Goal: Information Seeking & Learning: Learn about a topic

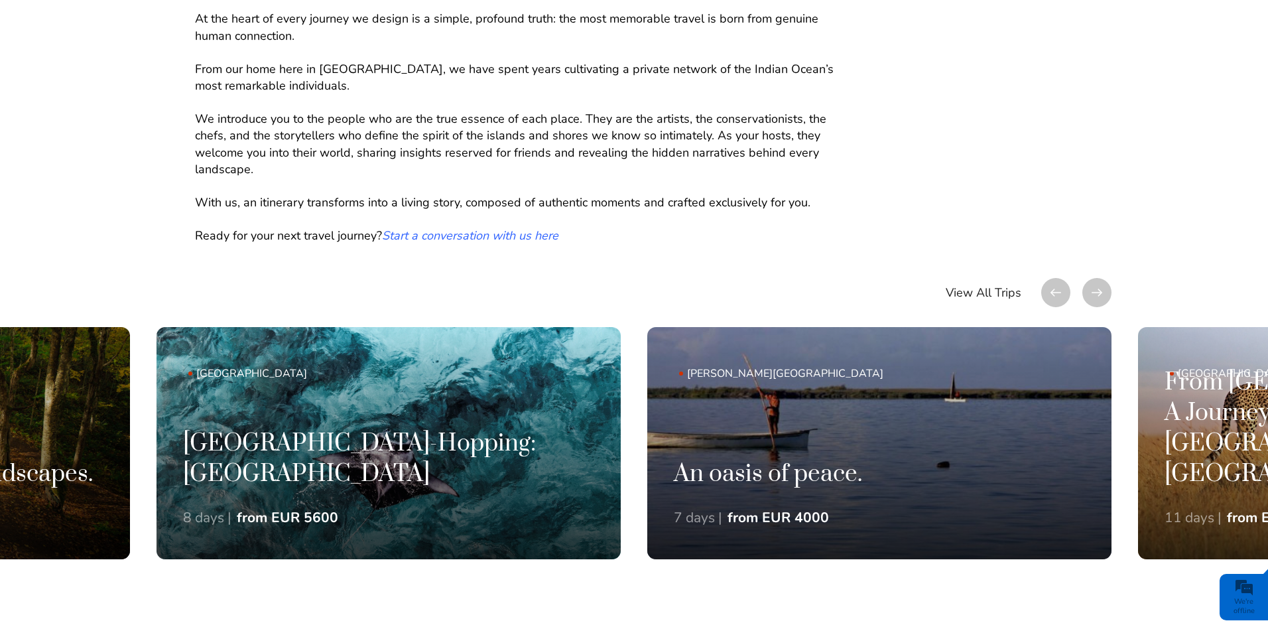
scroll to position [796, 0]
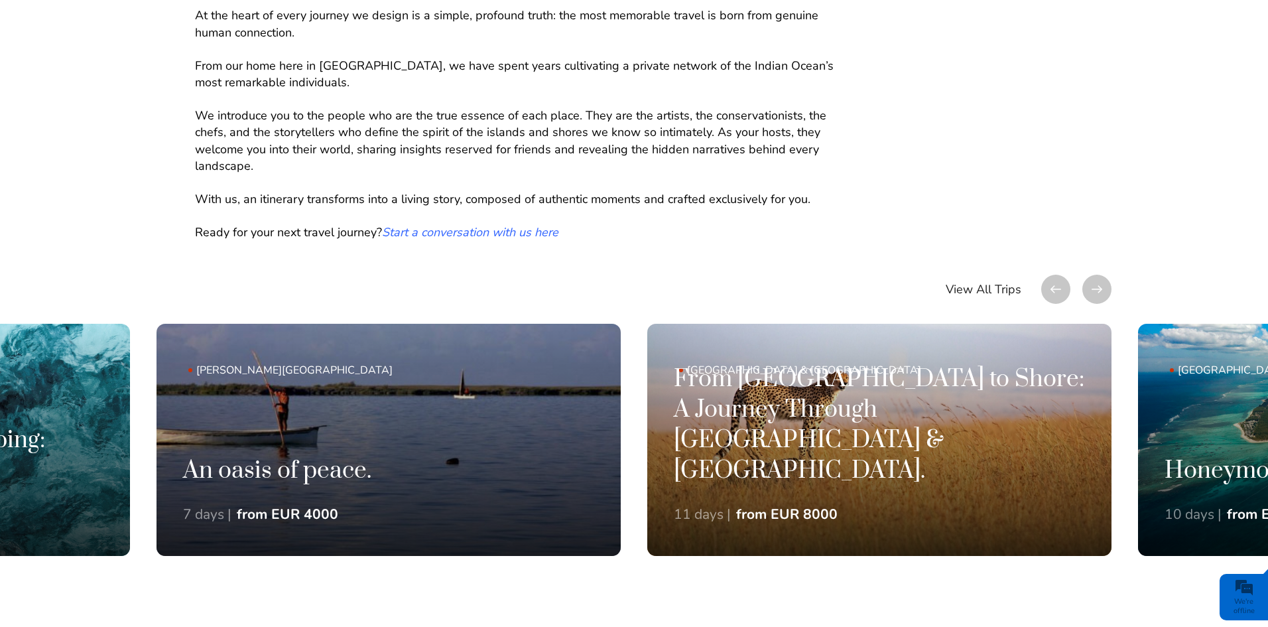
click at [524, 232] on em "Start a conversation with us here" at bounding box center [470, 232] width 176 height 16
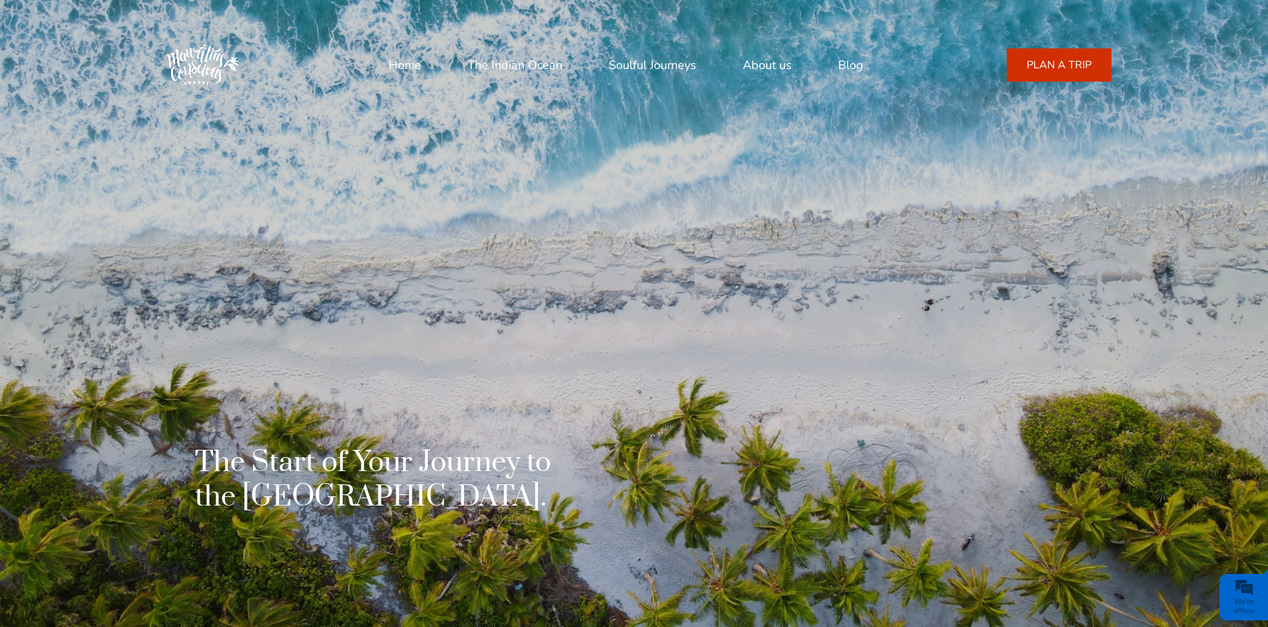
click at [406, 67] on link "Home" at bounding box center [405, 65] width 32 height 32
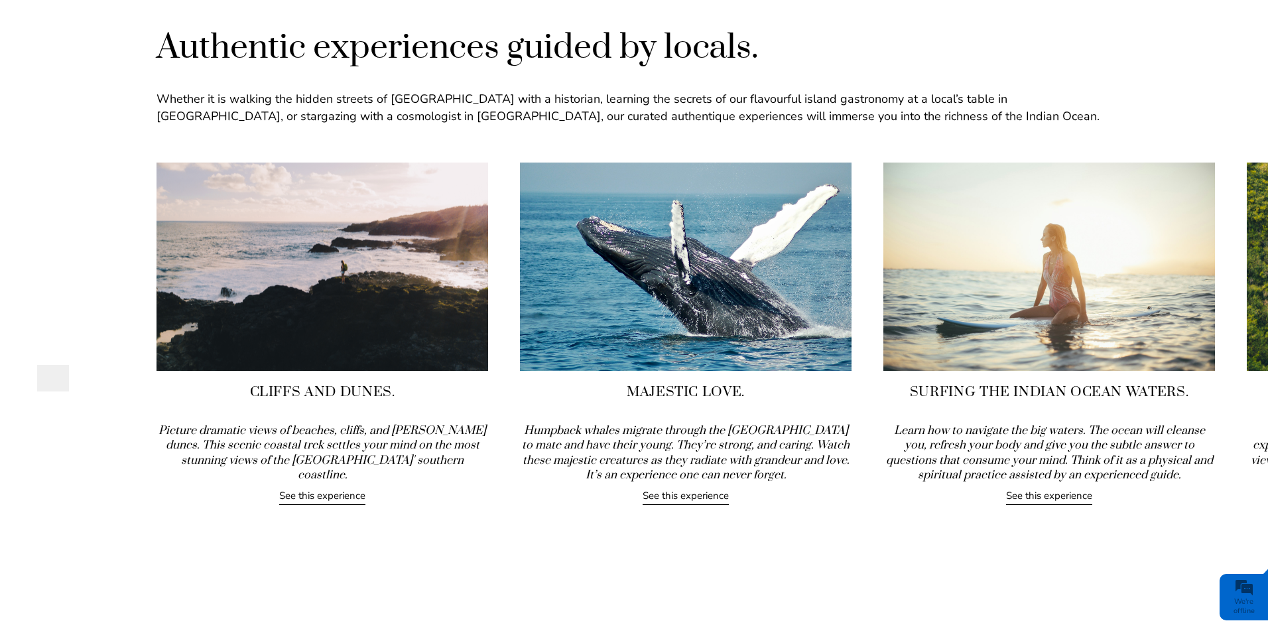
scroll to position [1459, 0]
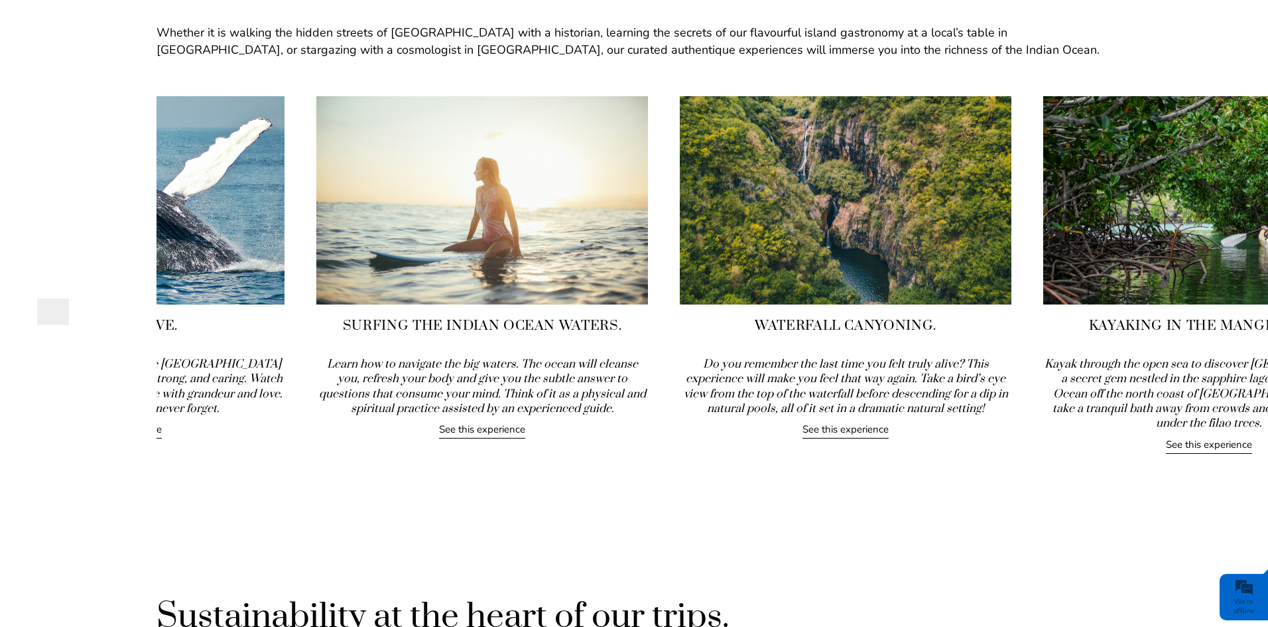
drag, startPoint x: 1018, startPoint y: 342, endPoint x: 443, endPoint y: 344, distance: 575.0
click at [445, 343] on div "Surfing the Indian Ocean Waters. Learn how to navigate the big waters. The ocea…" at bounding box center [482, 267] width 332 height 343
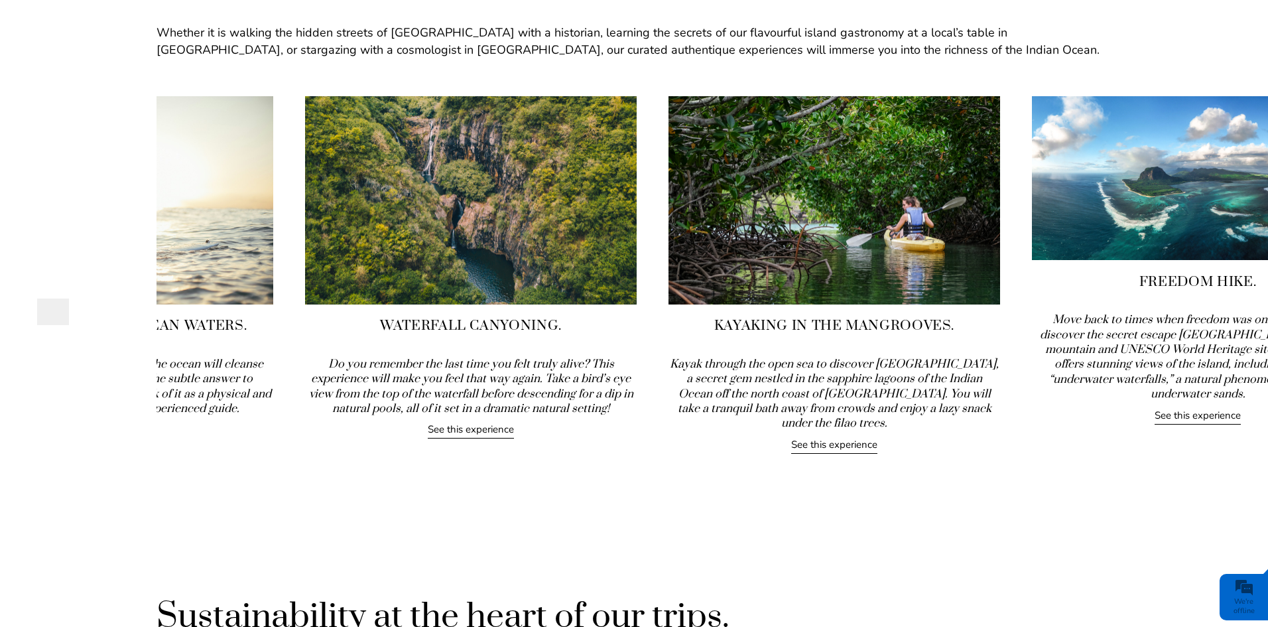
drag, startPoint x: 1125, startPoint y: 324, endPoint x: 539, endPoint y: 314, distance: 585.7
click at [540, 314] on div "Waterfall Canyoning. Do you remember the last time you felt truly alive? This e…" at bounding box center [471, 267] width 332 height 343
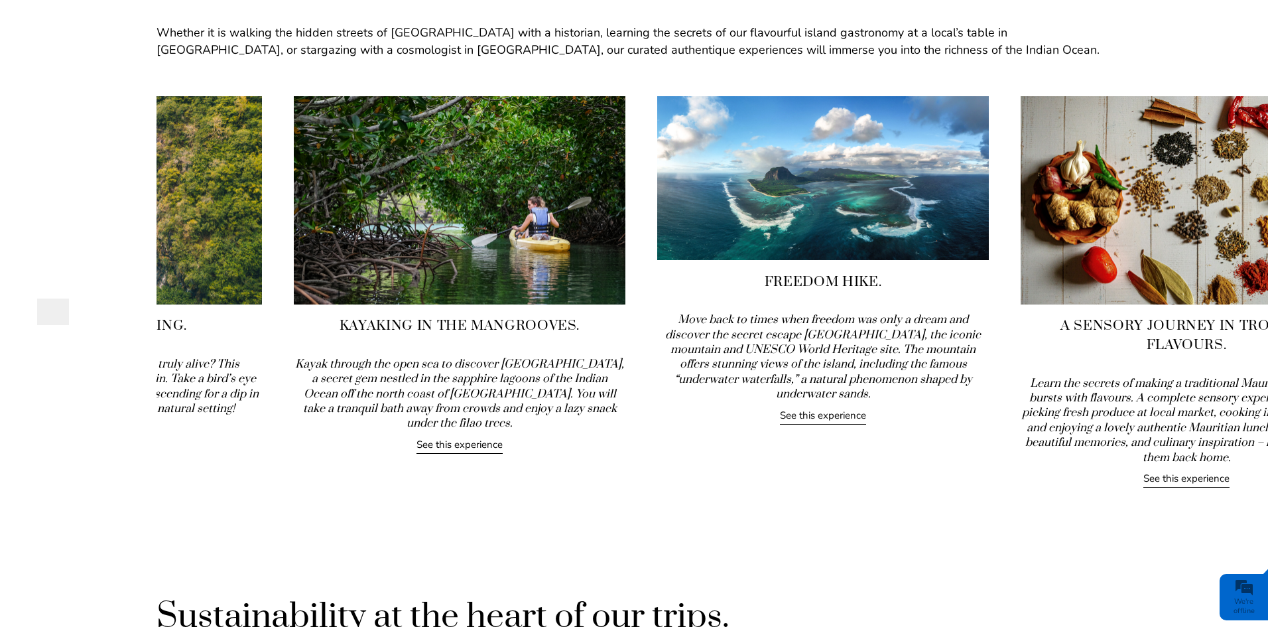
drag, startPoint x: 1060, startPoint y: 360, endPoint x: 471, endPoint y: 346, distance: 589.7
click at [471, 346] on div "Kayaking in the Mangrooves. Kayak through the open sea to discover Amber Island…" at bounding box center [460, 274] width 332 height 357
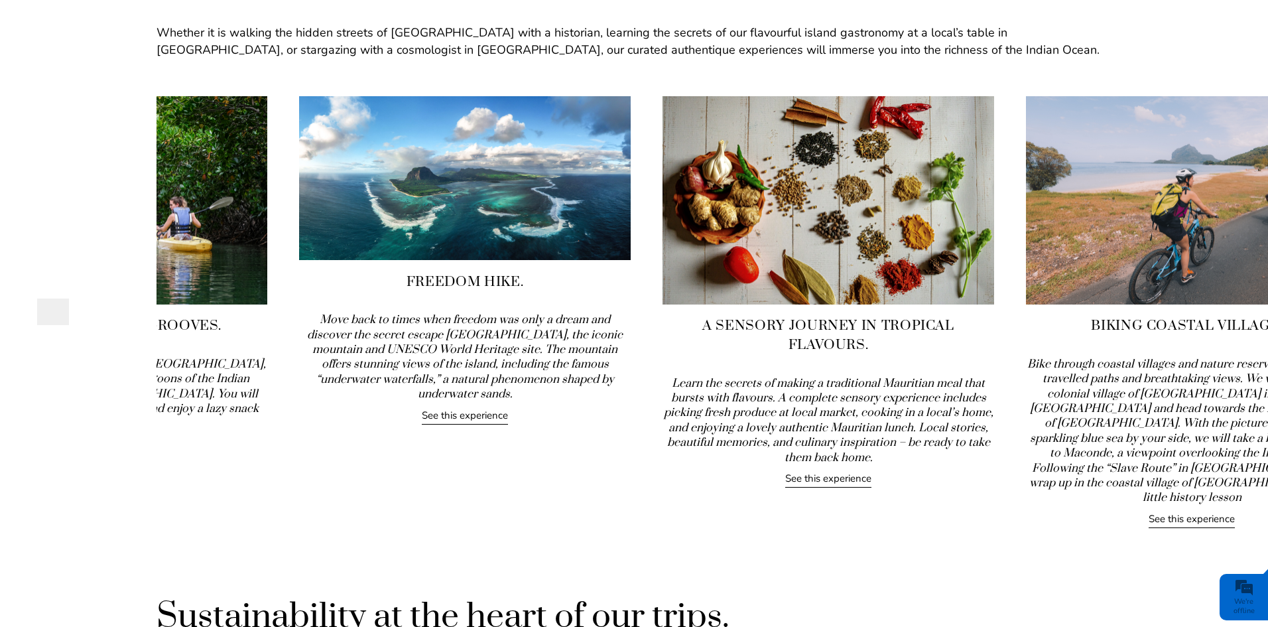
drag, startPoint x: 1094, startPoint y: 337, endPoint x: 501, endPoint y: 369, distance: 594.4
click at [501, 369] on icon "Move back to times when freedom was only a dream and discover the secret escape…" at bounding box center [465, 356] width 316 height 89
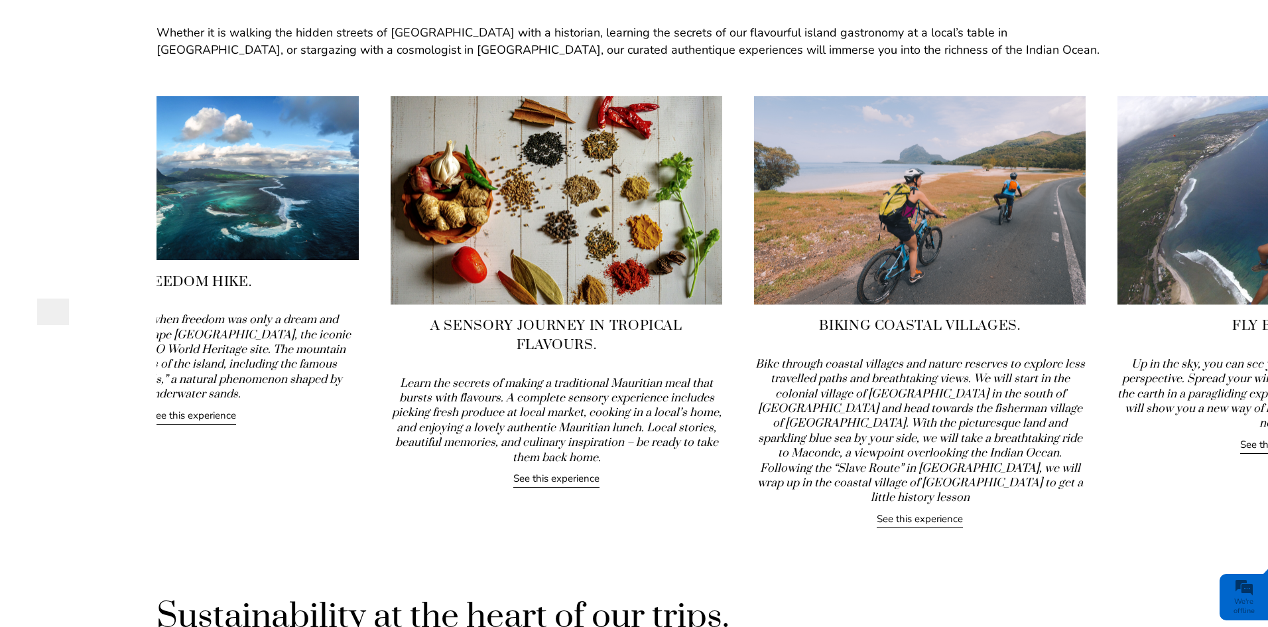
drag, startPoint x: 1100, startPoint y: 369, endPoint x: 479, endPoint y: 374, distance: 620.8
click at [479, 376] on icon "Learn the secrets of making a traditional Mauritian meal that bursts with flavo…" at bounding box center [557, 420] width 330 height 89
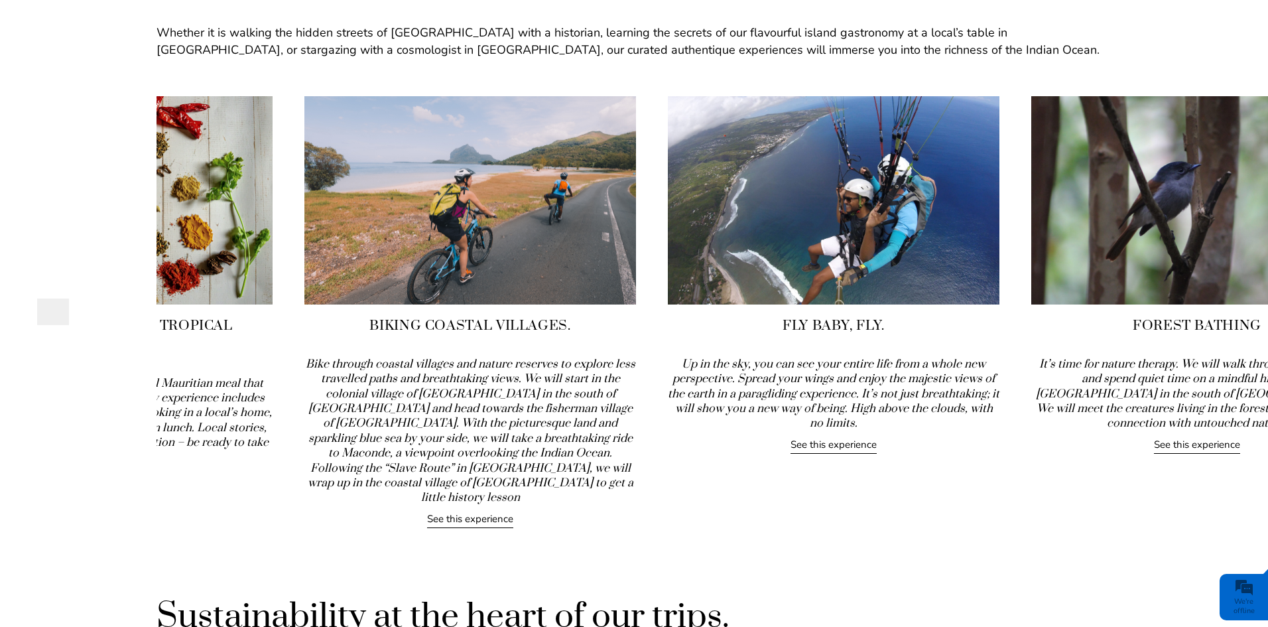
drag, startPoint x: 1028, startPoint y: 380, endPoint x: 449, endPoint y: 462, distance: 584.7
click at [449, 462] on icon "Bike through coastal villages and nature reserves to explore less travelled pat…" at bounding box center [471, 431] width 330 height 149
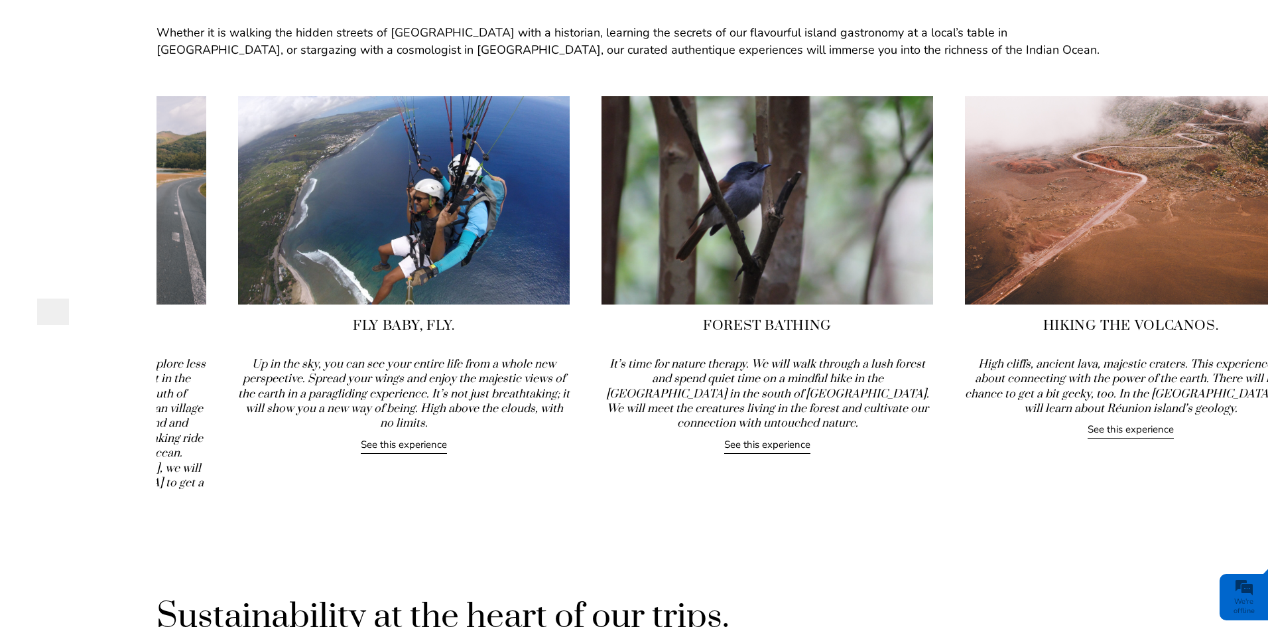
drag, startPoint x: 1154, startPoint y: 344, endPoint x: 454, endPoint y: 445, distance: 707.6
click at [454, 446] on div "Fly baby, fly. Up in the sky, you can see your entire life from a whole new per…" at bounding box center [404, 274] width 332 height 357
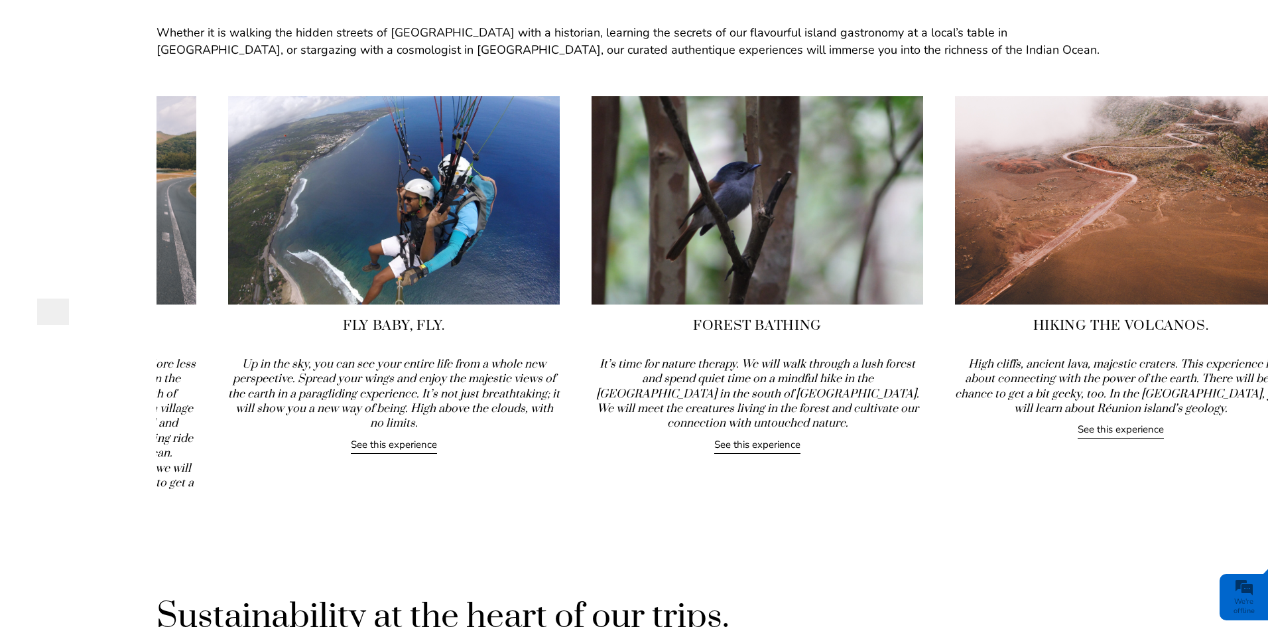
drag, startPoint x: 1088, startPoint y: 375, endPoint x: 613, endPoint y: 418, distance: 476.8
click at [652, 408] on icon "It’s time for nature therapy. We will walk through a lush forest and spend quie…" at bounding box center [757, 394] width 323 height 74
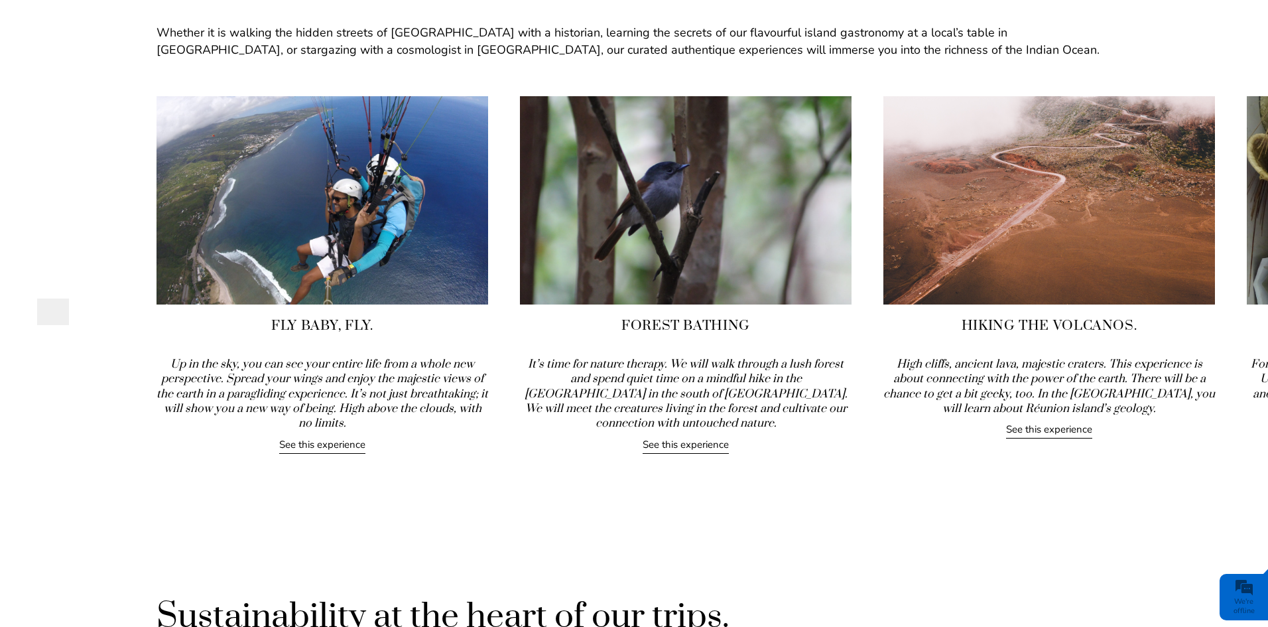
drag, startPoint x: 969, startPoint y: 381, endPoint x: 621, endPoint y: 399, distance: 348.0
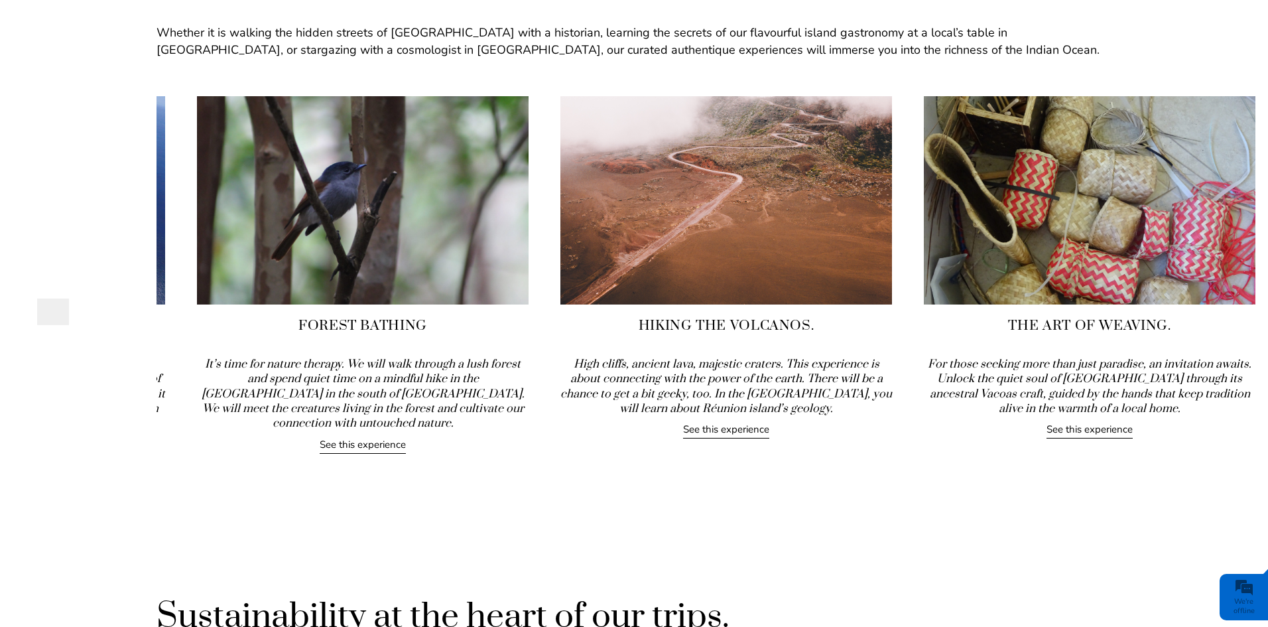
drag, startPoint x: 1018, startPoint y: 364, endPoint x: 546, endPoint y: 393, distance: 472.4
click at [560, 393] on icon "High cliffs, ancient lava, majestic craters. This experience is about connectin…" at bounding box center [726, 386] width 332 height 59
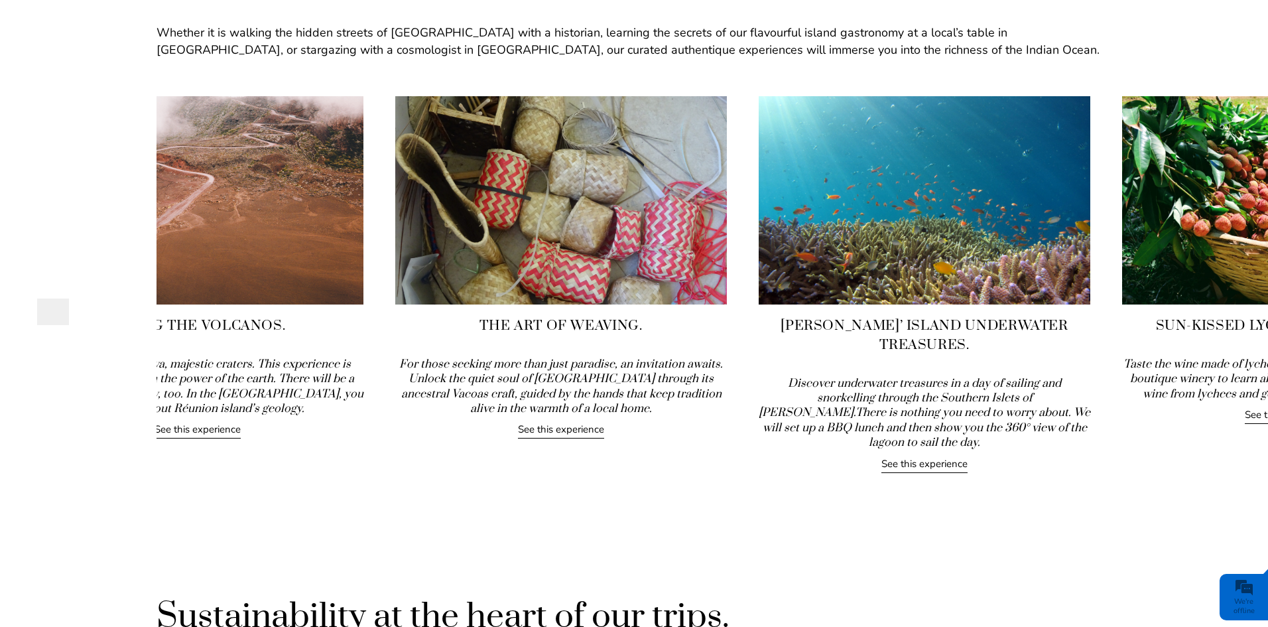
drag, startPoint x: 997, startPoint y: 363, endPoint x: 509, endPoint y: 368, distance: 488.1
click at [509, 368] on icon "For those seeking more than just paradise, an invitation awaits. Unlock the qui…" at bounding box center [561, 386] width 324 height 59
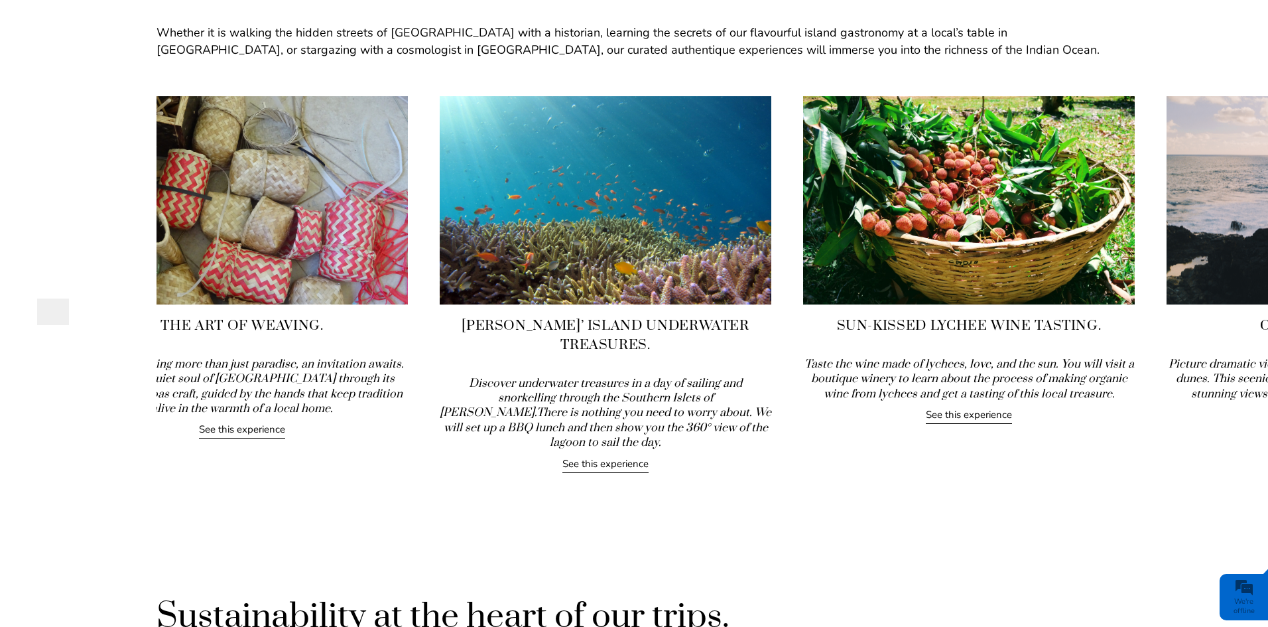
drag, startPoint x: 1090, startPoint y: 358, endPoint x: 514, endPoint y: 375, distance: 575.9
click at [514, 375] on div "Rodrigues’ Island Underwater Treasures. Discover underwater treasures in a day …" at bounding box center [606, 284] width 332 height 377
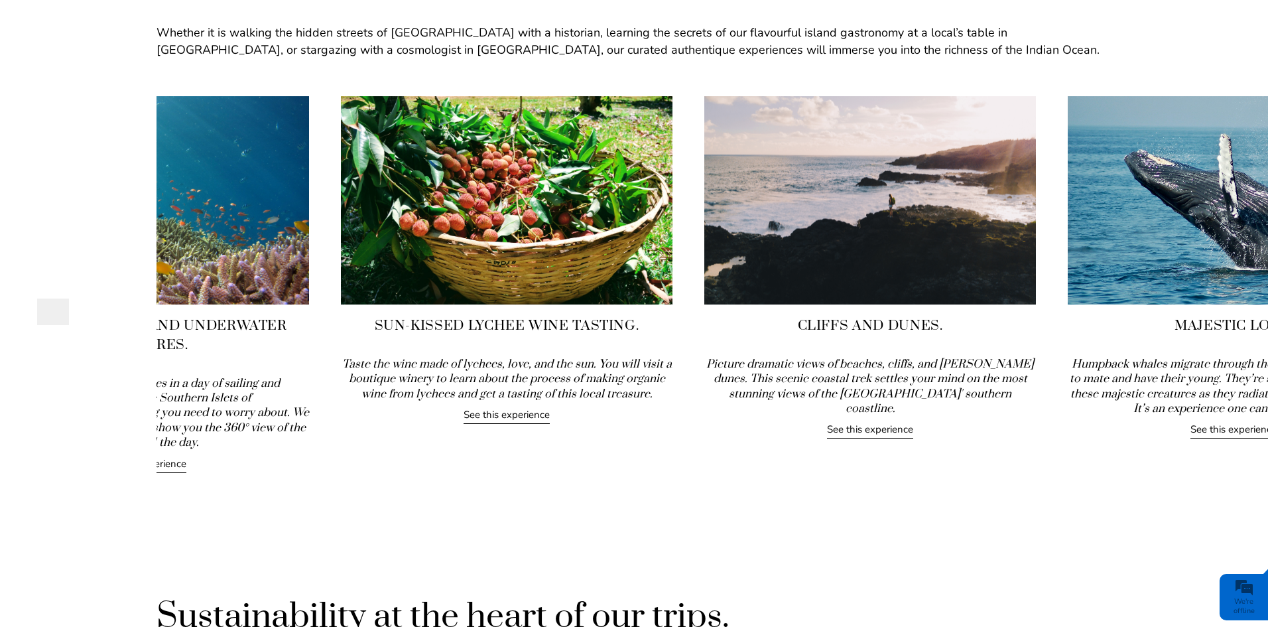
drag, startPoint x: 1113, startPoint y: 365, endPoint x: 545, endPoint y: 361, distance: 568.4
click at [545, 361] on icon "Taste the wine made of lychees, love, and the sun. You will visit a boutique wi…" at bounding box center [507, 379] width 330 height 44
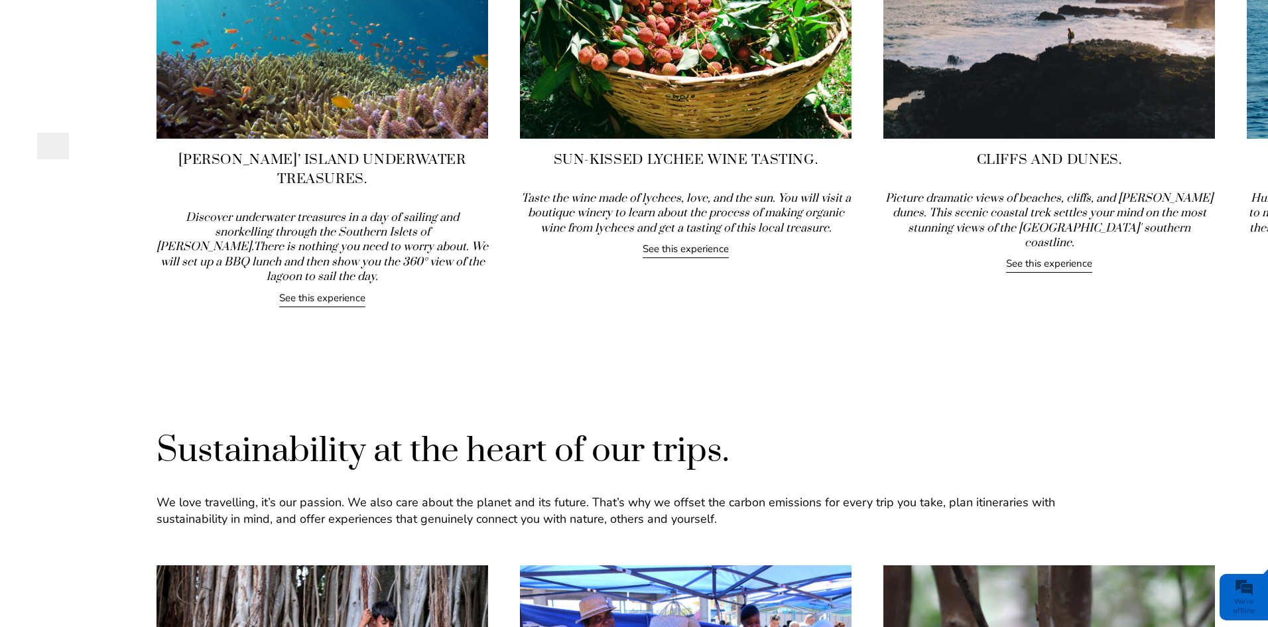
scroll to position [1658, 0]
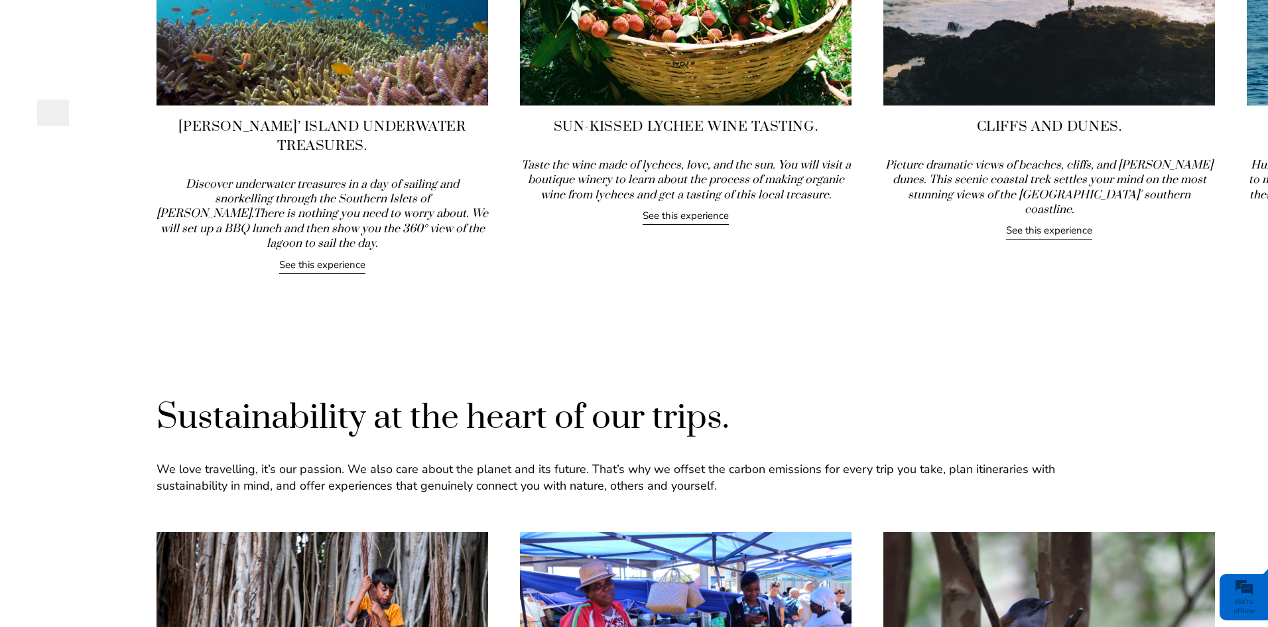
click at [686, 220] on link "See this experience" at bounding box center [686, 217] width 86 height 16
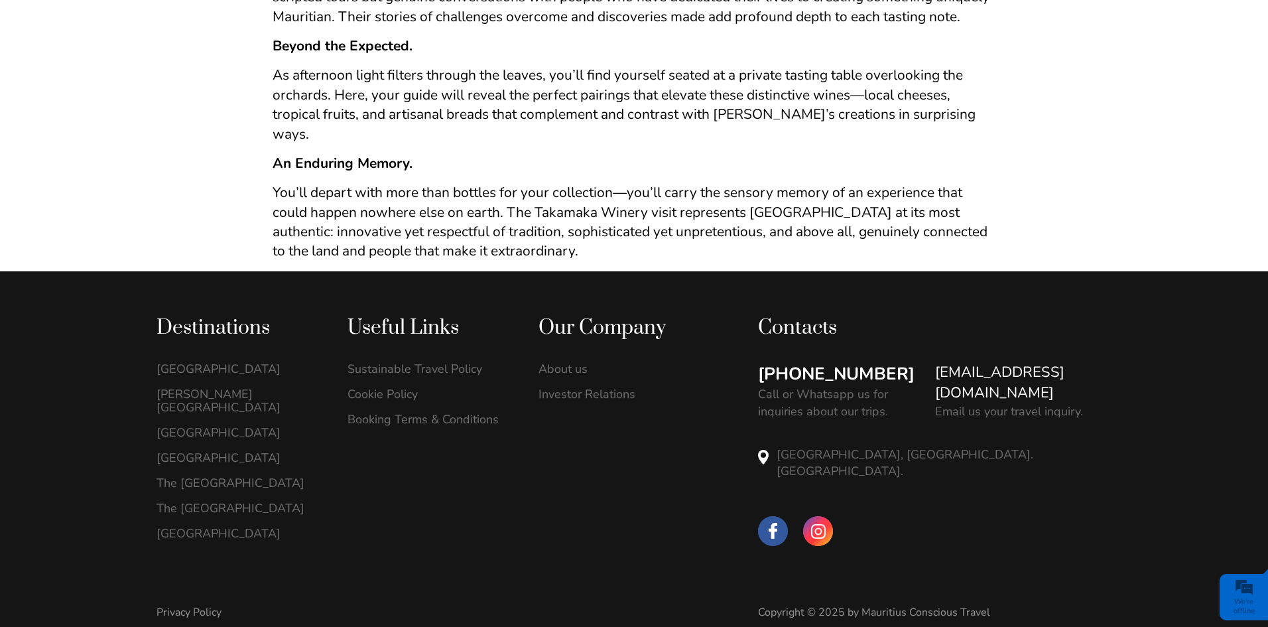
scroll to position [1146, 0]
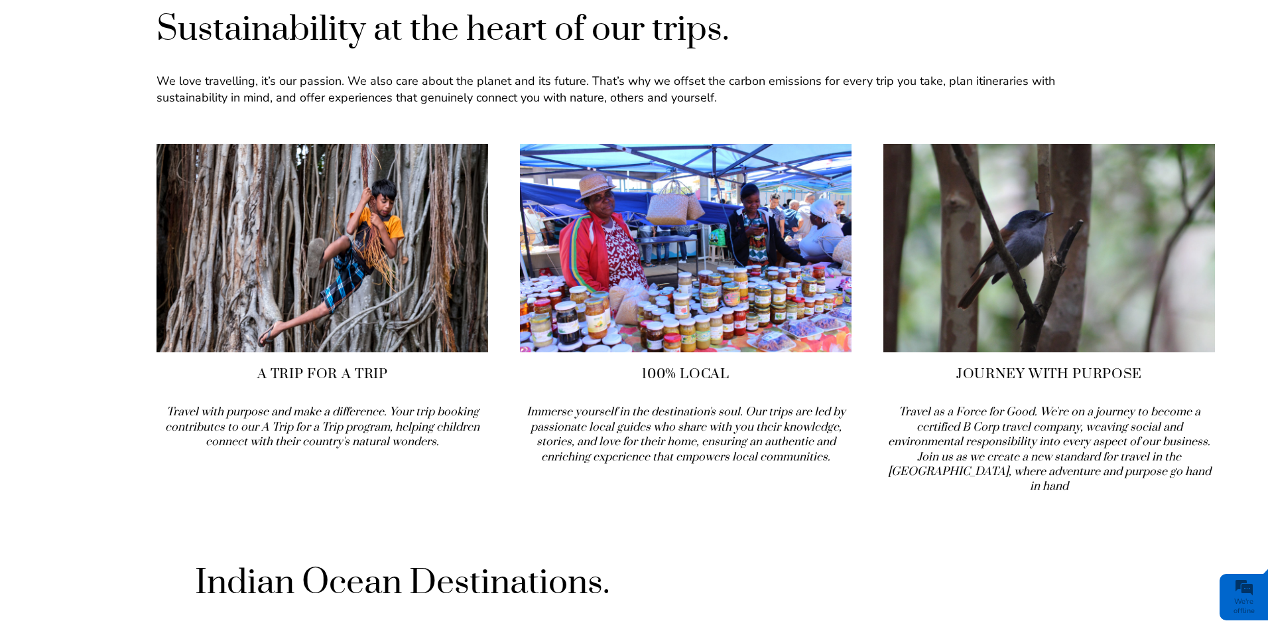
scroll to position [2056, 0]
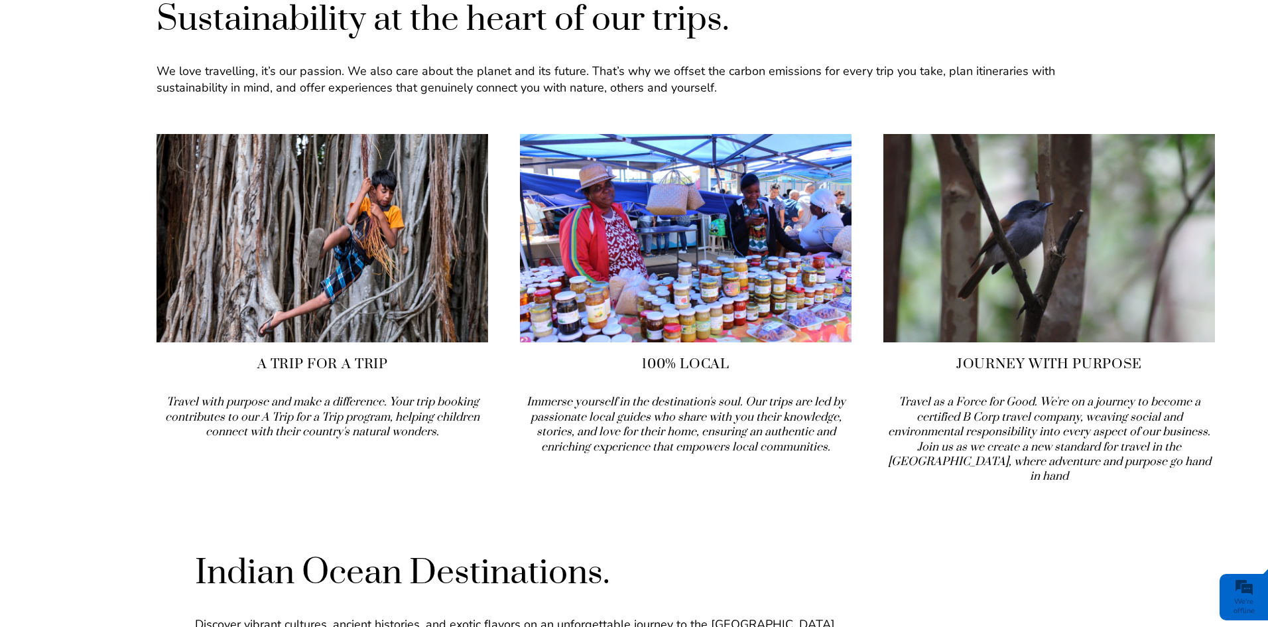
drag, startPoint x: 838, startPoint y: 367, endPoint x: 637, endPoint y: 379, distance: 202.0
click at [637, 379] on div "100% Local Immerse yourself in the destination's soul. Our trips are led by pas…" at bounding box center [686, 294] width 332 height 320
drag, startPoint x: 1021, startPoint y: 361, endPoint x: 807, endPoint y: 367, distance: 214.3
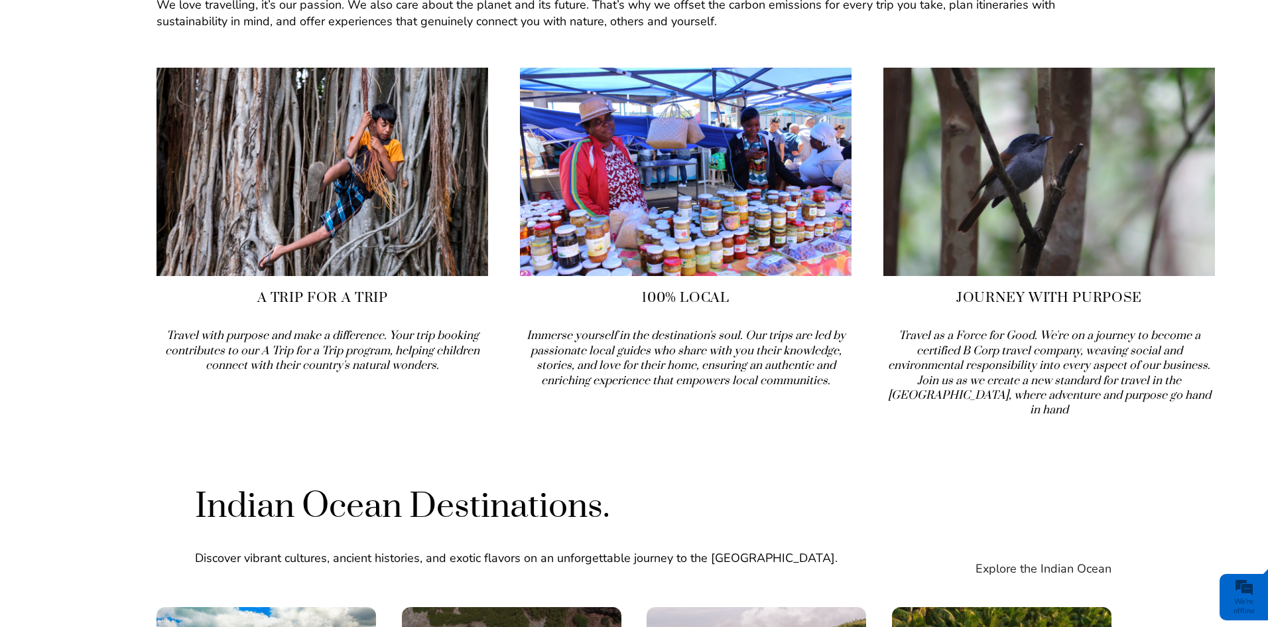
drag, startPoint x: 982, startPoint y: 334, endPoint x: 763, endPoint y: 324, distance: 219.0
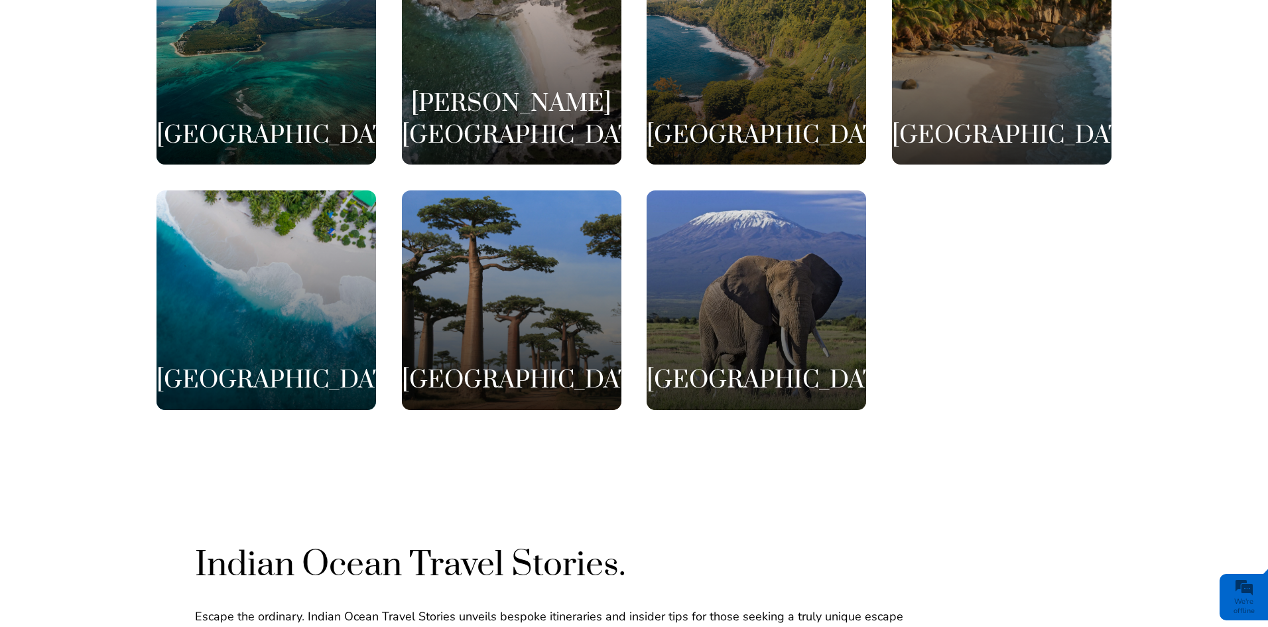
scroll to position [2641, 0]
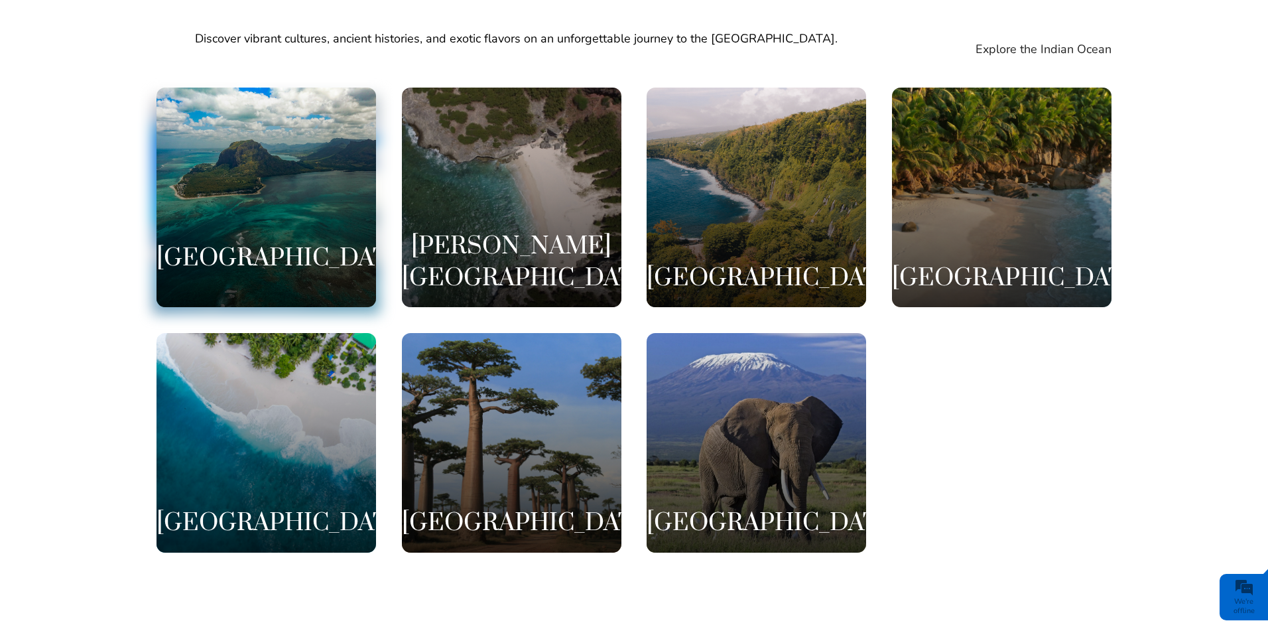
click at [334, 184] on div "Mauritius" at bounding box center [267, 198] width 220 height 220
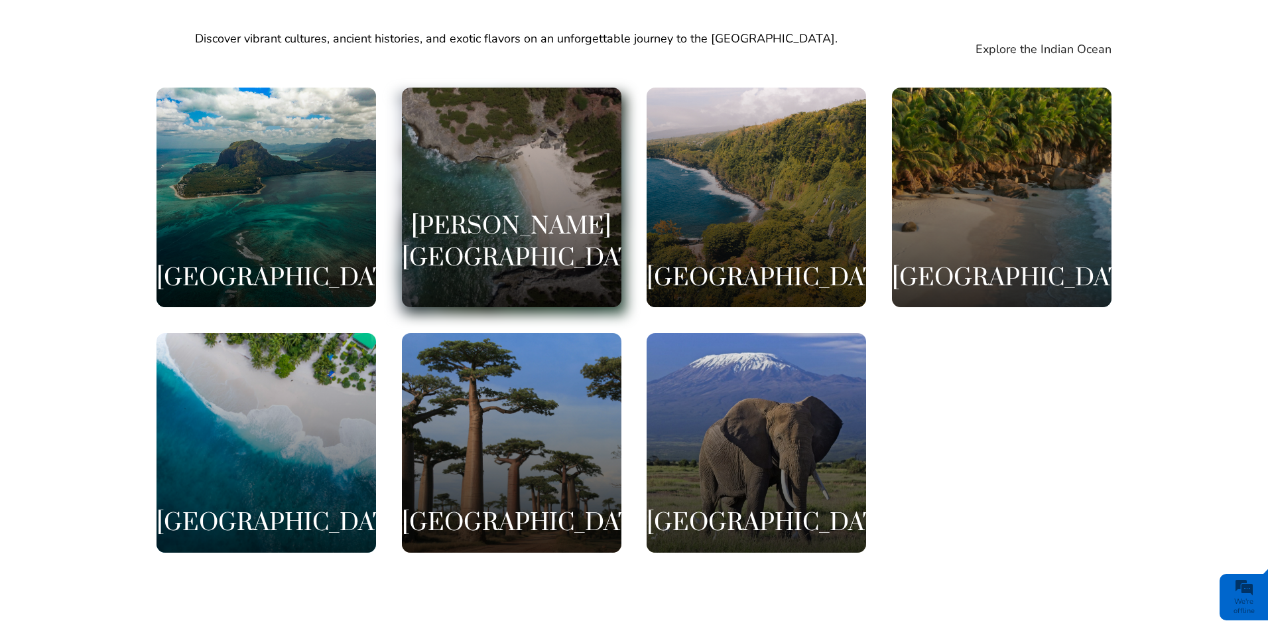
click at [533, 177] on div "[PERSON_NAME][GEOGRAPHIC_DATA]" at bounding box center [512, 198] width 220 height 220
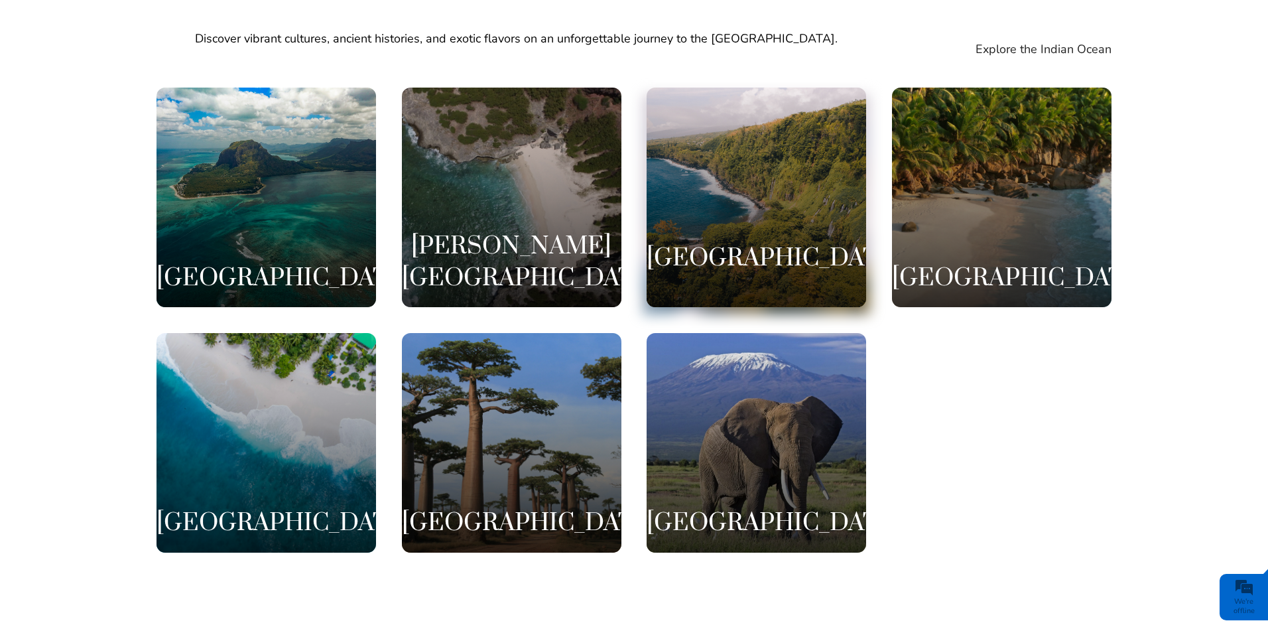
click at [705, 174] on div "Réunion Island" at bounding box center [757, 198] width 220 height 220
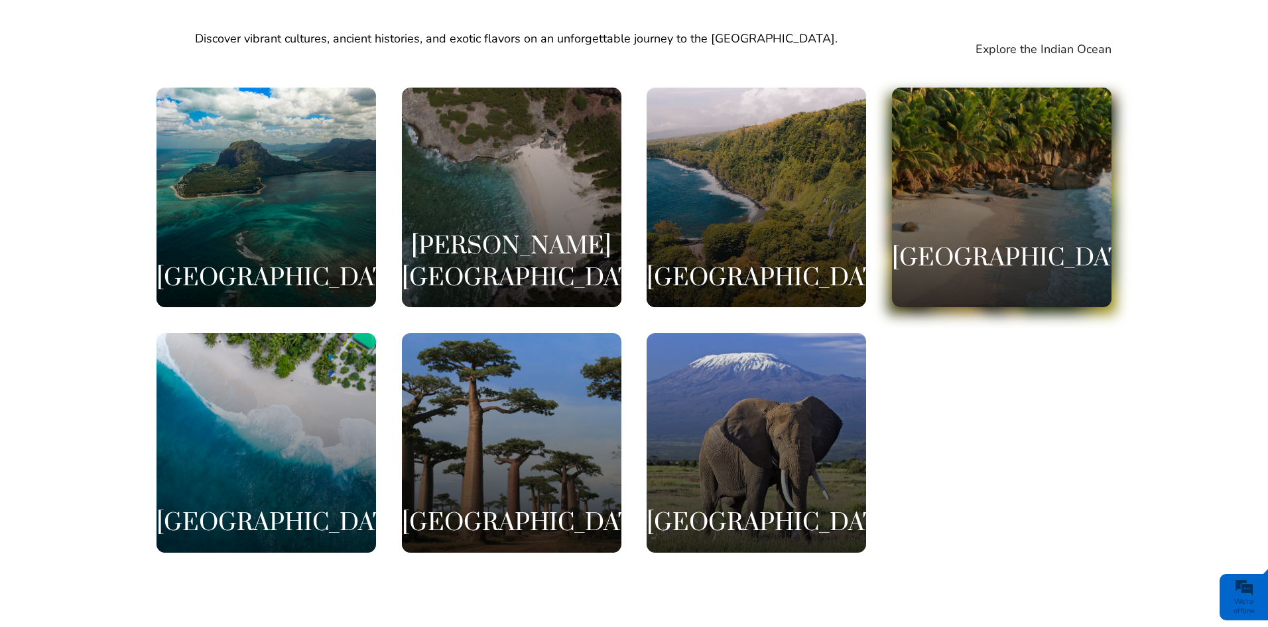
click at [1031, 205] on div "Seychelles" at bounding box center [1002, 198] width 220 height 220
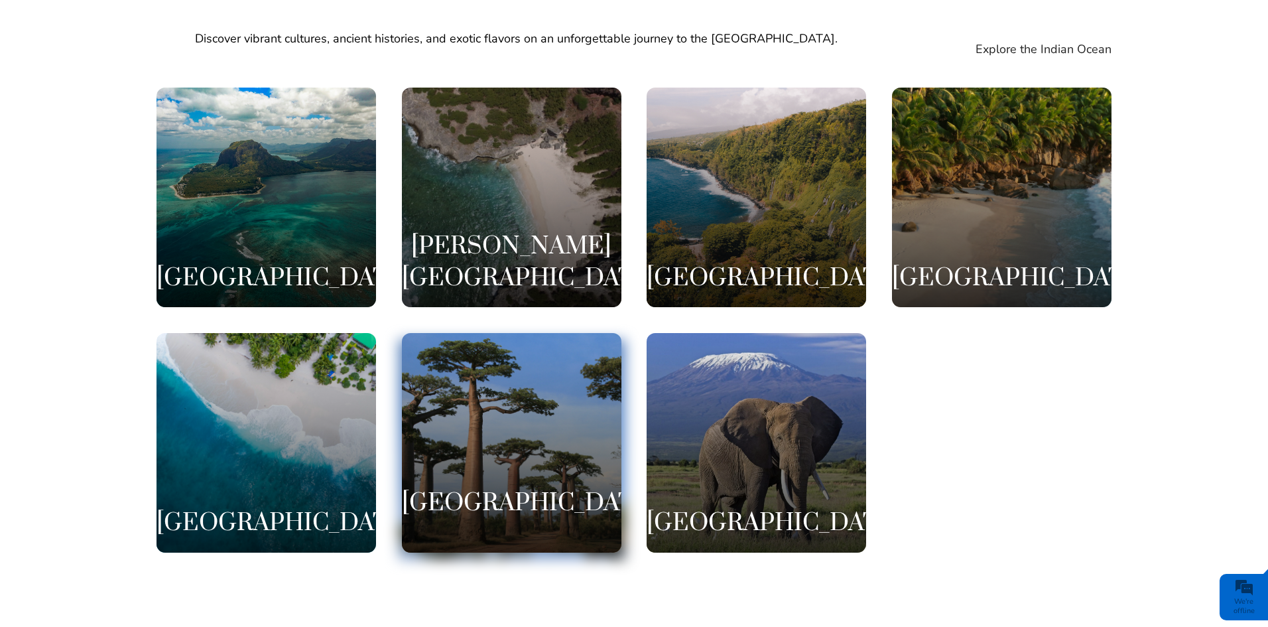
click at [498, 423] on div "[GEOGRAPHIC_DATA]" at bounding box center [512, 443] width 220 height 220
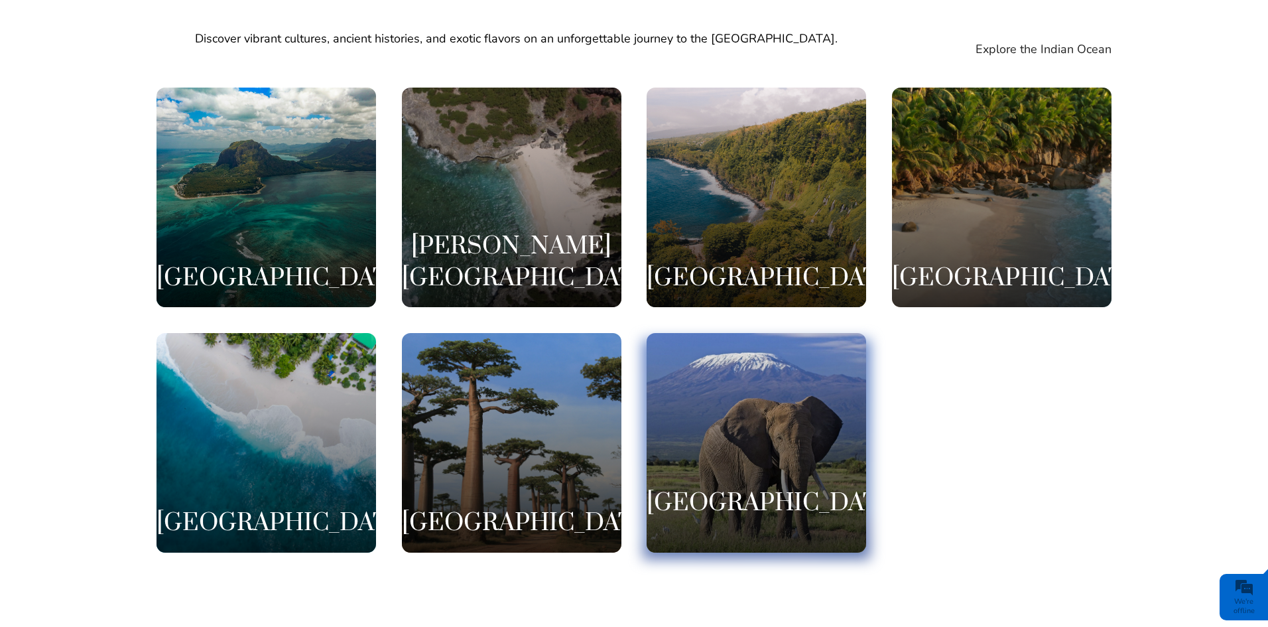
click at [761, 432] on div "[GEOGRAPHIC_DATA]" at bounding box center [757, 443] width 220 height 220
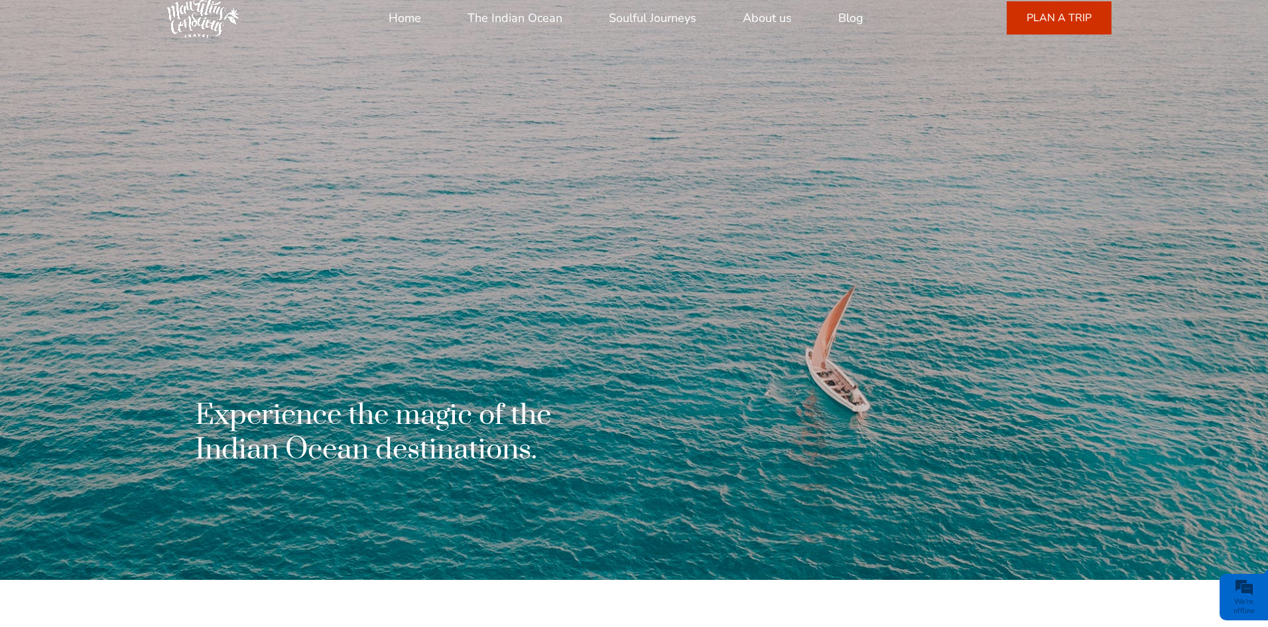
scroll to position [0, 0]
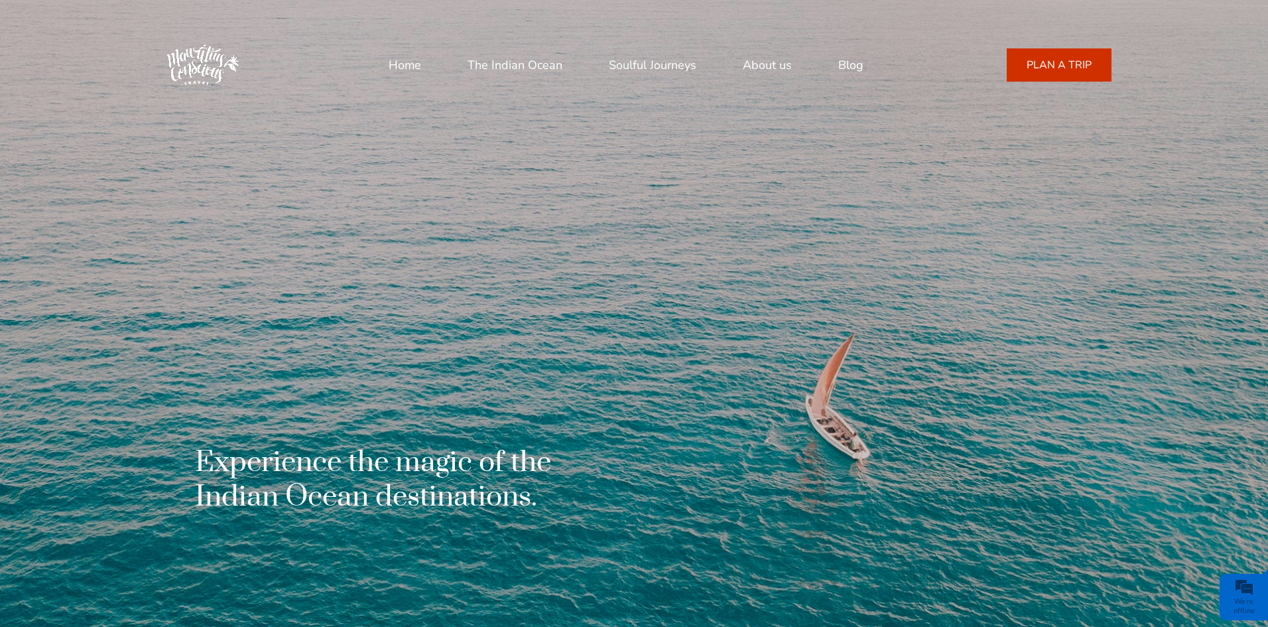
click at [212, 63] on img at bounding box center [203, 65] width 93 height 93
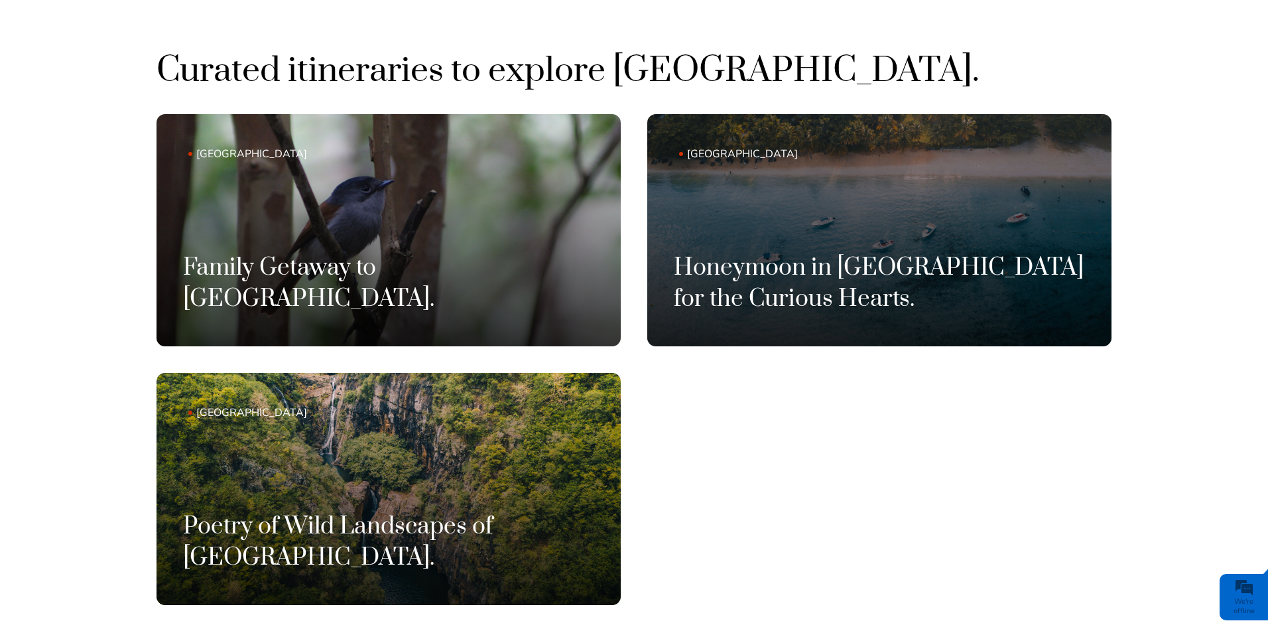
scroll to position [862, 0]
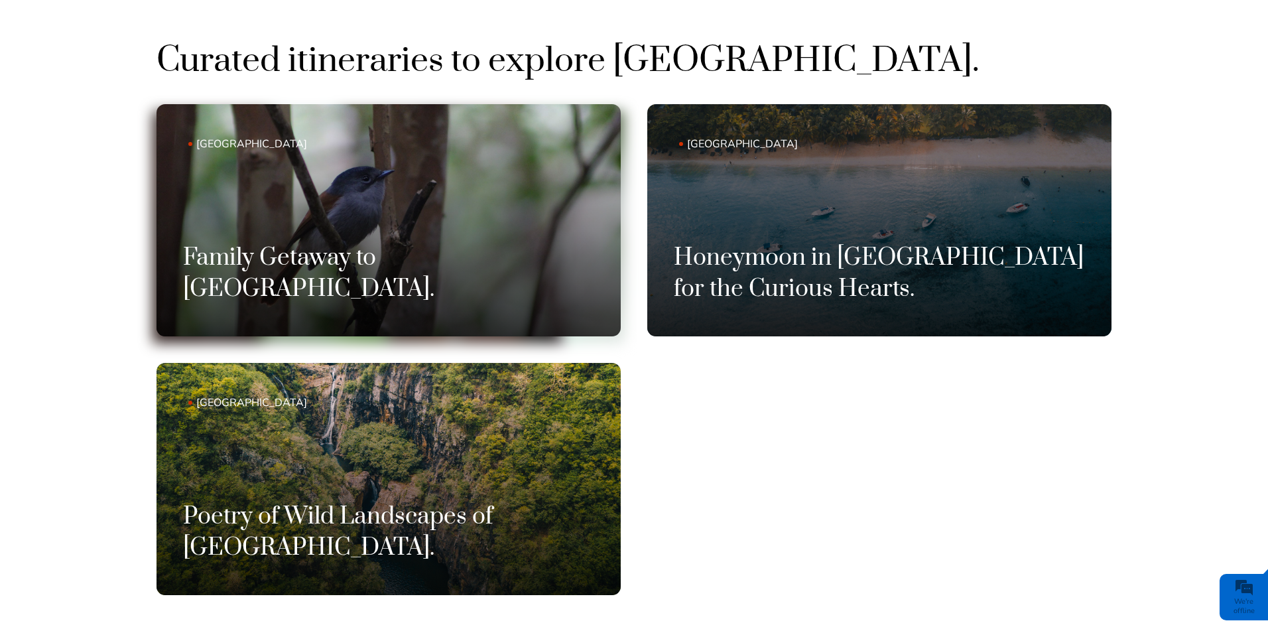
click at [444, 240] on link "Mauritius Family Getaway to Mauritius." at bounding box center [389, 220] width 464 height 232
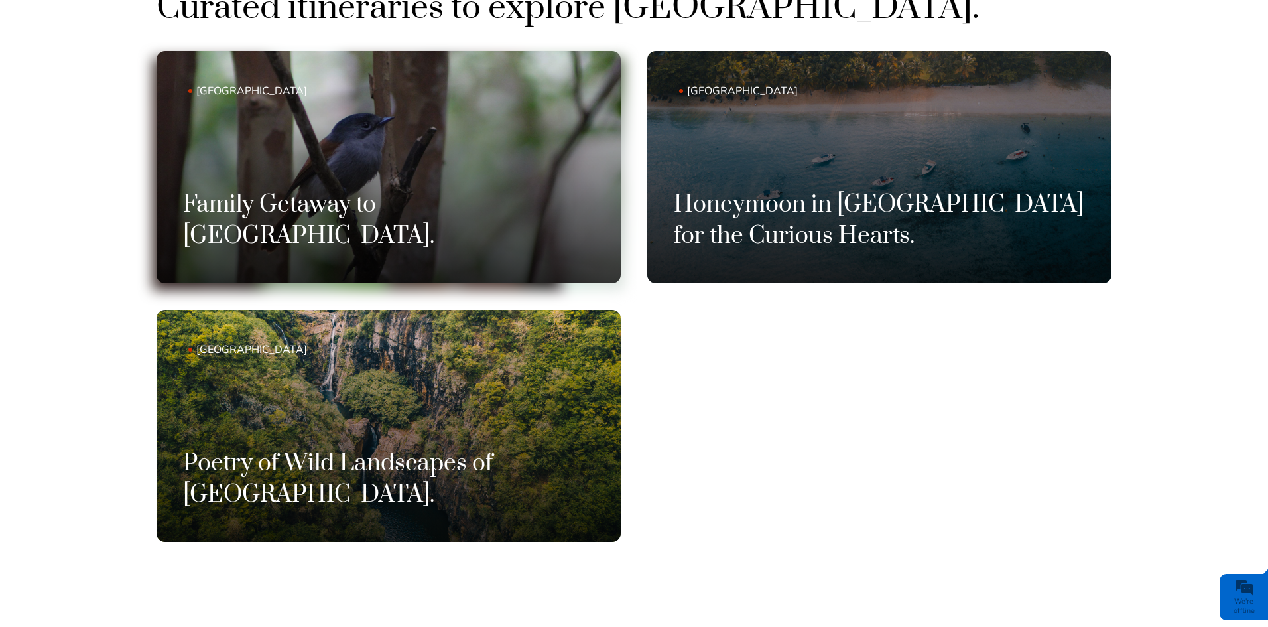
scroll to position [1061, 0]
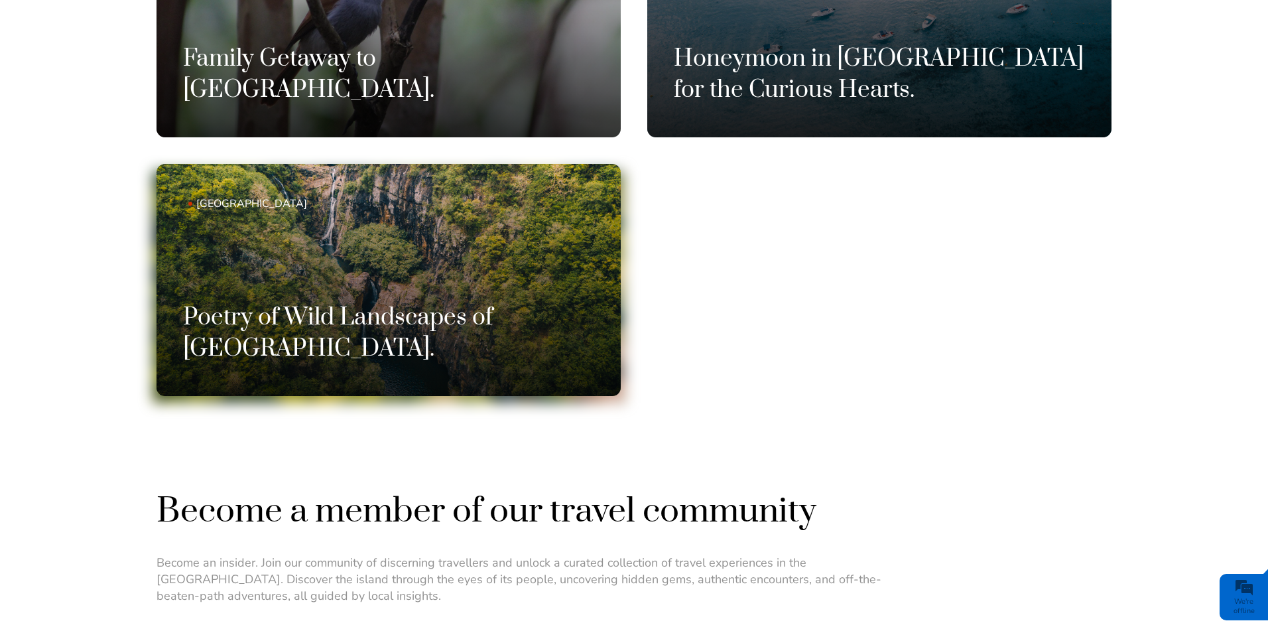
click at [475, 285] on link "Mauritius Poetry of Wild Landscapes of Mauritius." at bounding box center [389, 280] width 464 height 232
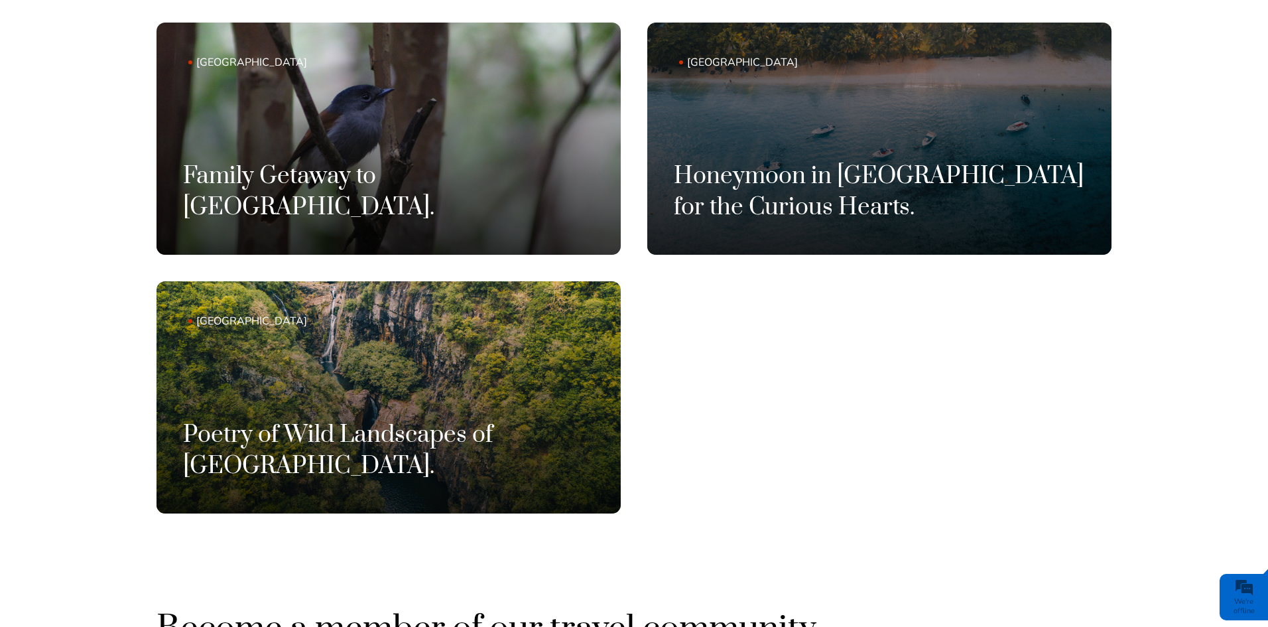
scroll to position [928, 0]
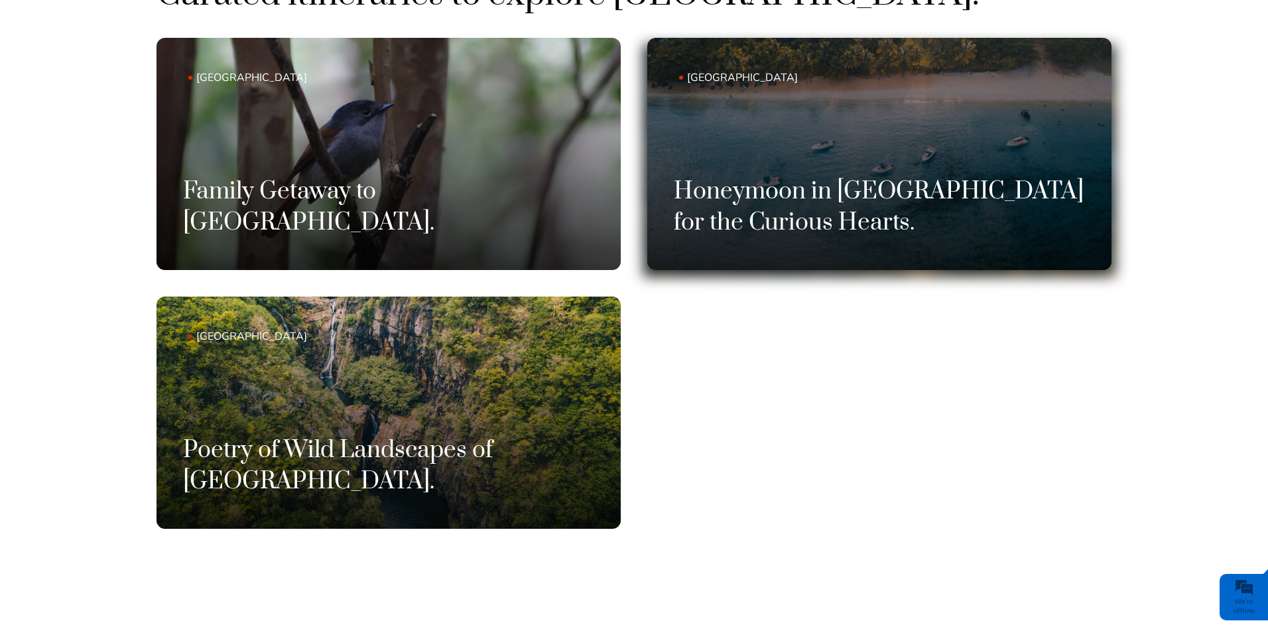
click at [845, 160] on link "Mauritius Honeymoon in Mauritius for the Curious Hearts." at bounding box center [879, 154] width 464 height 232
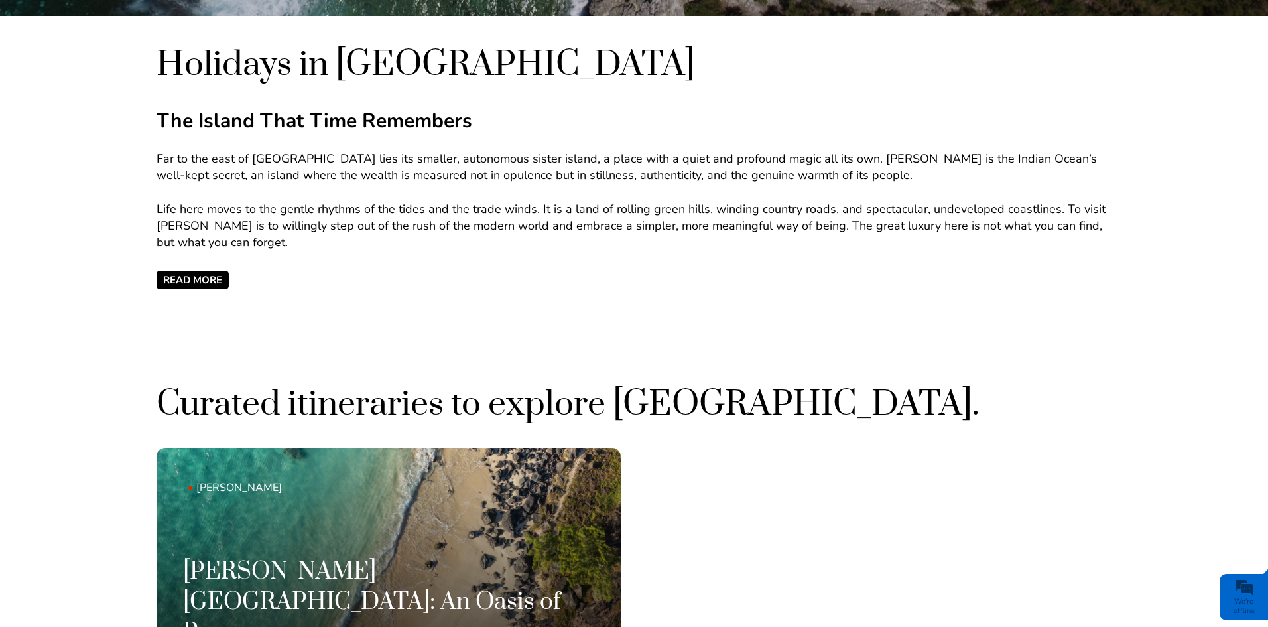
scroll to position [597, 0]
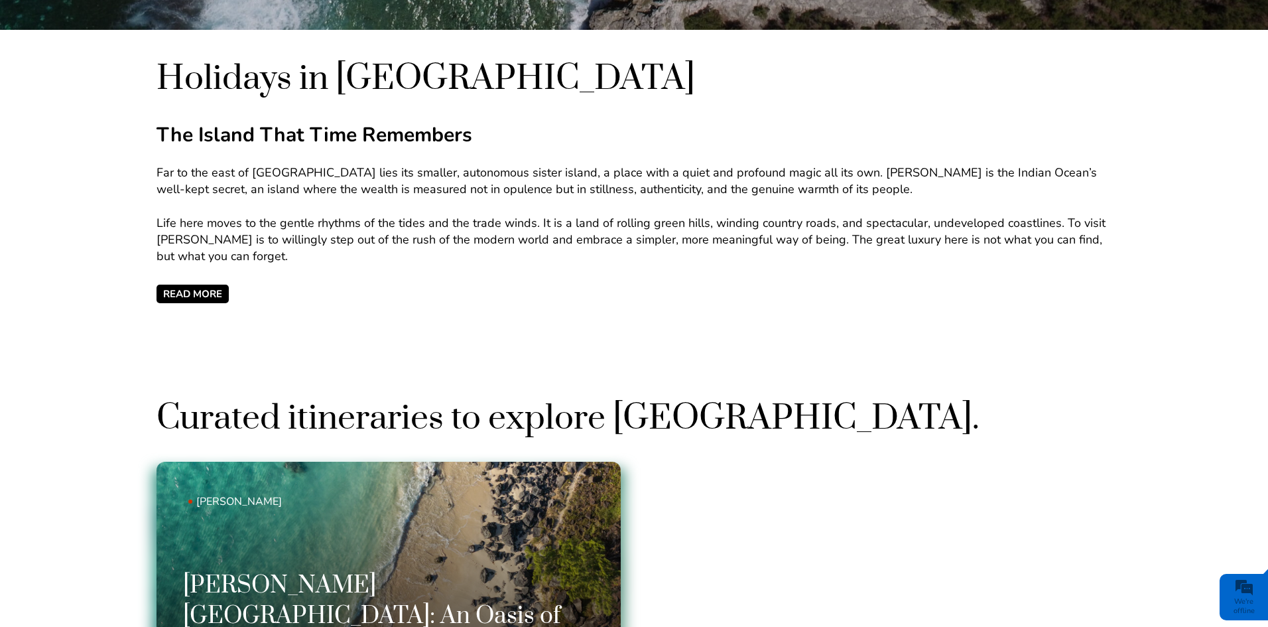
click at [540, 484] on div "[PERSON_NAME]" at bounding box center [388, 501] width 401 height 40
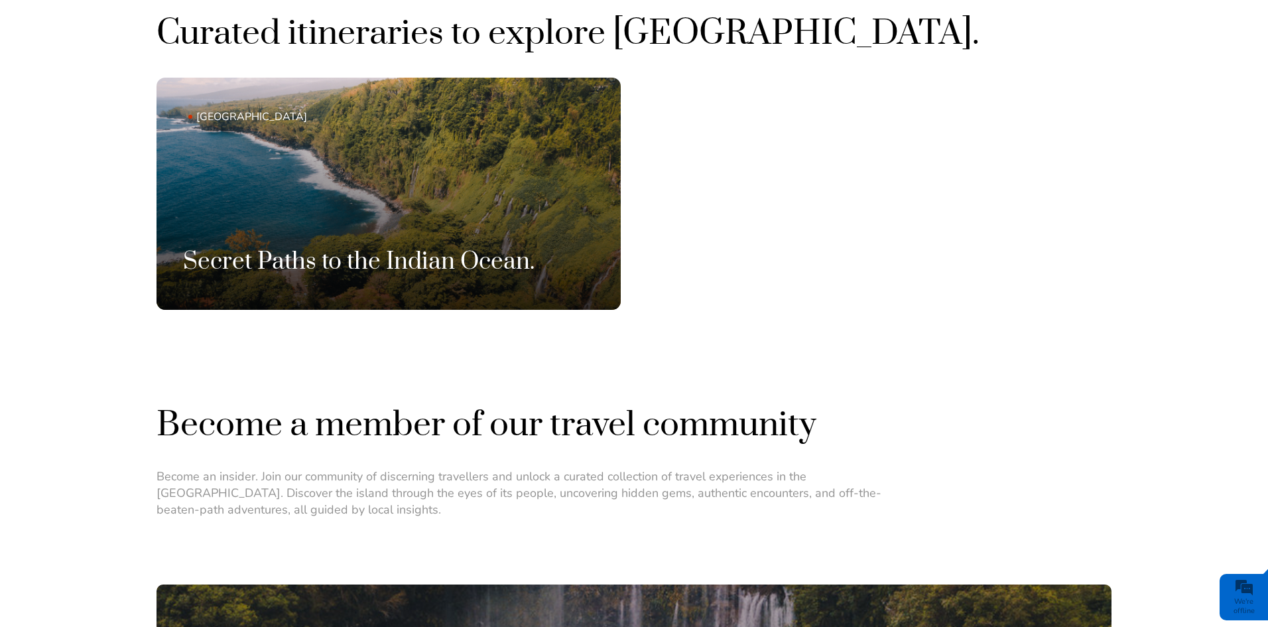
scroll to position [995, 0]
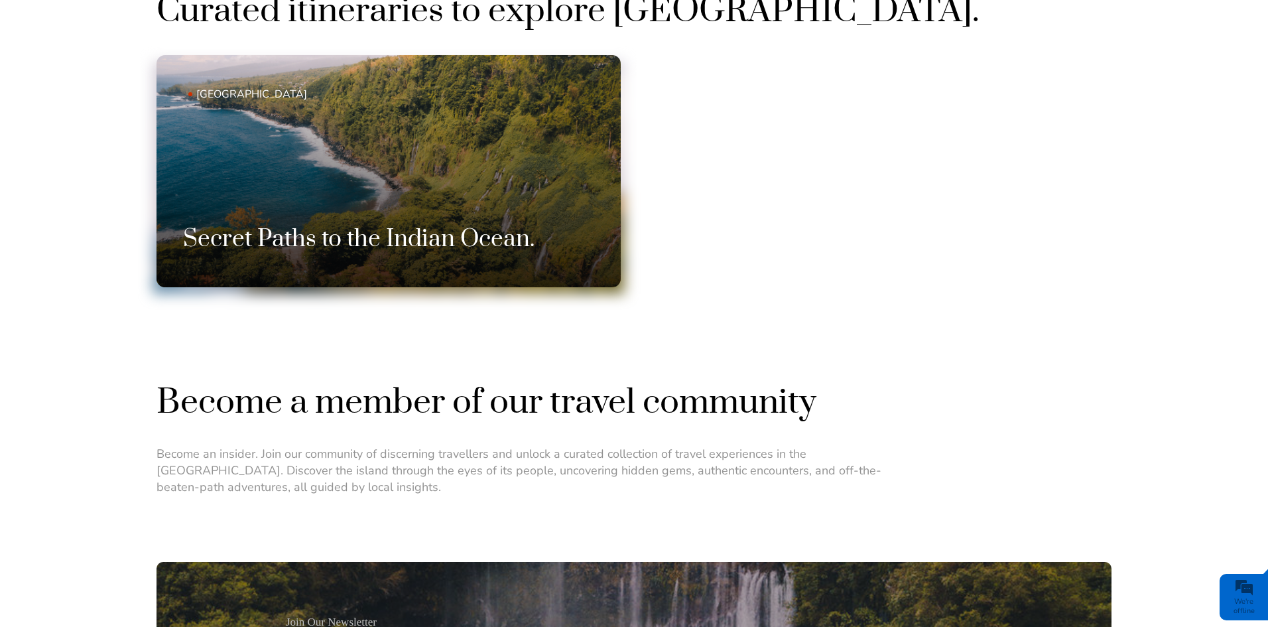
click at [522, 176] on link "Reunion Island Secret Paths to the Indian Ocean." at bounding box center [389, 171] width 464 height 232
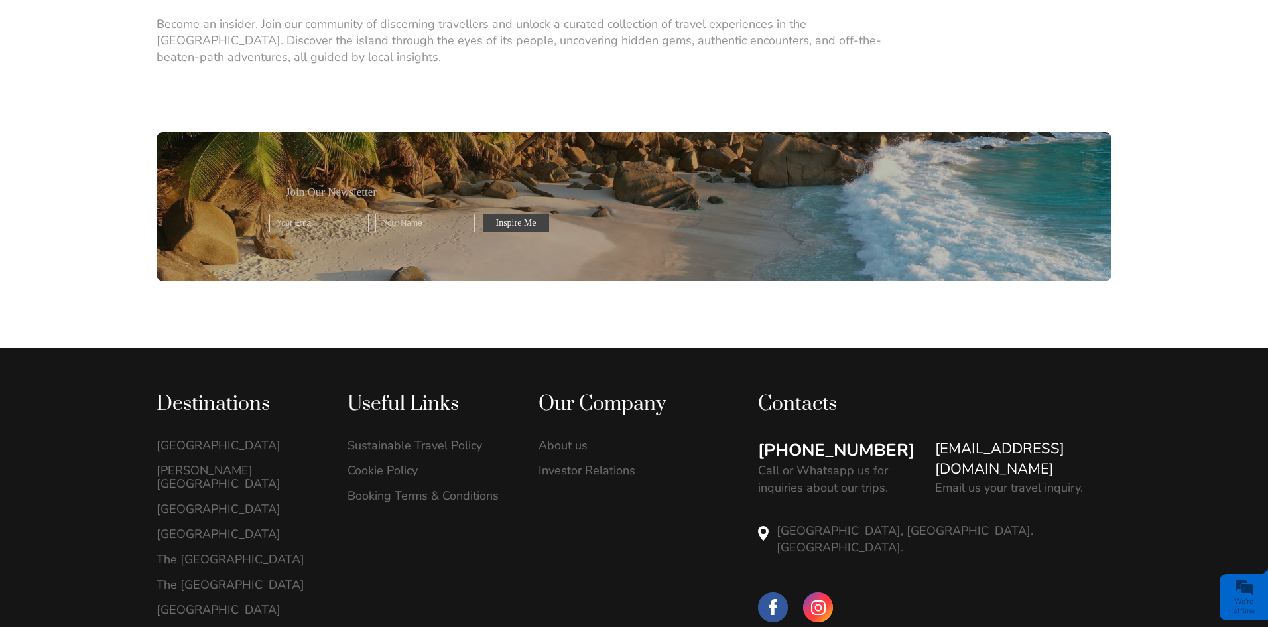
scroll to position [1050, 0]
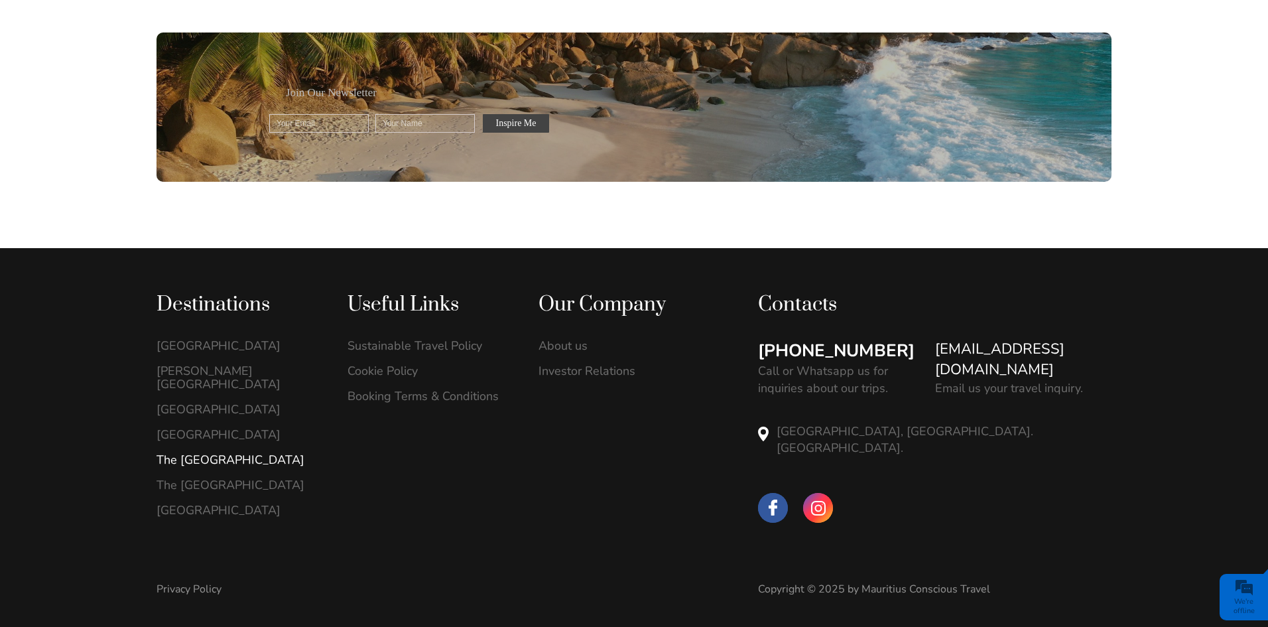
click at [214, 453] on link "The [GEOGRAPHIC_DATA]" at bounding box center [238, 459] width 163 height 13
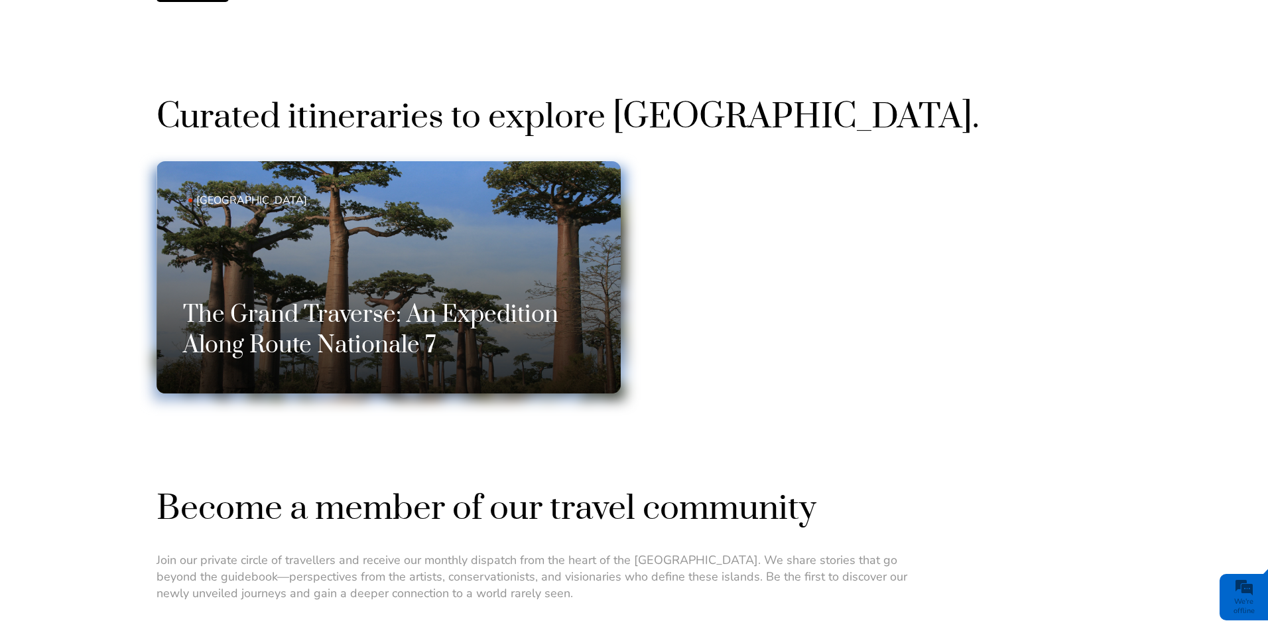
scroll to position [928, 0]
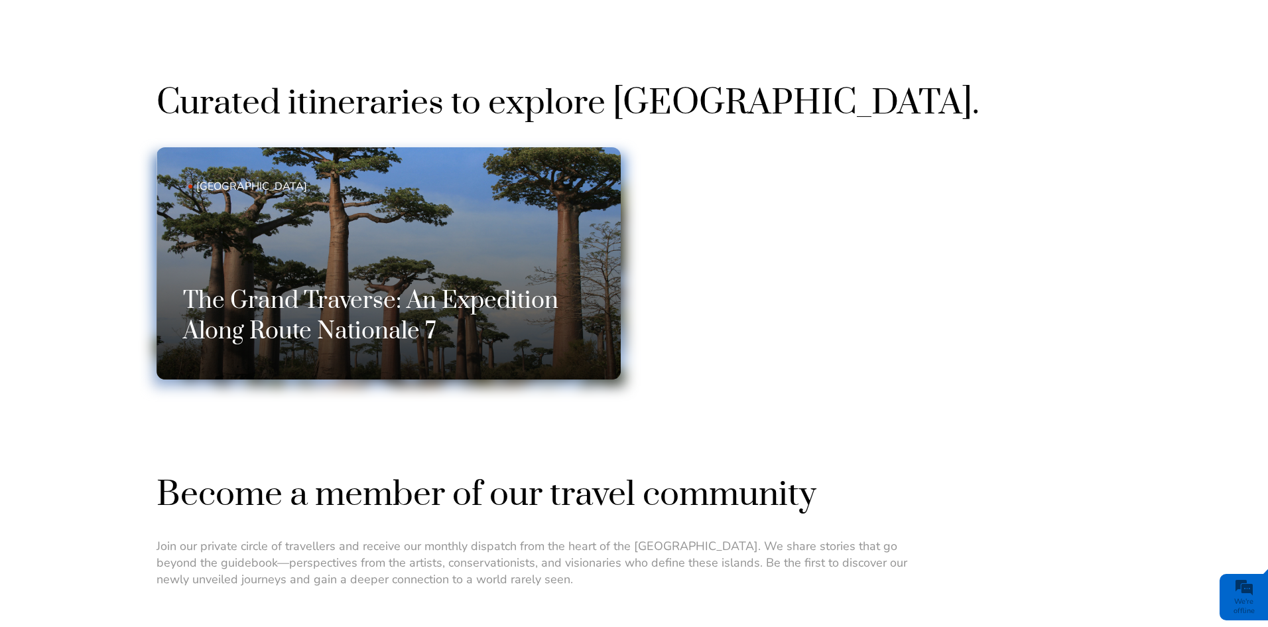
click at [493, 288] on h3 "The Grand Traverse: An Expedition Along Route Nationale 7" at bounding box center [388, 316] width 411 height 61
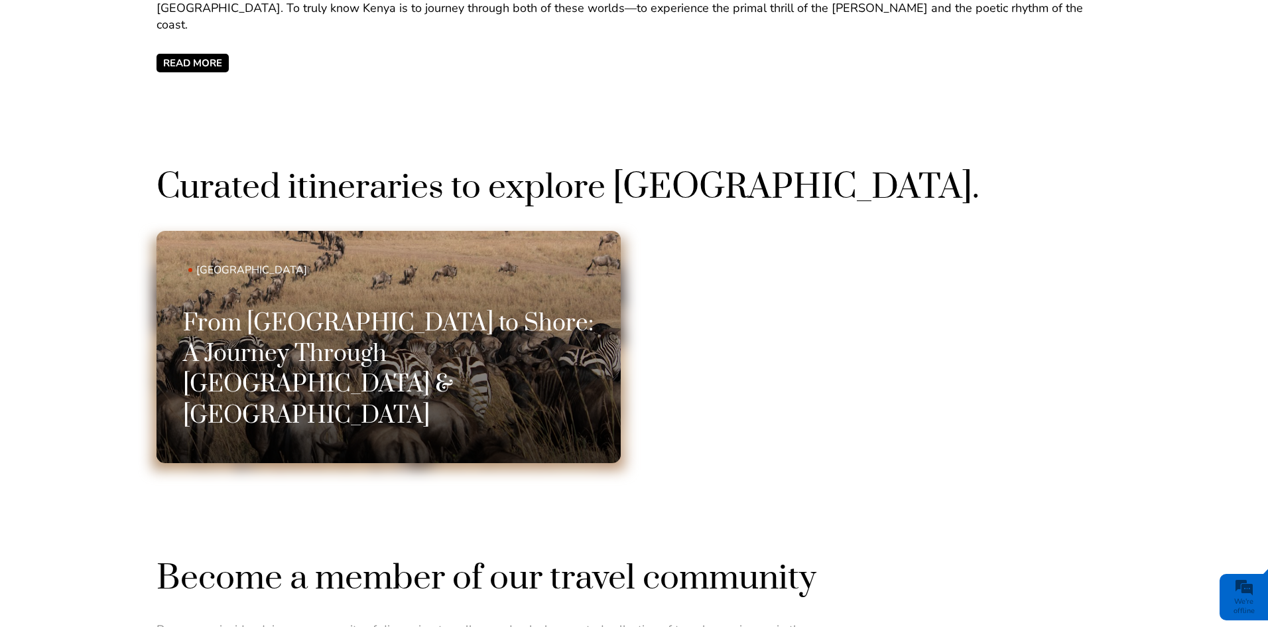
scroll to position [796, 0]
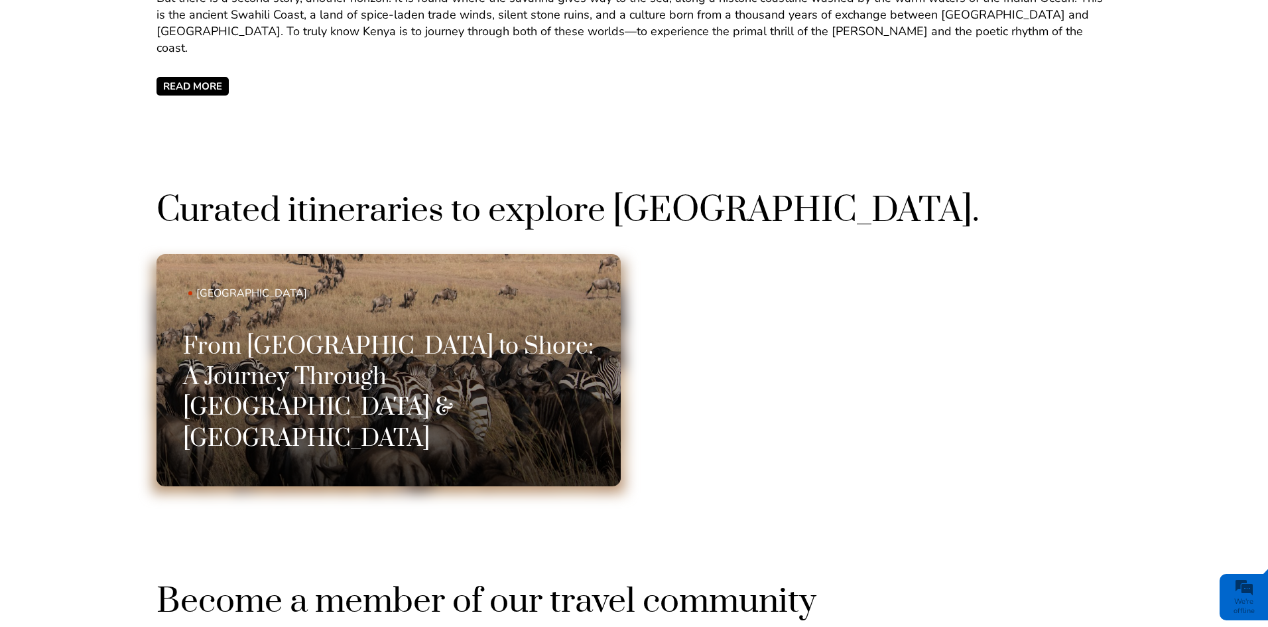
click at [487, 323] on link "Kenya From Savannah to Shore: A Journey Through Kenya & Mauritius" at bounding box center [389, 370] width 464 height 232
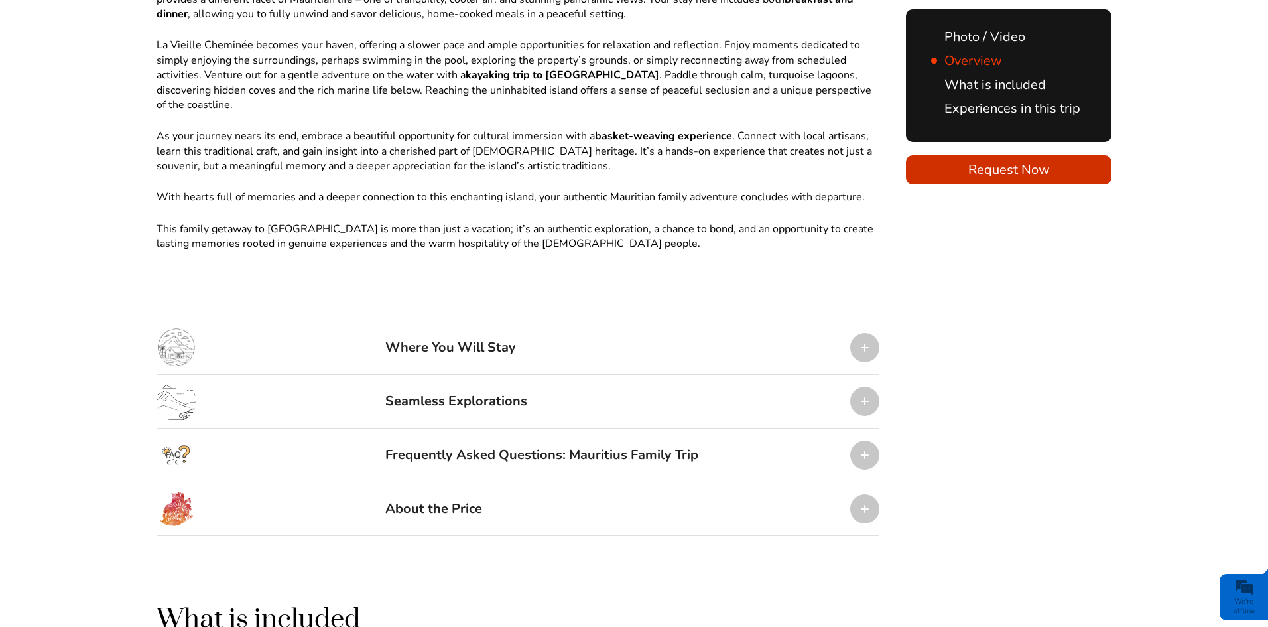
scroll to position [1393, 0]
click at [830, 320] on div "Where You Will Stay" at bounding box center [518, 347] width 723 height 54
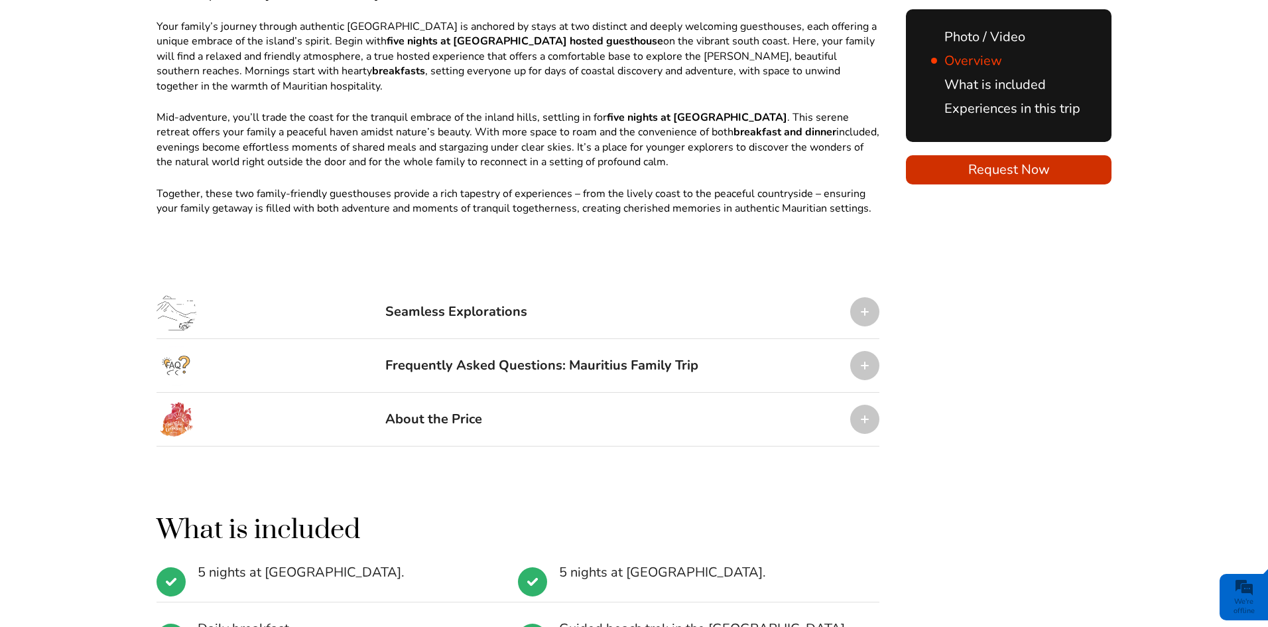
scroll to position [1791, 0]
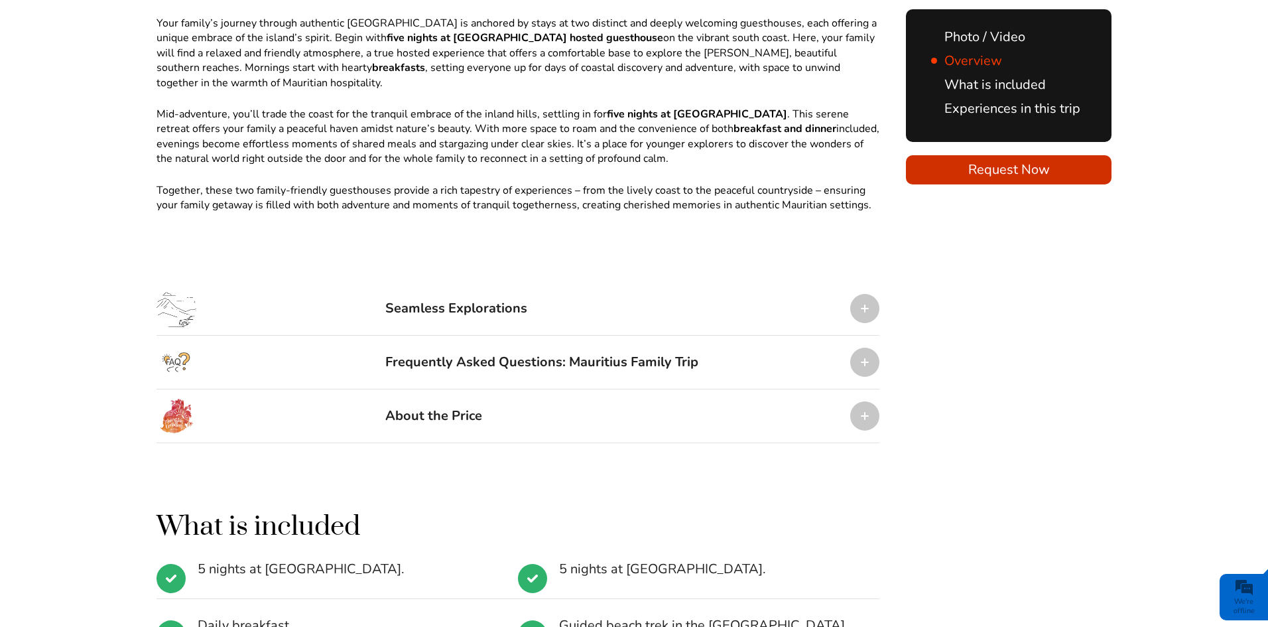
click at [682, 282] on div "Seamless Explorations" at bounding box center [518, 309] width 723 height 54
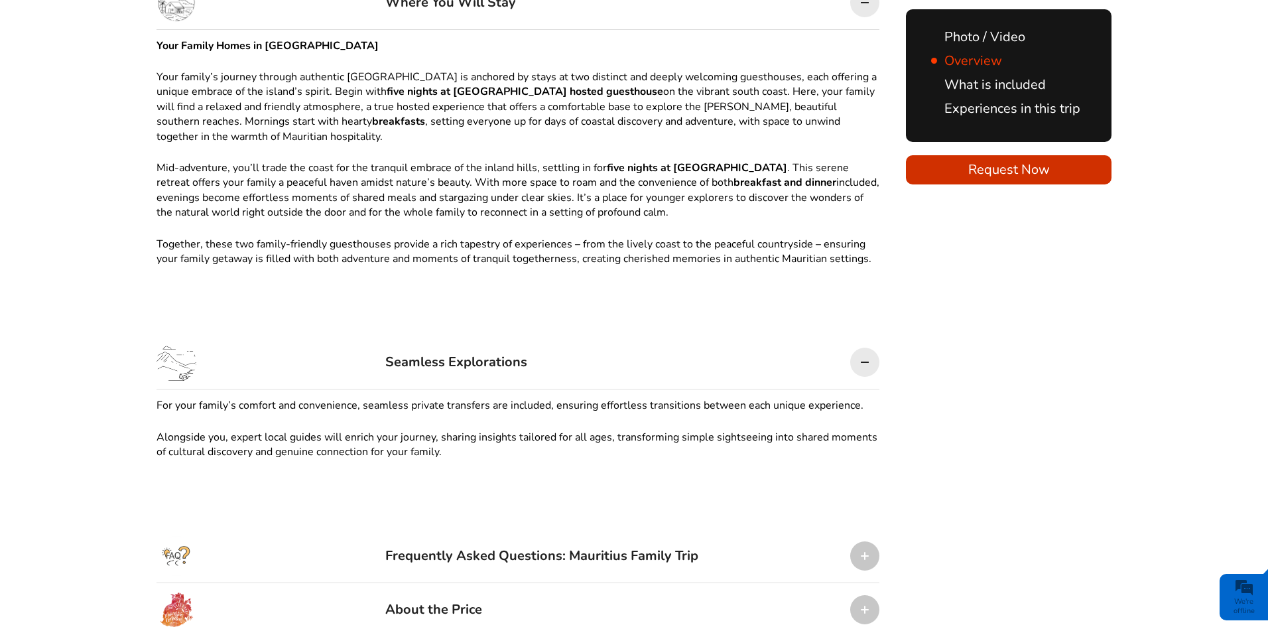
scroll to position [1857, 0]
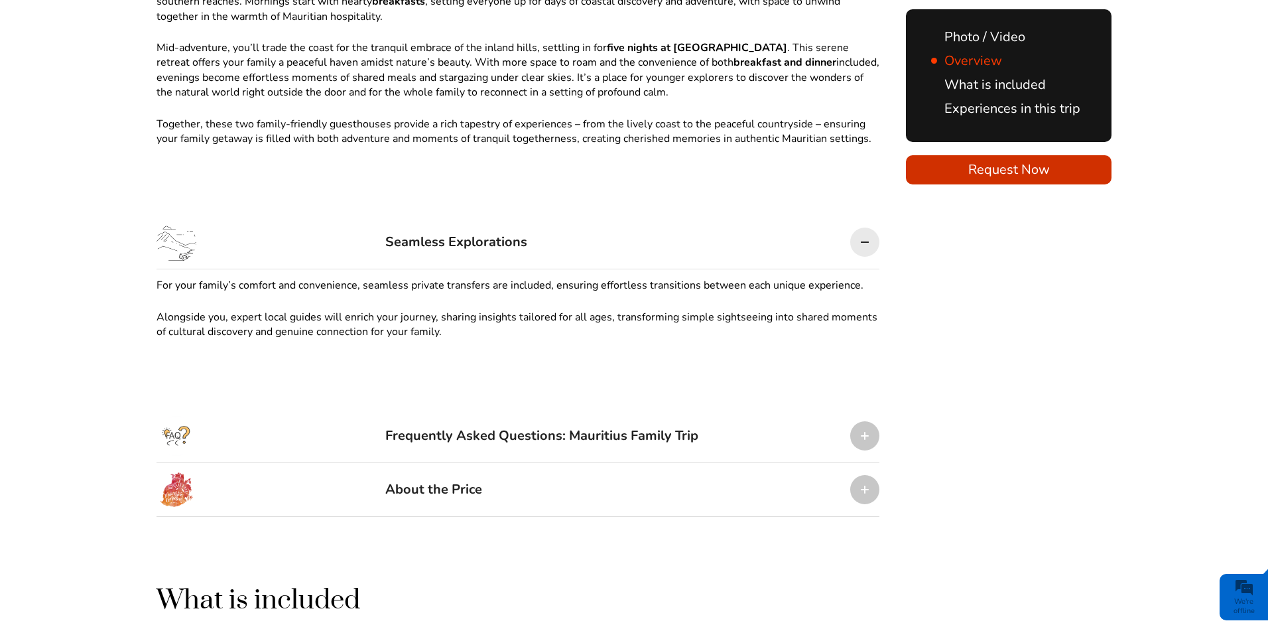
click at [605, 463] on div "About the Price" at bounding box center [518, 490] width 723 height 54
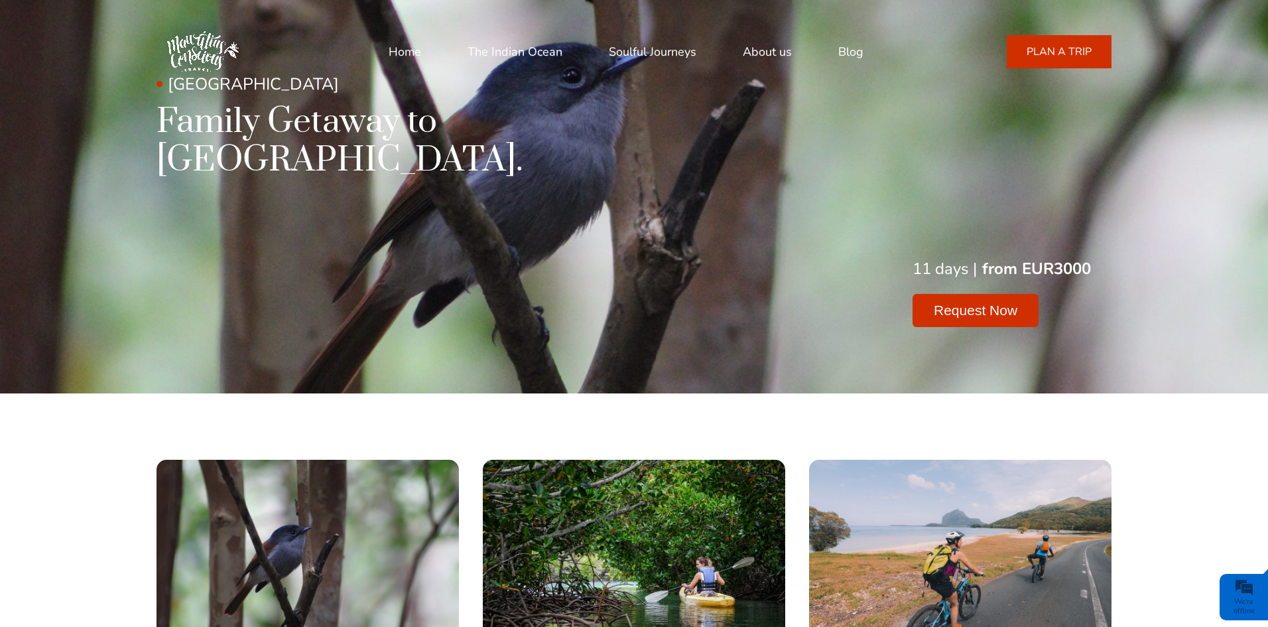
scroll to position [0, 0]
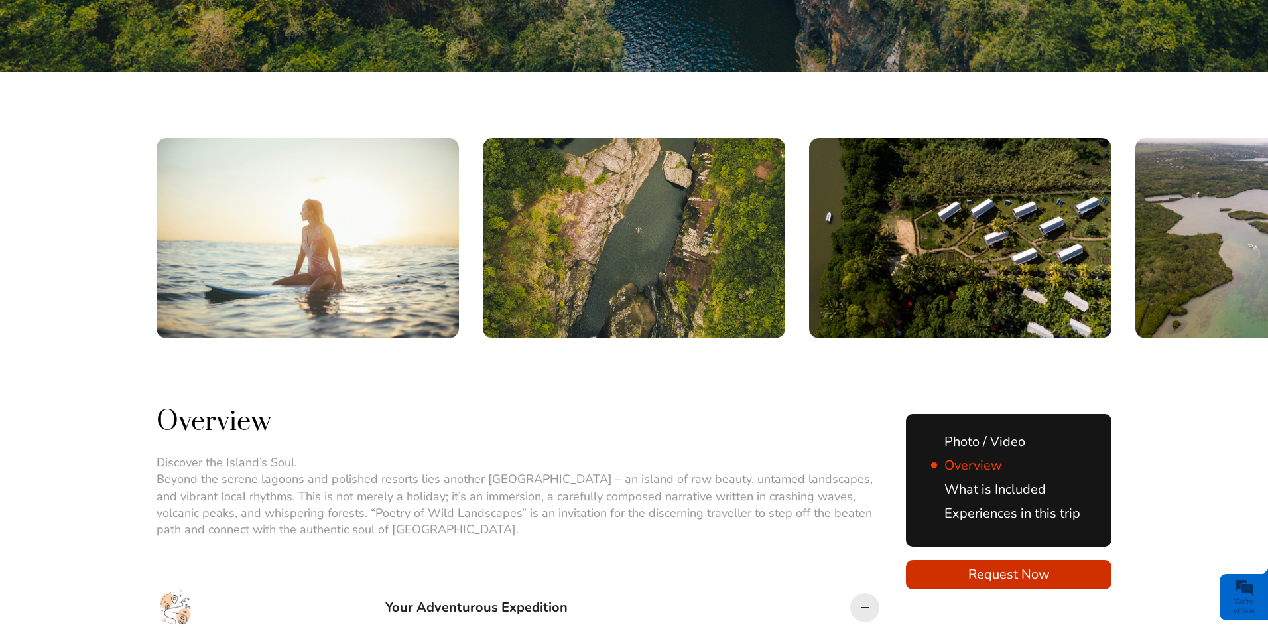
scroll to position [554, 0]
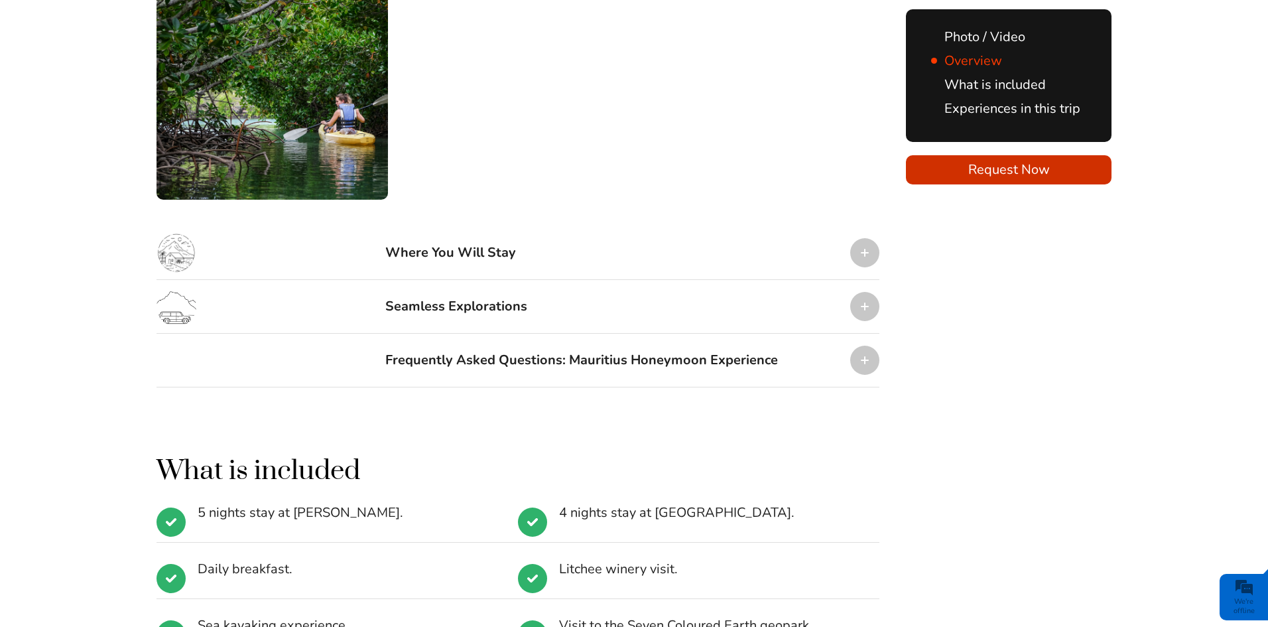
scroll to position [2255, 0]
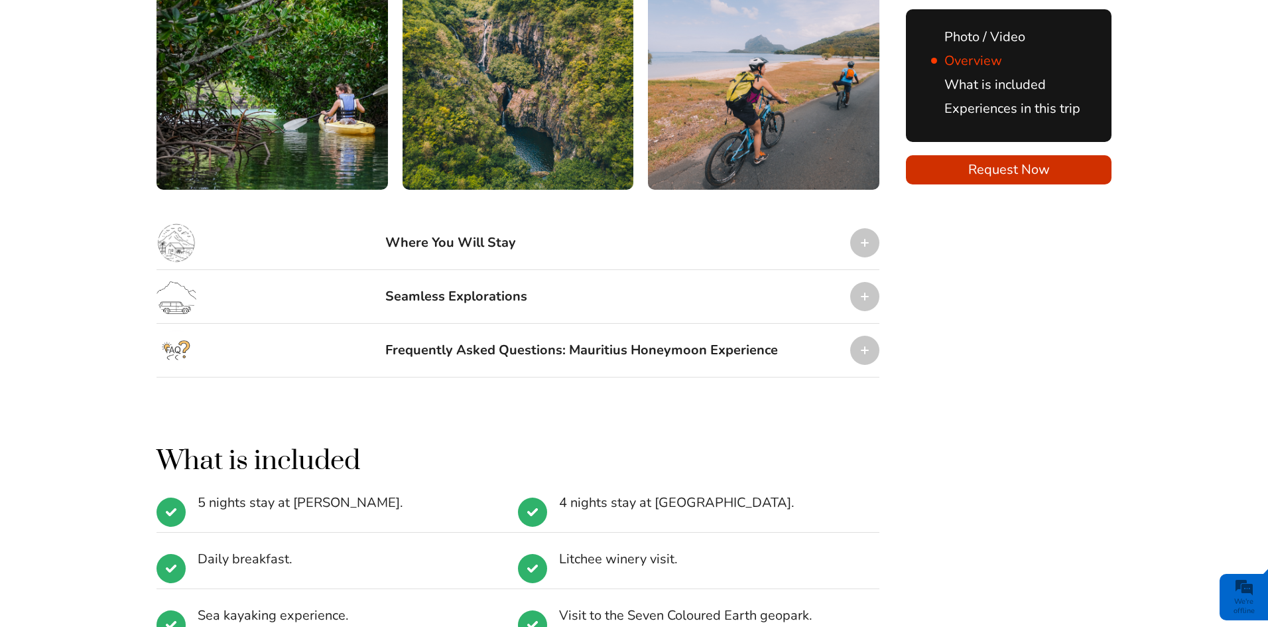
click at [570, 223] on div "Where You Will Stay" at bounding box center [518, 243] width 723 height 54
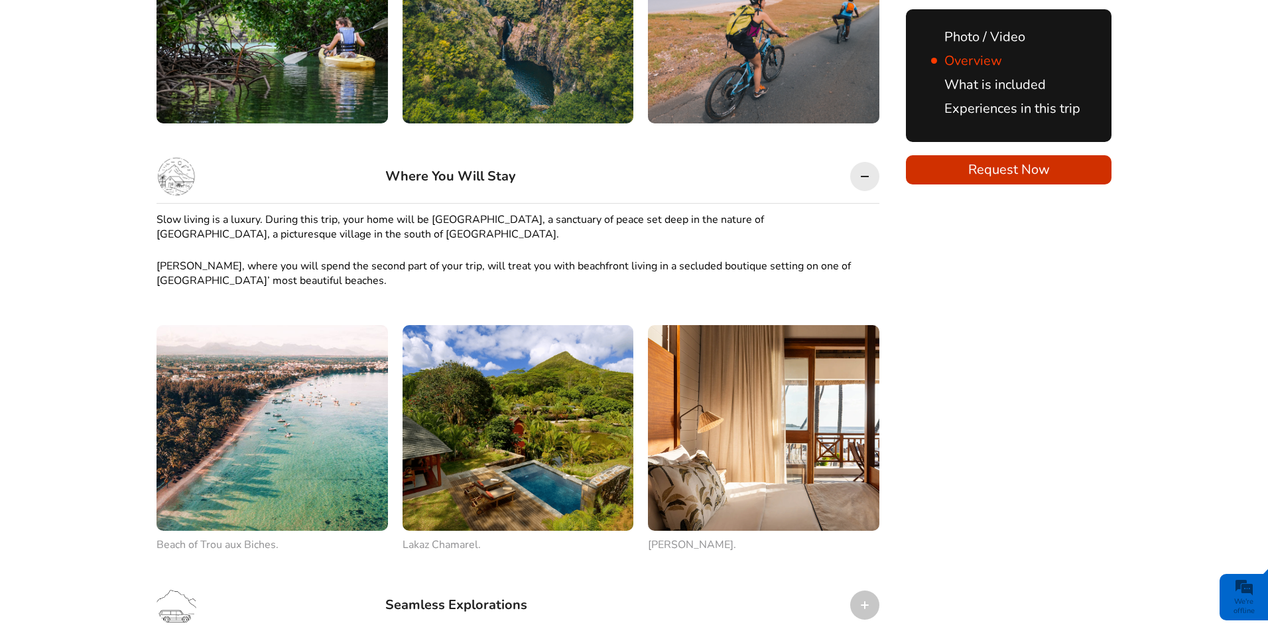
scroll to position [0, 0]
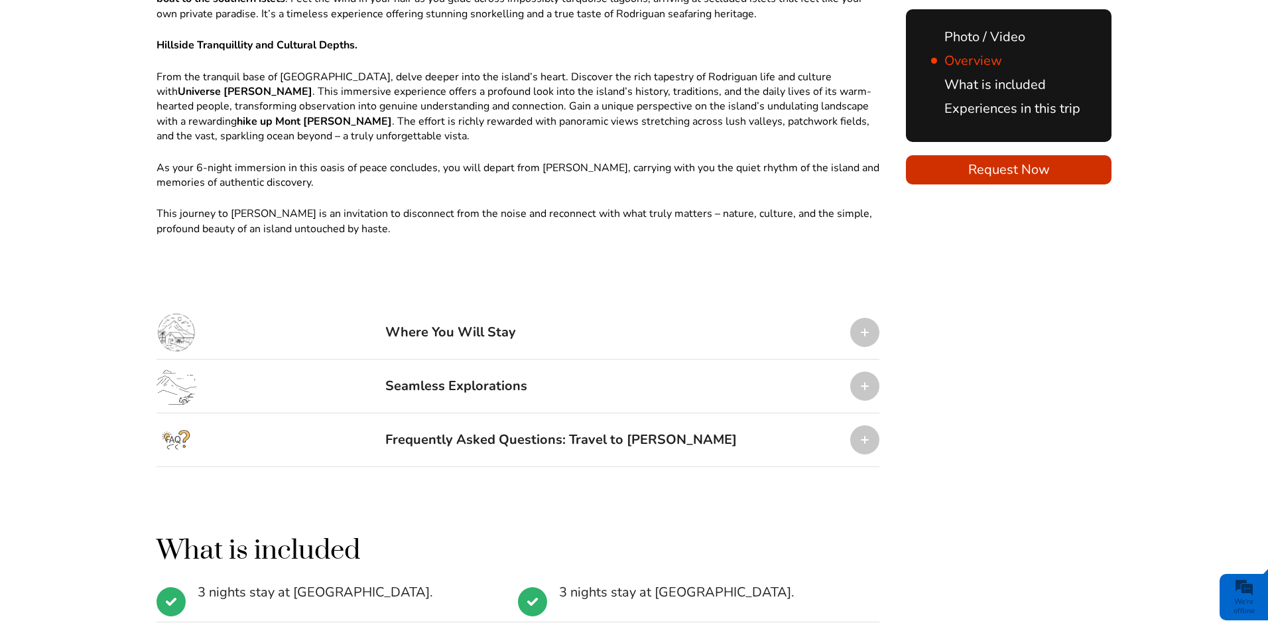
scroll to position [1326, 0]
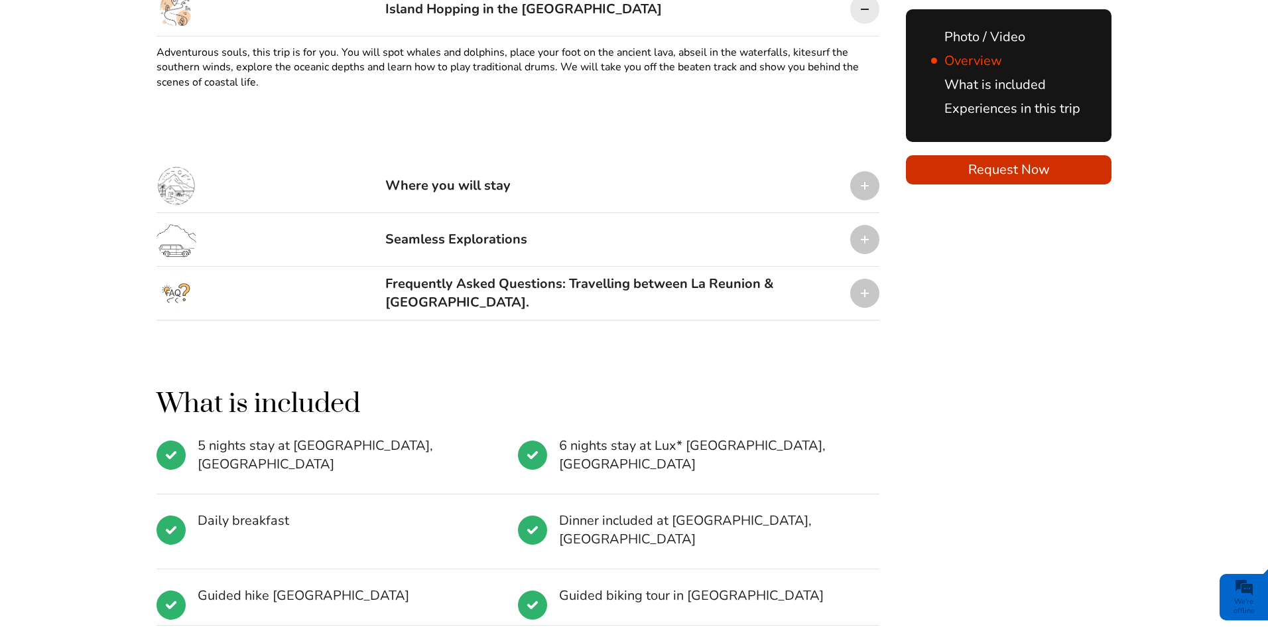
scroll to position [862, 0]
click at [700, 194] on div "Where you will stay" at bounding box center [518, 186] width 723 height 54
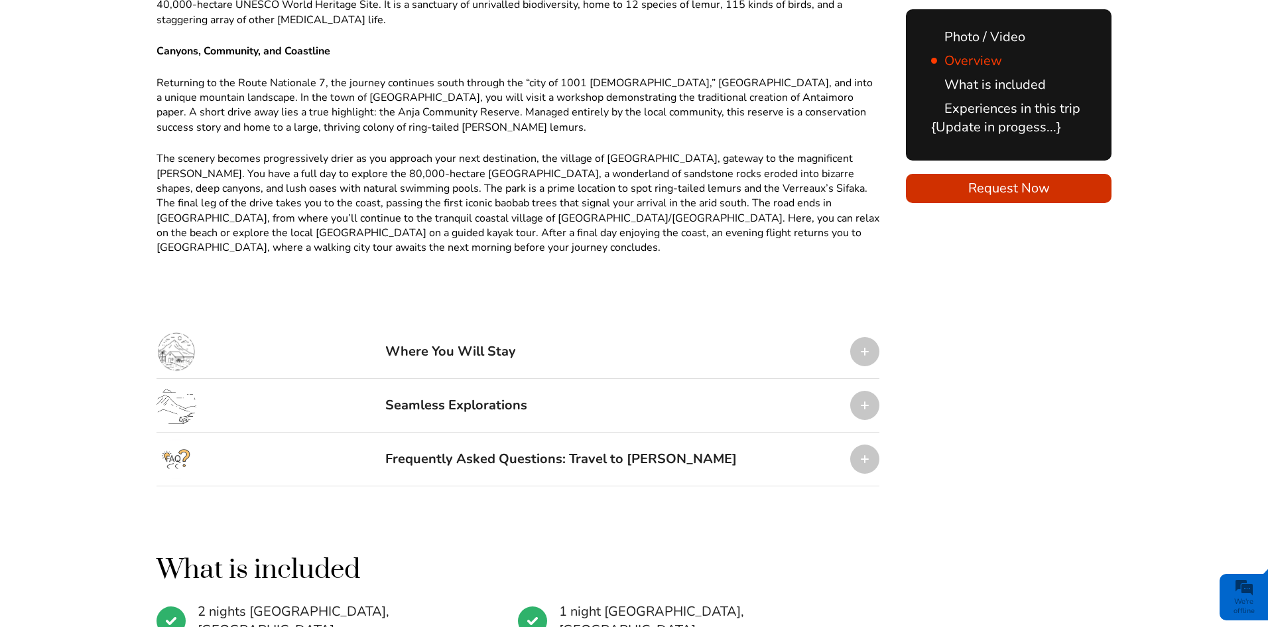
scroll to position [1260, 0]
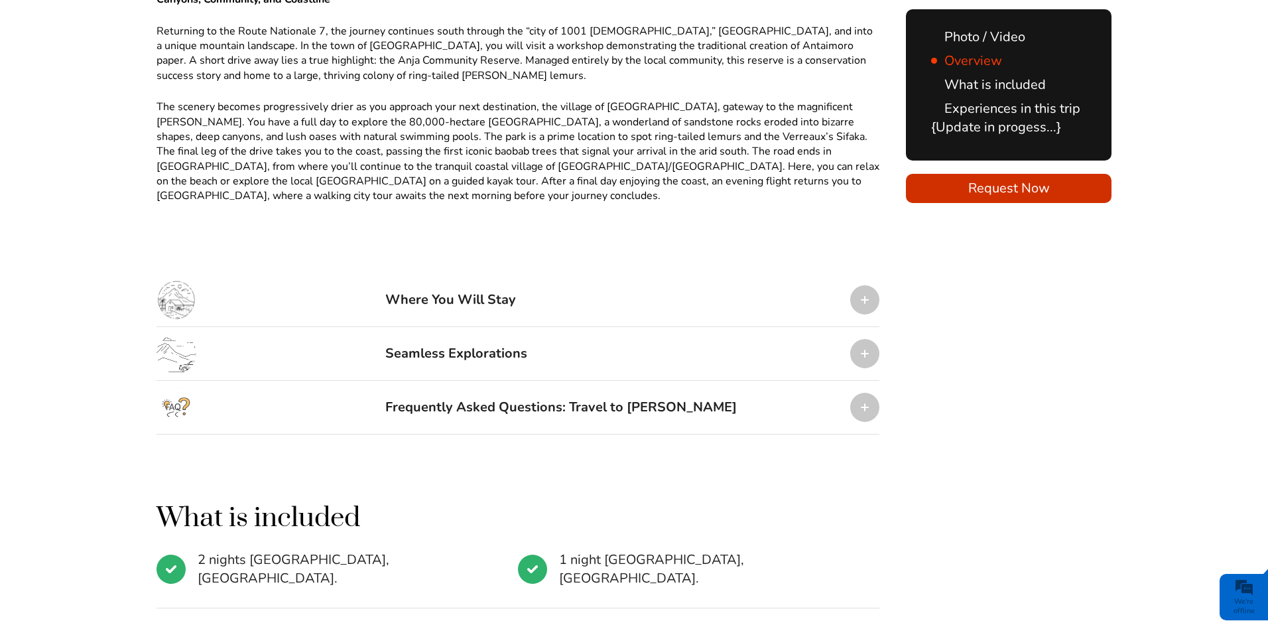
click at [618, 401] on div "Frequently Asked Questions: Travel to [PERSON_NAME]" at bounding box center [560, 407] width 351 height 40
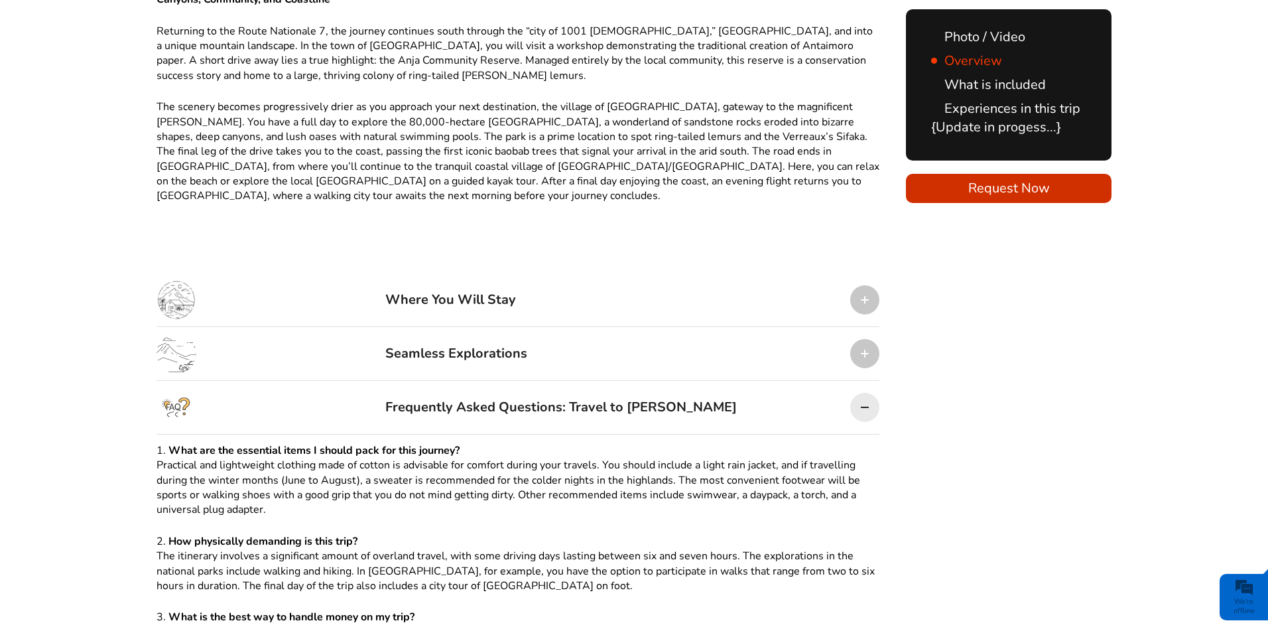
click at [618, 401] on div "Frequently Asked Questions: Travel to [PERSON_NAME]" at bounding box center [560, 407] width 351 height 40
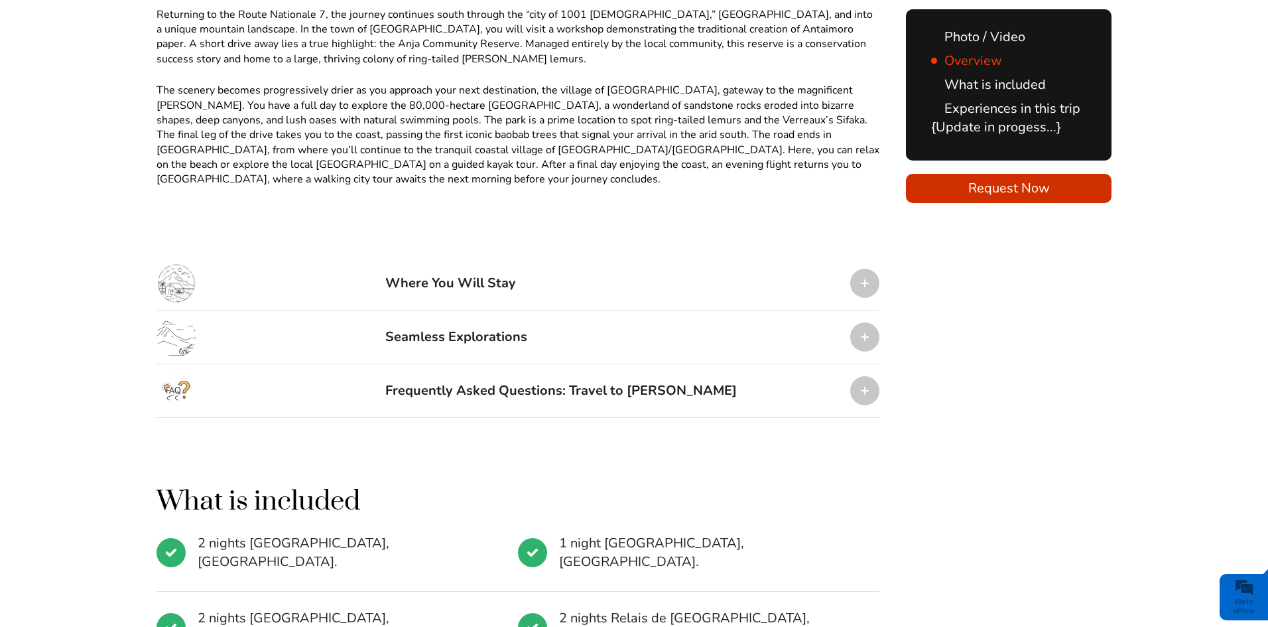
scroll to position [1275, 0]
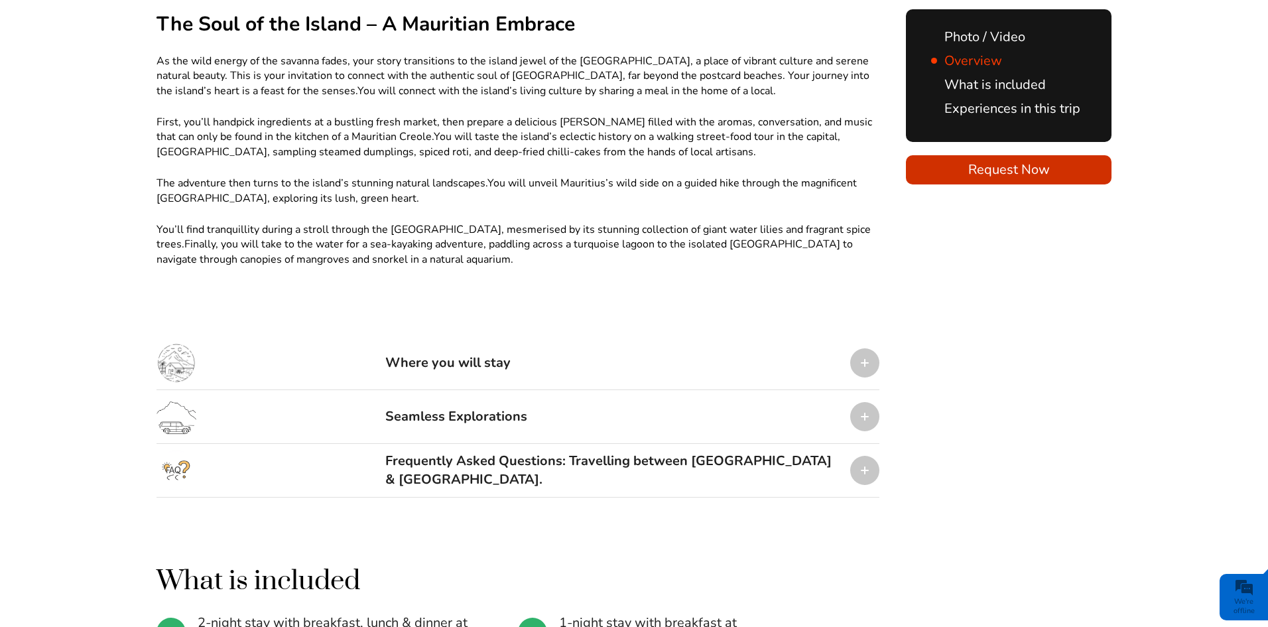
scroll to position [1393, 0]
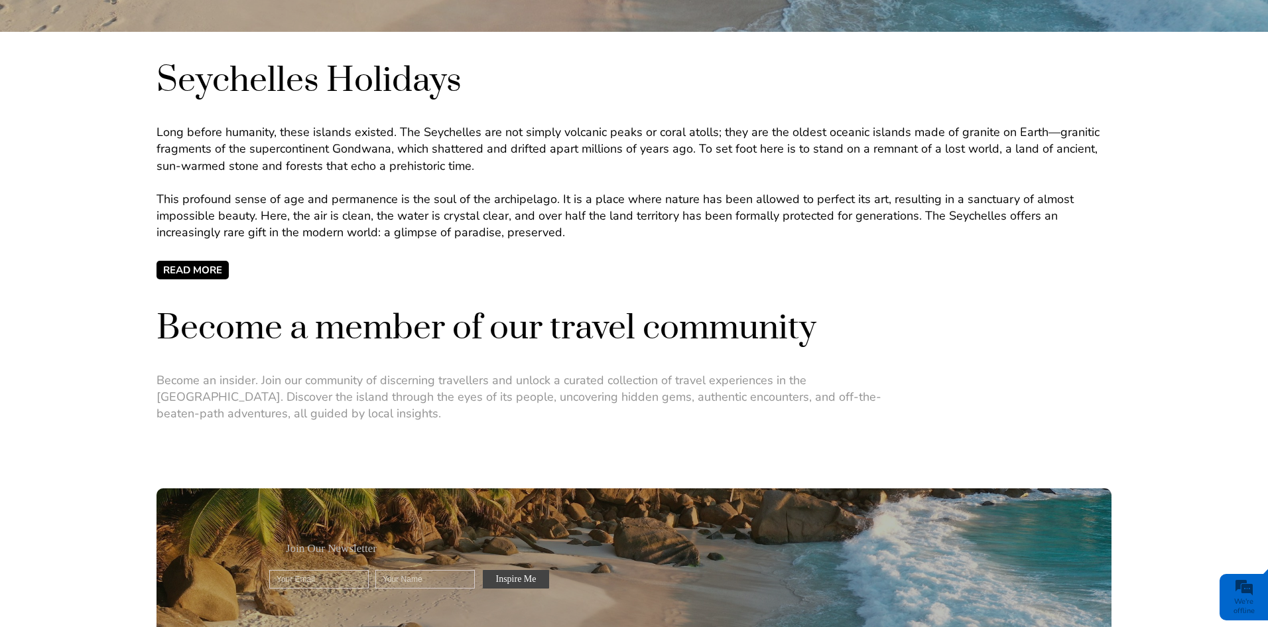
scroll to position [597, 0]
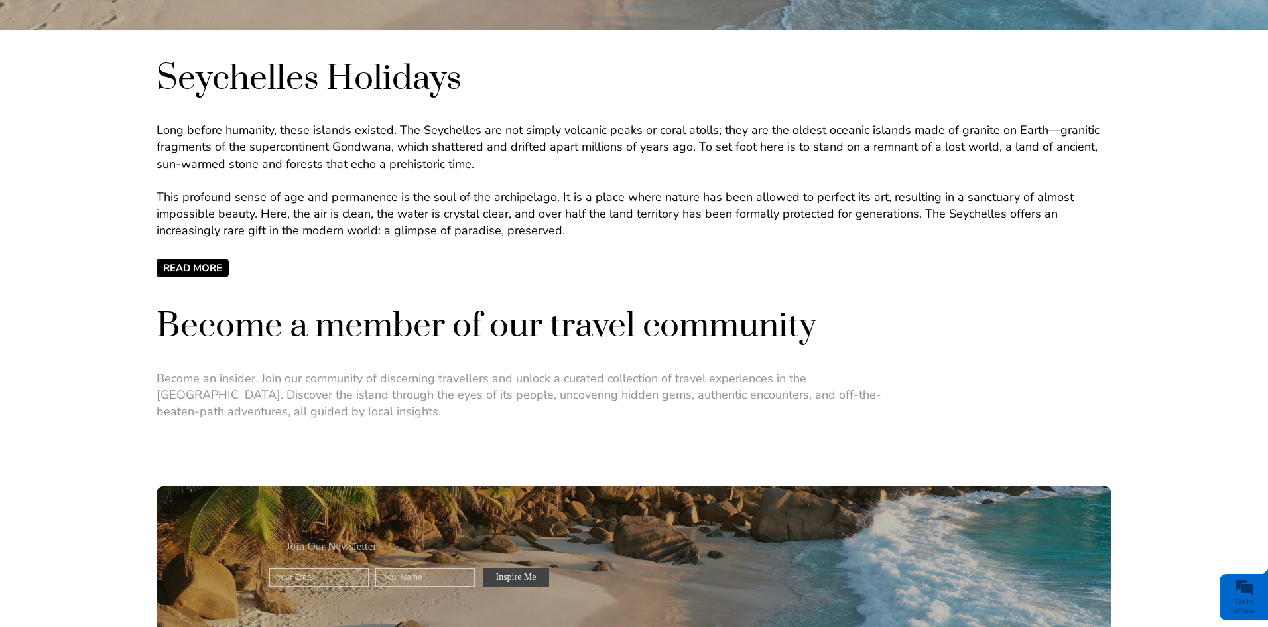
click at [200, 258] on div "Seychelles Holidays Long before humanity, these islands existed. The Seychelles…" at bounding box center [634, 166] width 955 height 221
click at [201, 269] on span "READ MORE" at bounding box center [193, 268] width 72 height 19
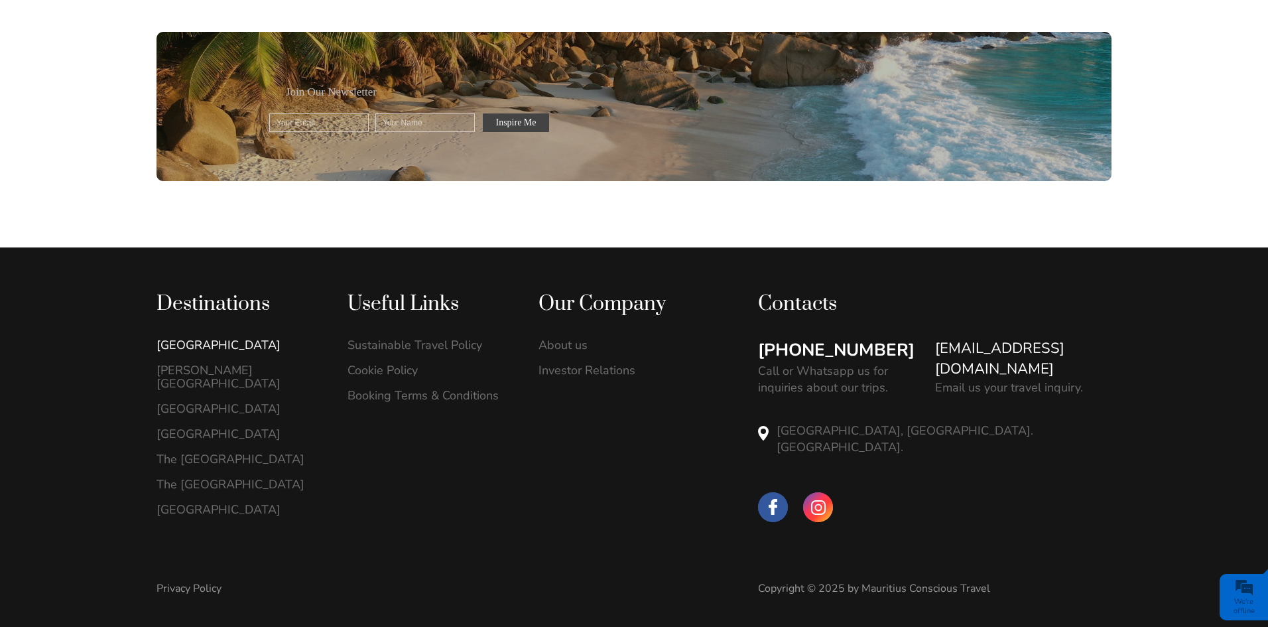
scroll to position [0, 0]
click at [421, 346] on link "Sustainable Travel Policy" at bounding box center [429, 344] width 163 height 13
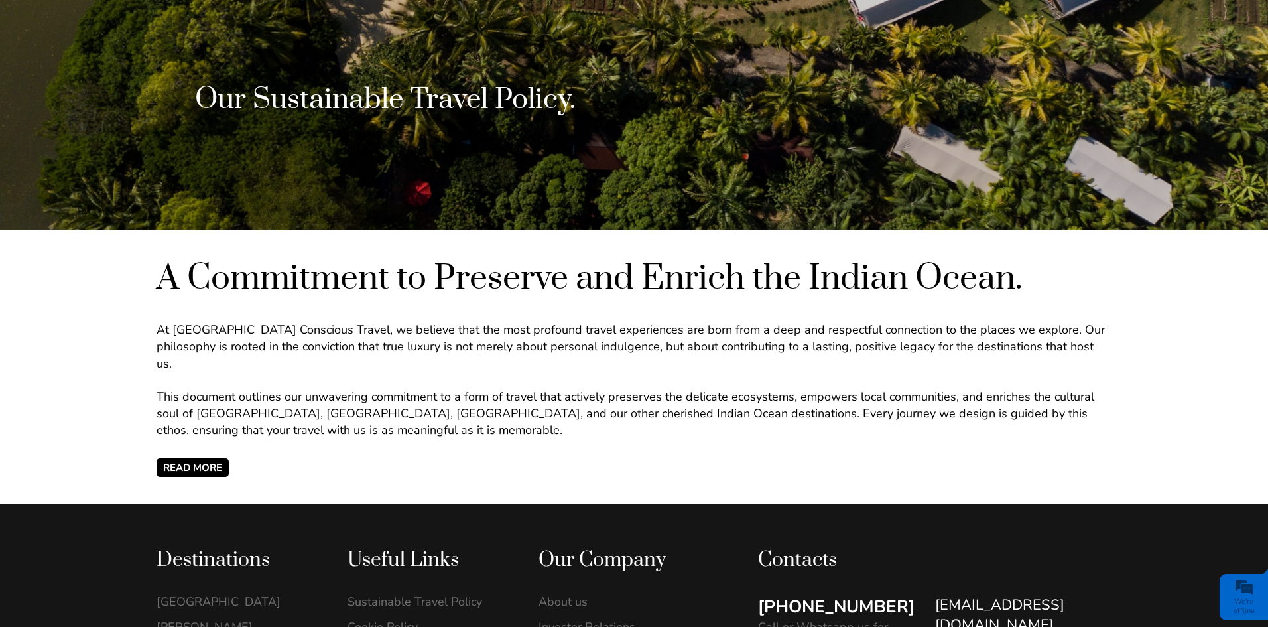
scroll to position [464, 0]
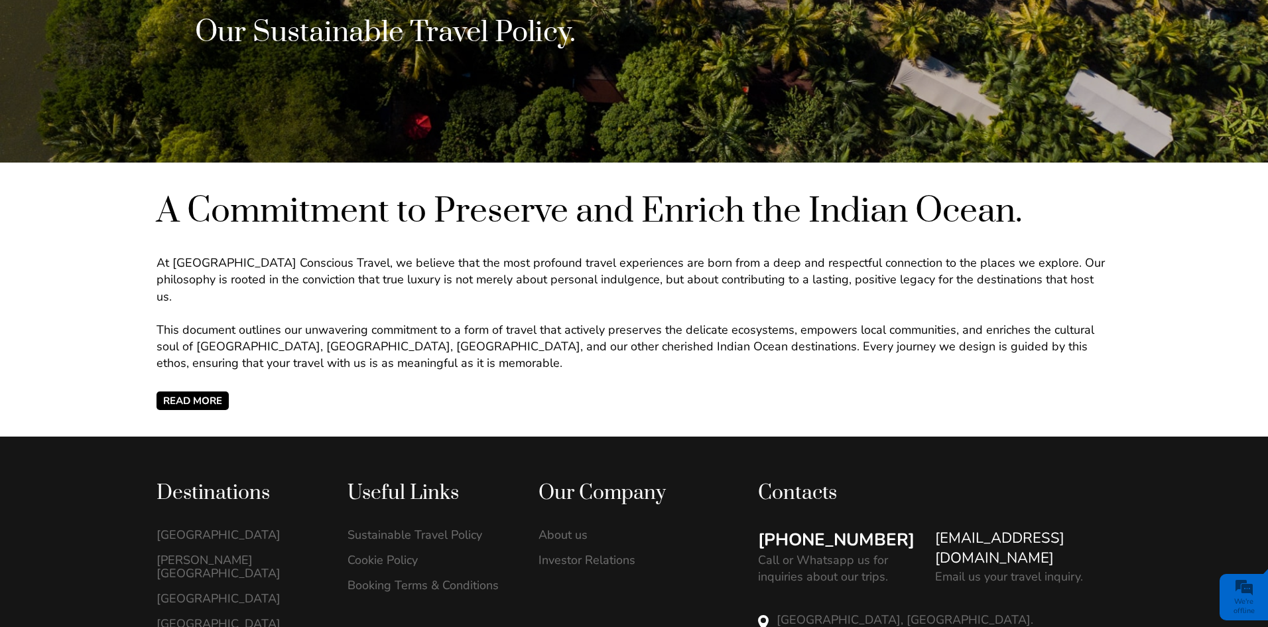
click at [206, 391] on span "READ MORE" at bounding box center [193, 400] width 72 height 19
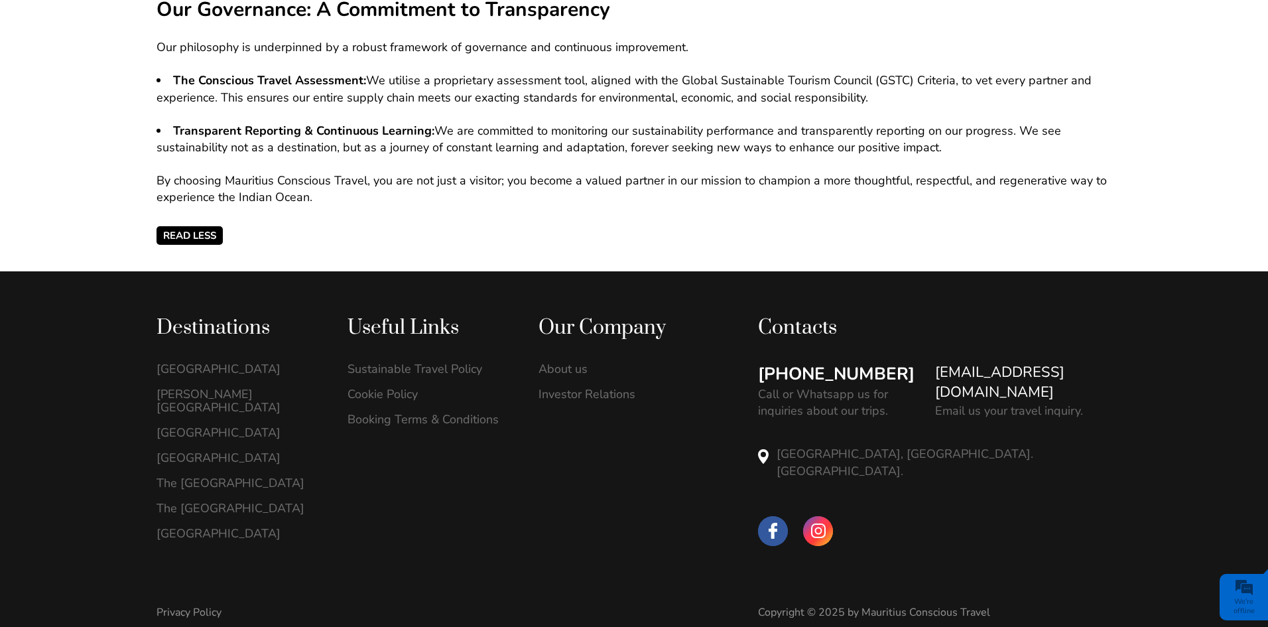
scroll to position [1626, 0]
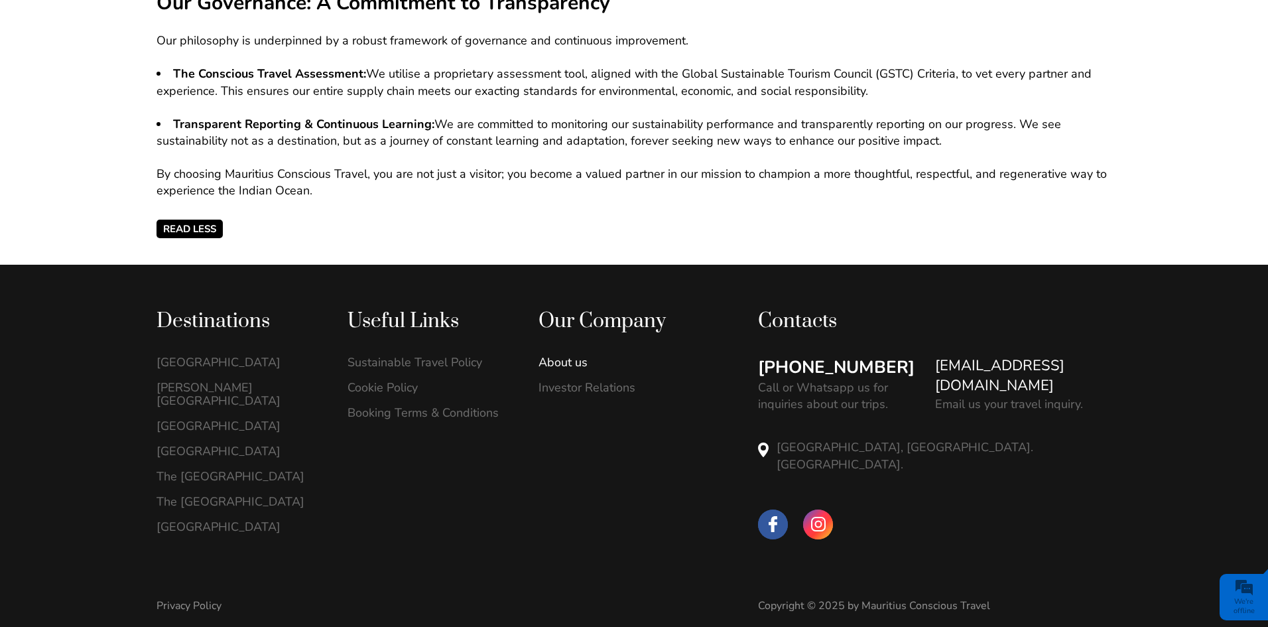
click at [558, 355] on link "About us" at bounding box center [620, 361] width 163 height 13
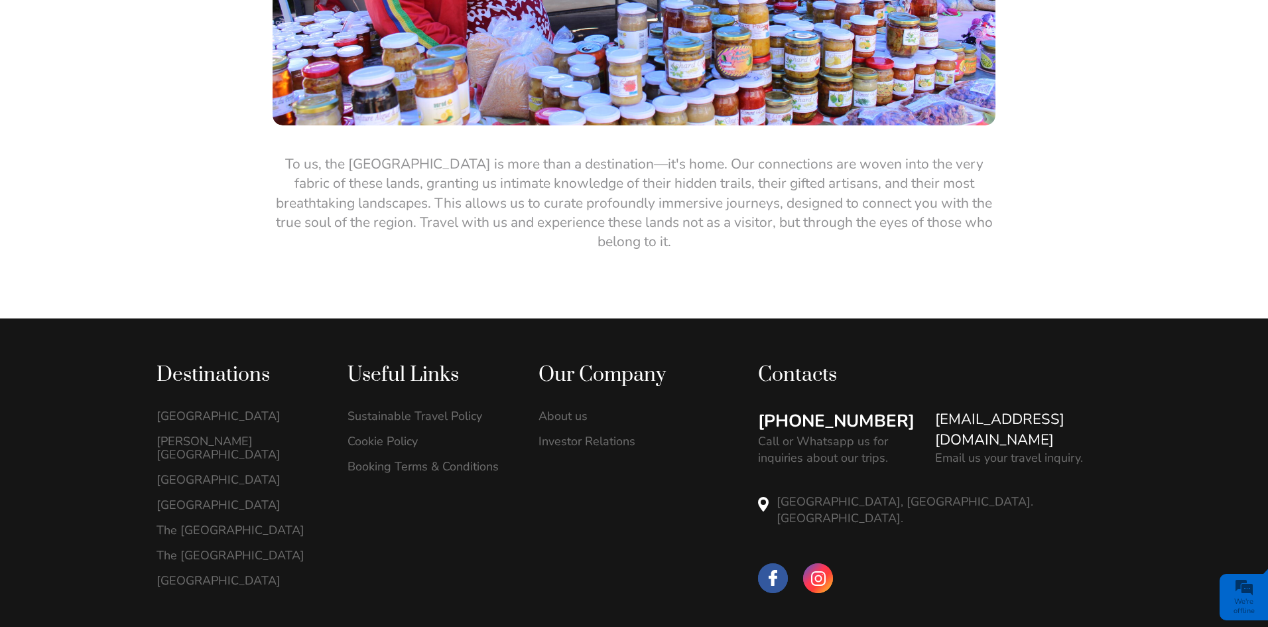
scroll to position [2492, 0]
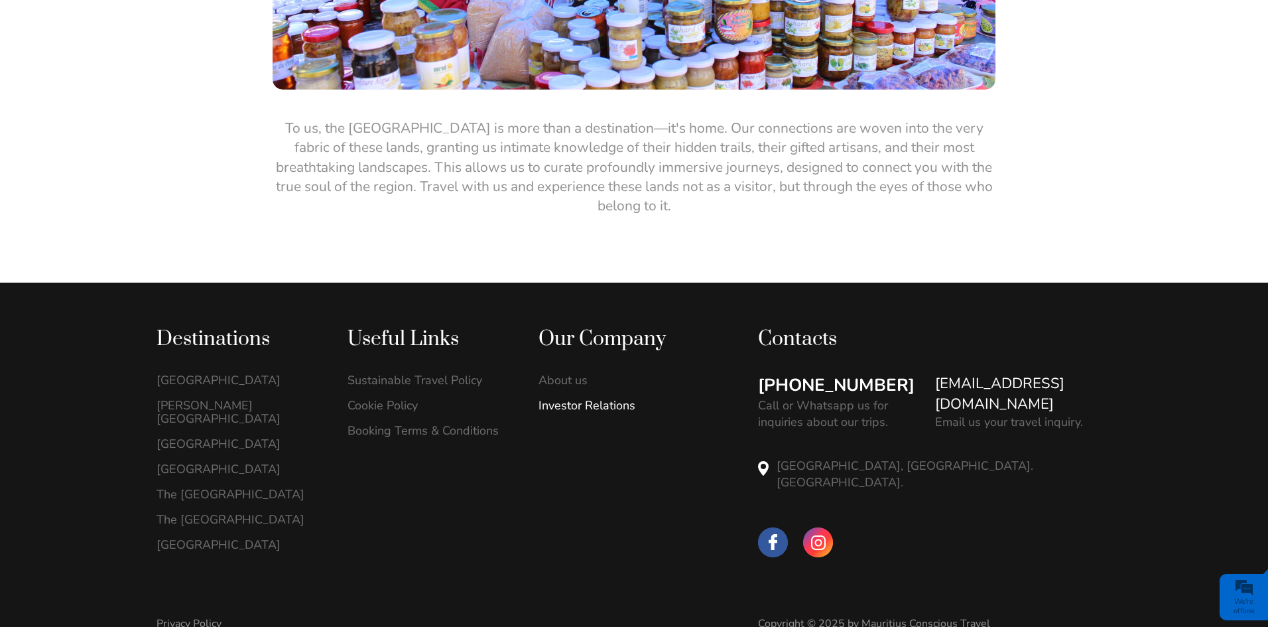
click at [610, 399] on link "Investor Relations" at bounding box center [620, 405] width 163 height 13
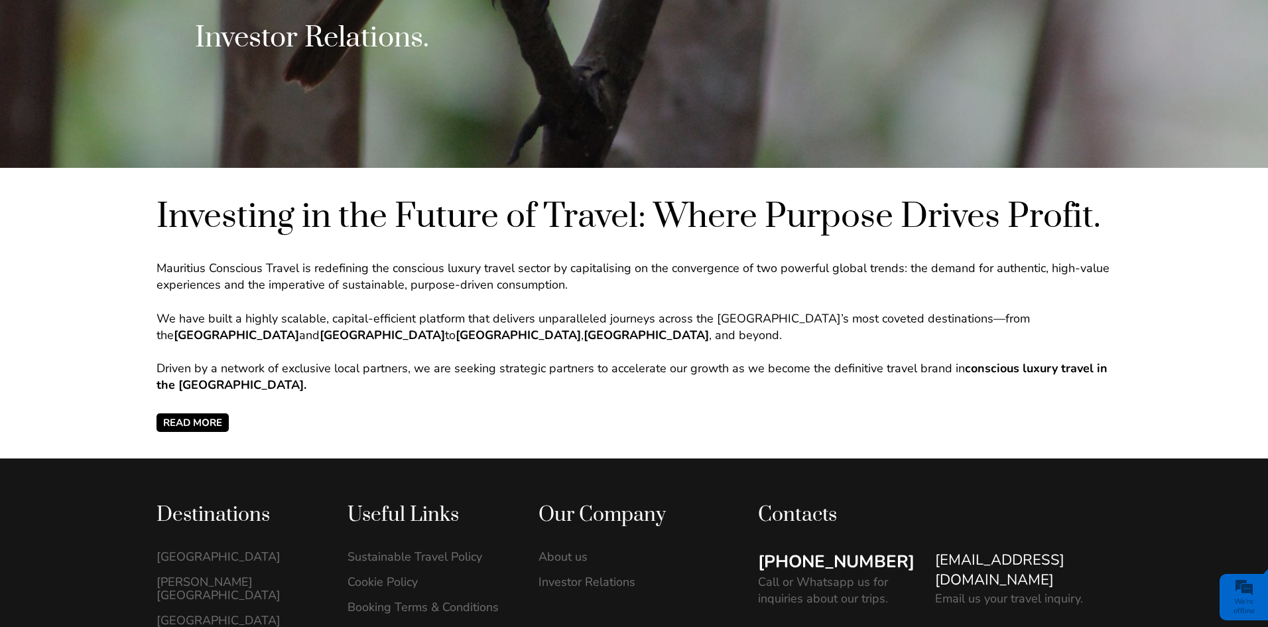
scroll to position [464, 0]
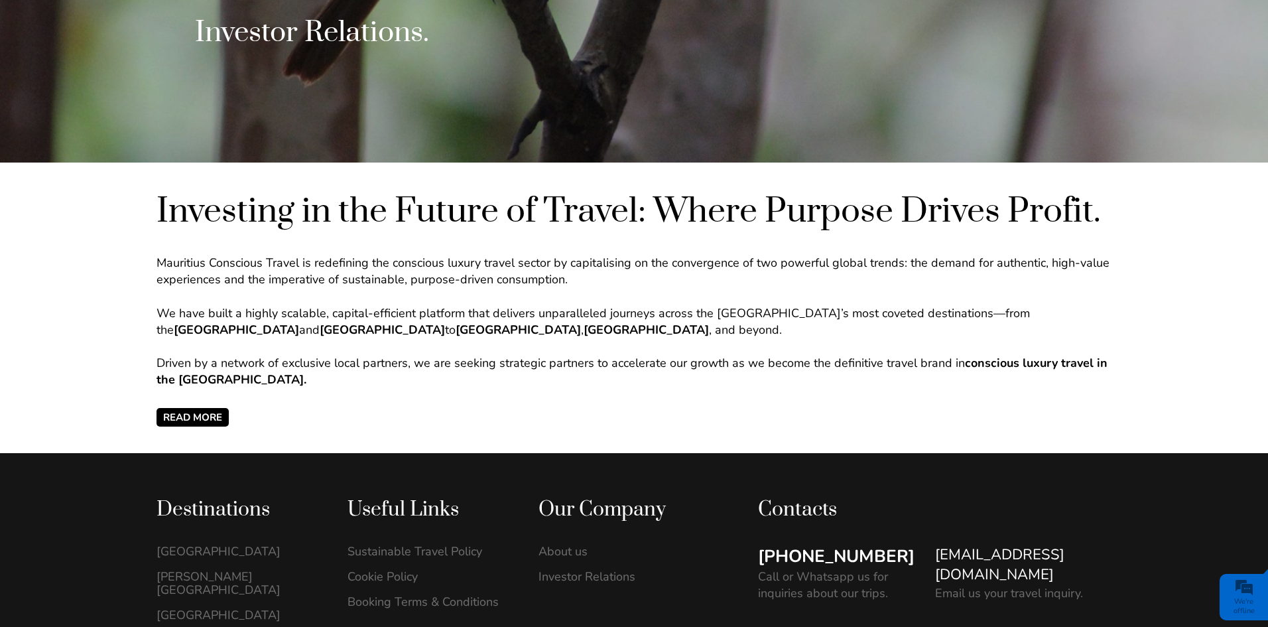
click at [212, 416] on span "READ MORE" at bounding box center [193, 417] width 72 height 19
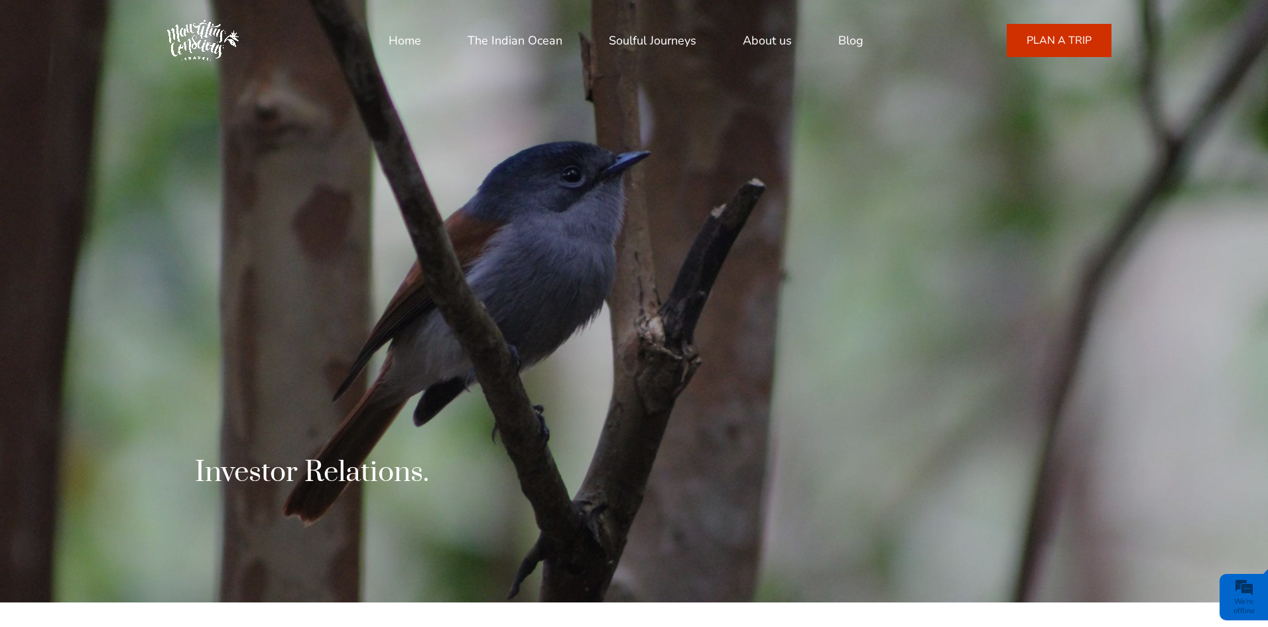
scroll to position [0, 0]
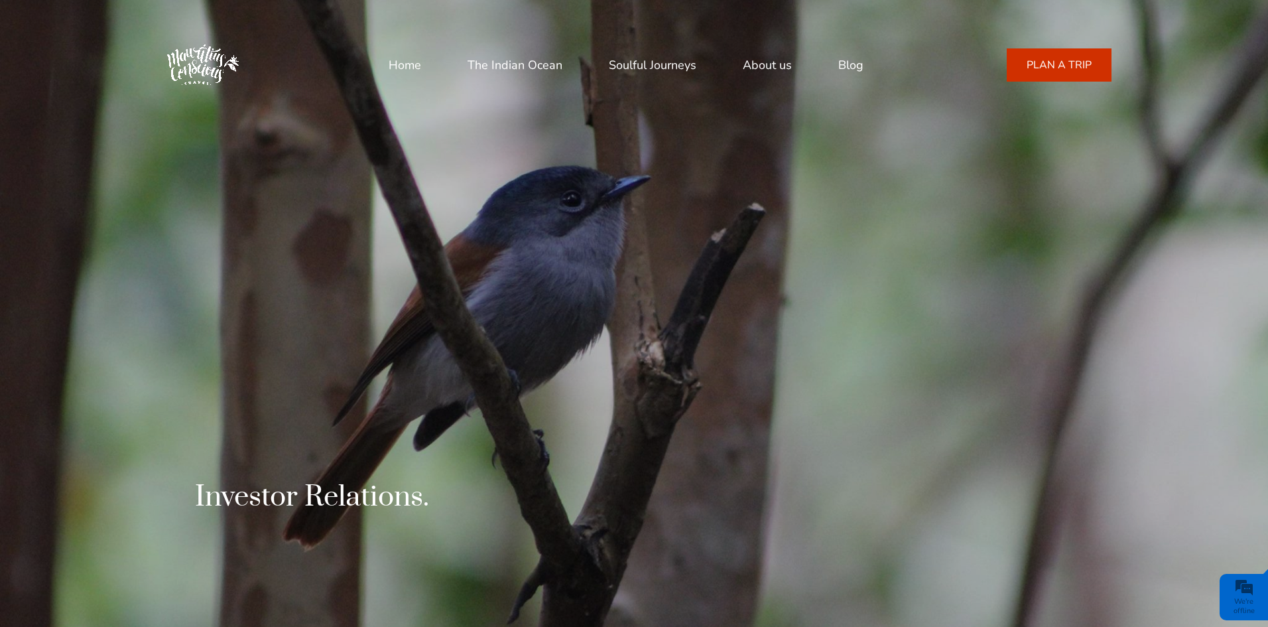
click at [667, 65] on link "Soulful Journeys" at bounding box center [653, 65] width 88 height 32
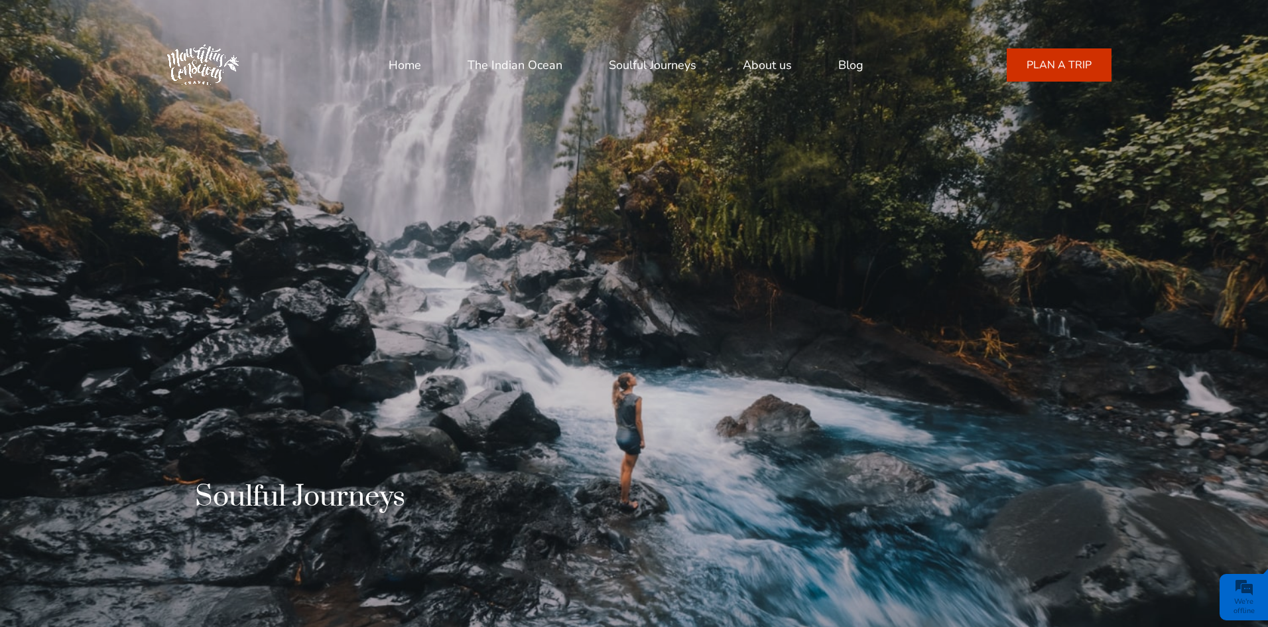
click at [856, 63] on link "Blog" at bounding box center [850, 65] width 25 height 32
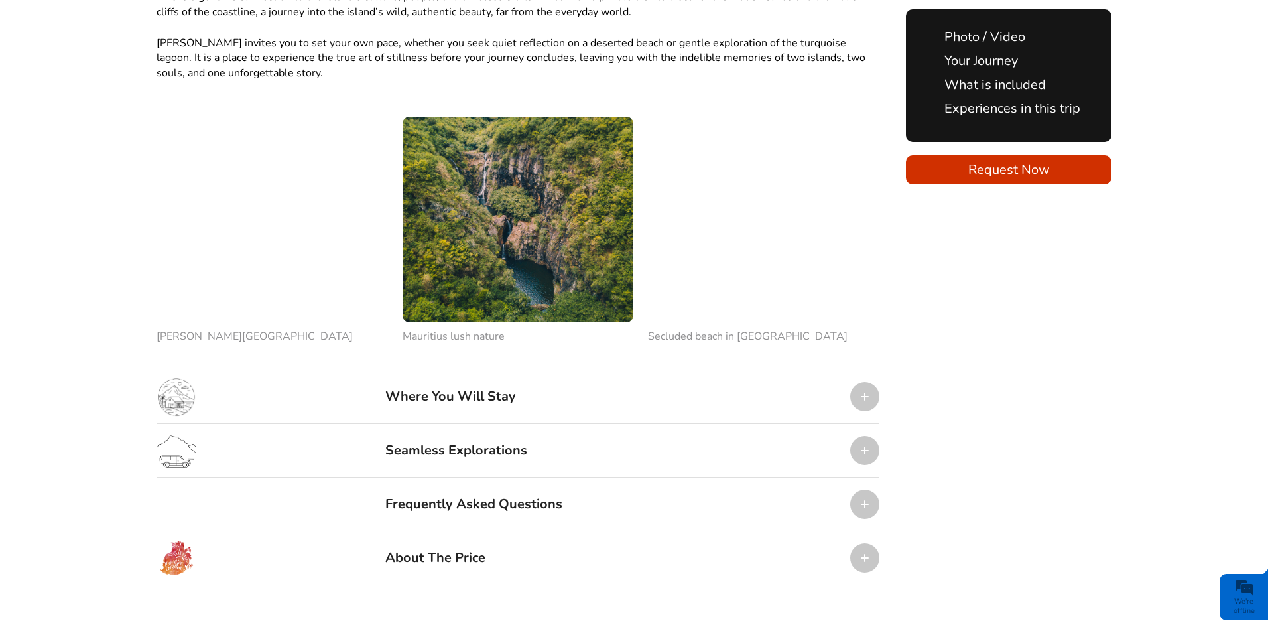
scroll to position [1525, 0]
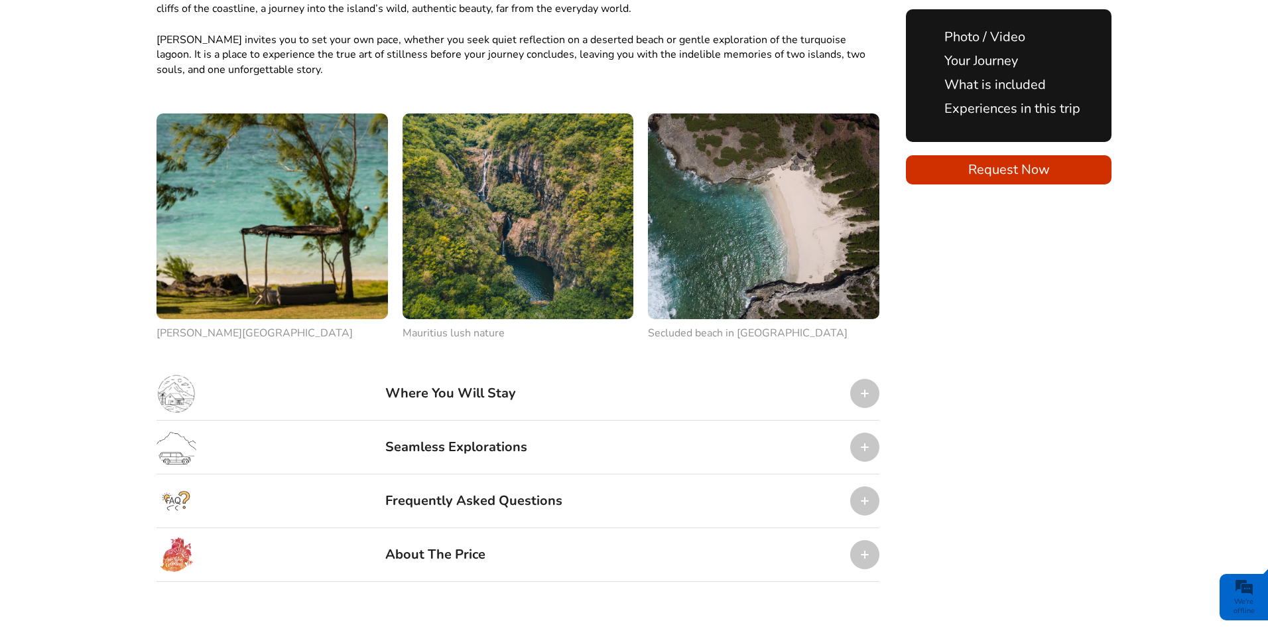
click at [605, 367] on div "Where You Will Stay" at bounding box center [518, 394] width 723 height 54
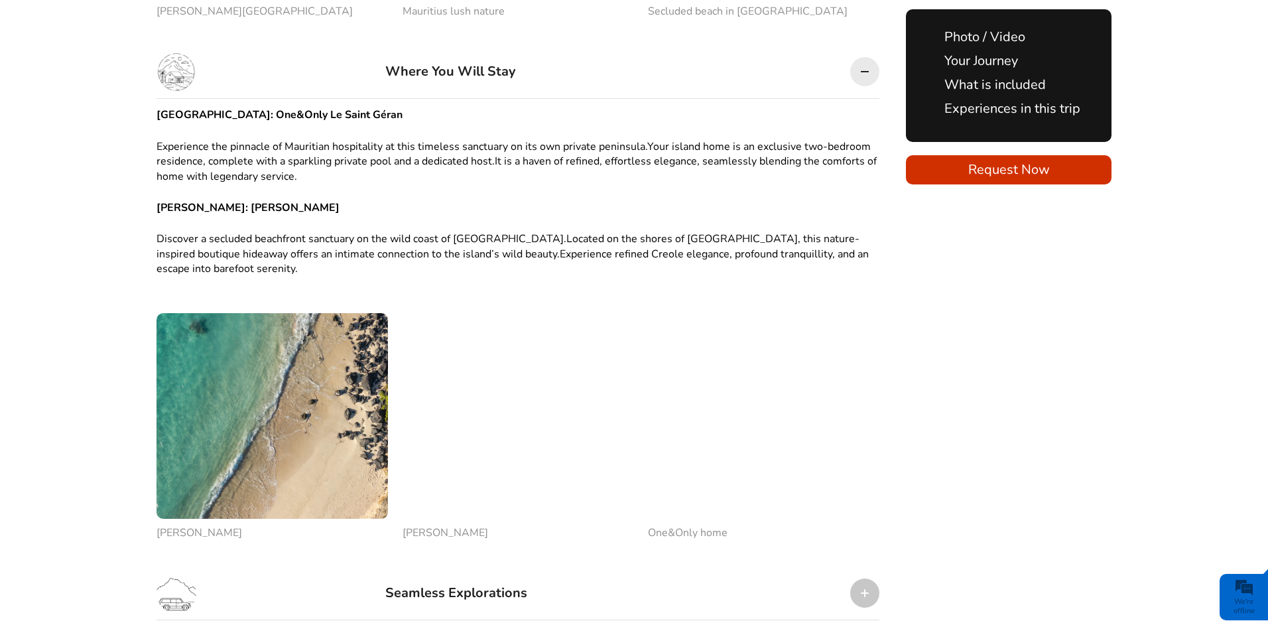
scroll to position [1857, 0]
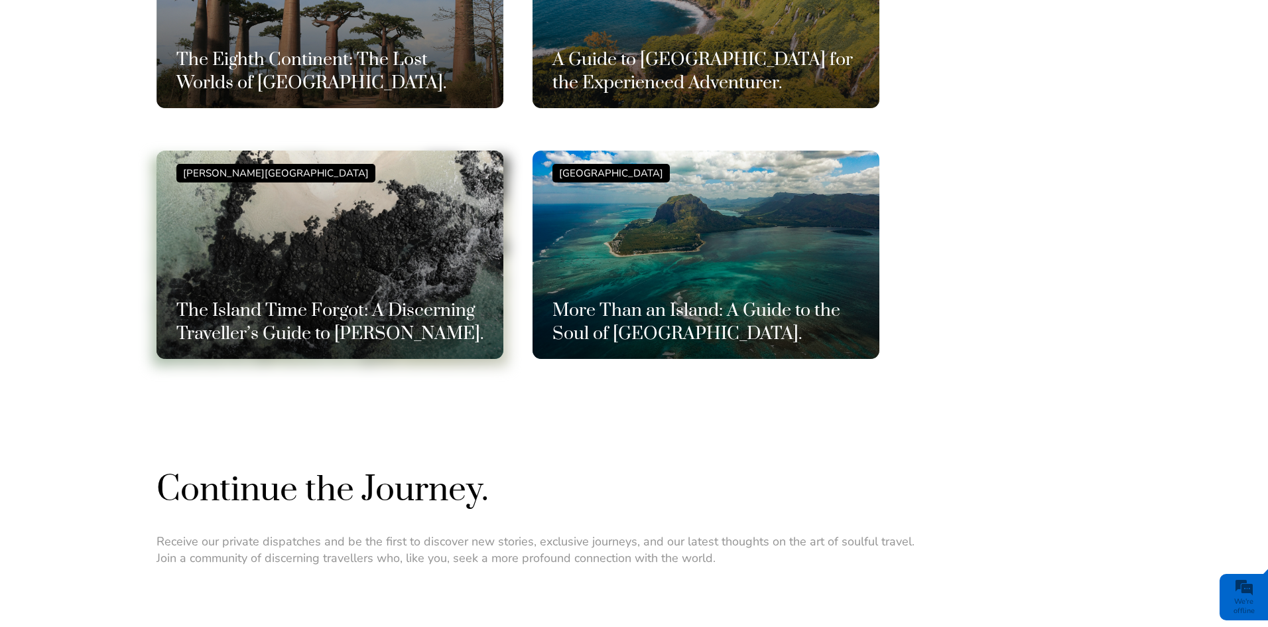
scroll to position [862, 0]
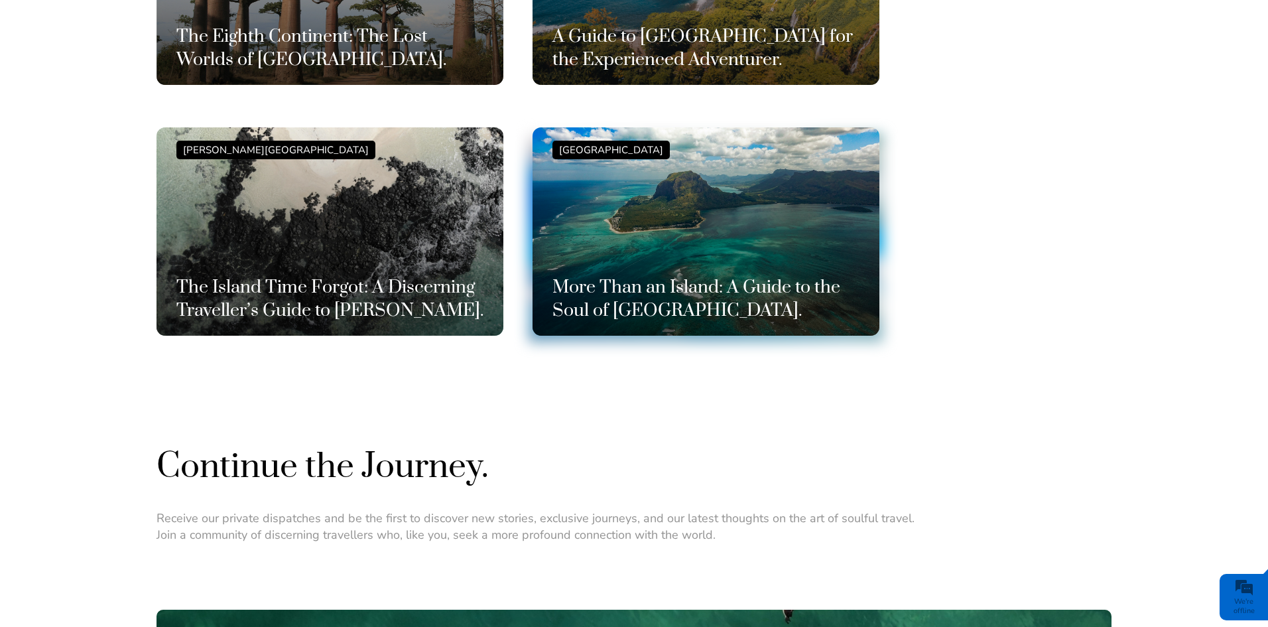
click at [663, 244] on div "[GEOGRAPHIC_DATA] More Than an Island: A Guide to the Soul of [GEOGRAPHIC_DATA]." at bounding box center [705, 232] width 307 height 182
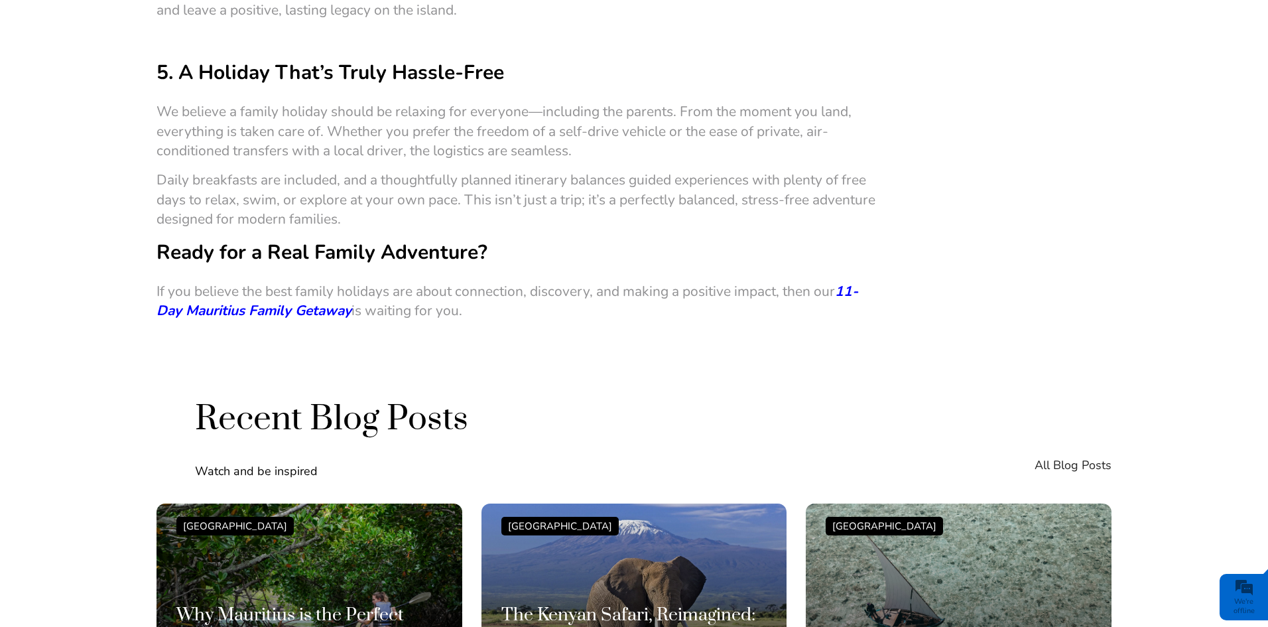
scroll to position [1459, 0]
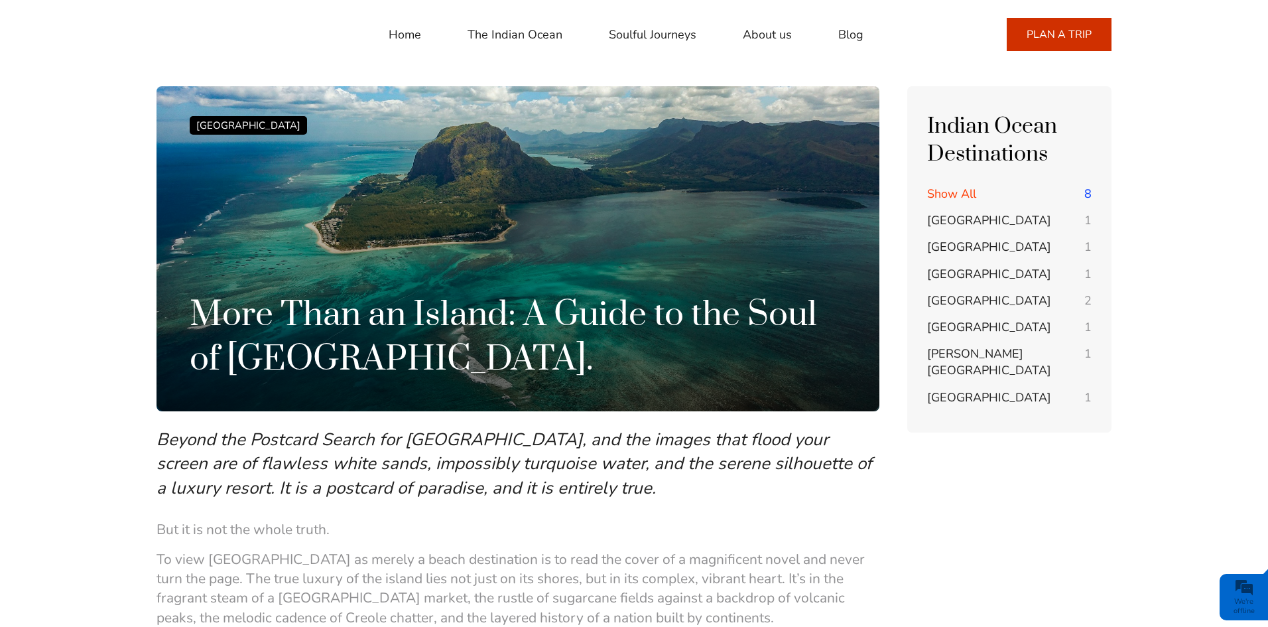
click at [501, 35] on link "The Indian Ocean" at bounding box center [515, 35] width 95 height 32
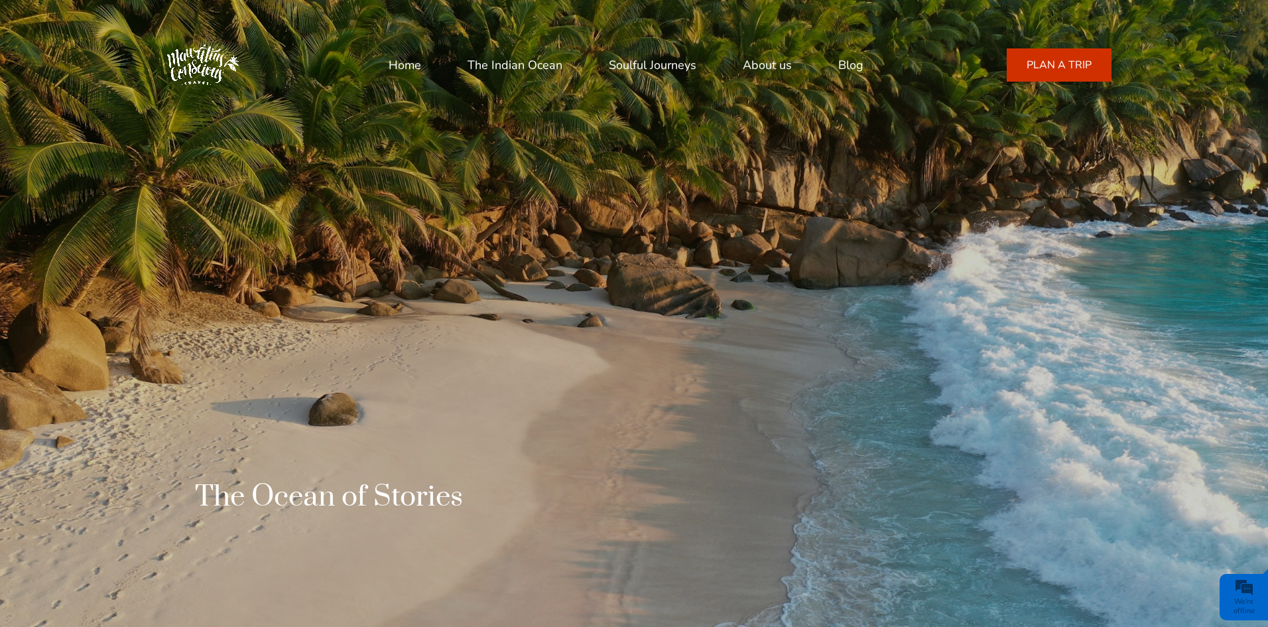
click at [639, 64] on link "Soulful Journeys" at bounding box center [653, 65] width 88 height 32
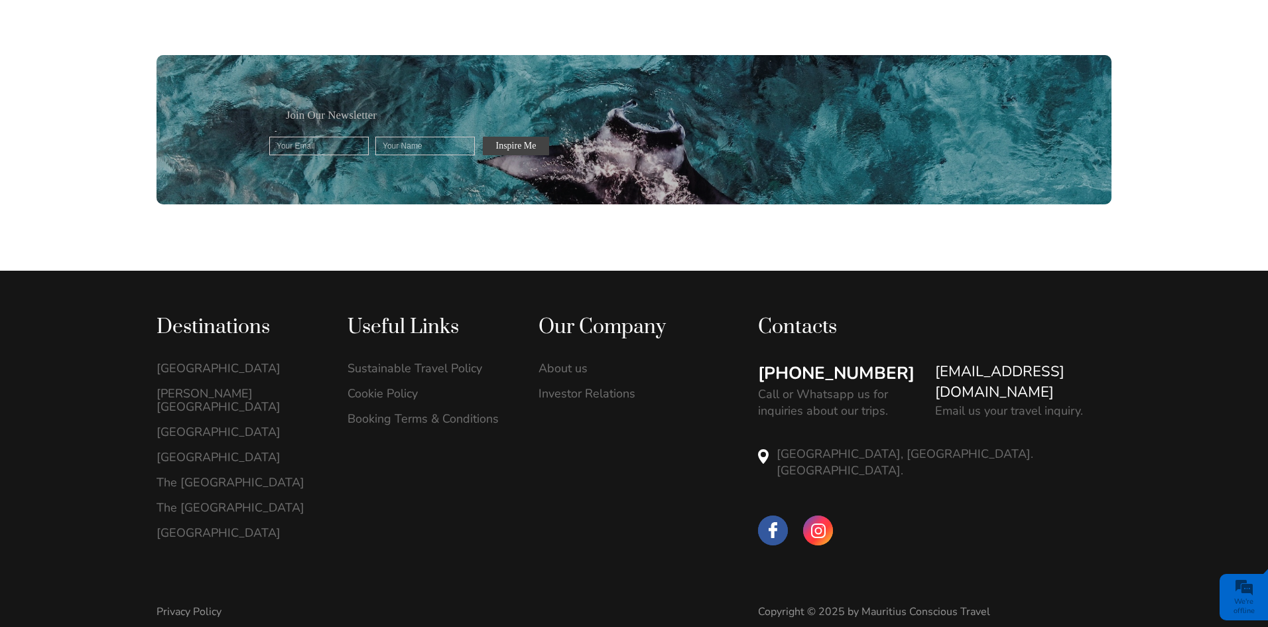
scroll to position [1521, 0]
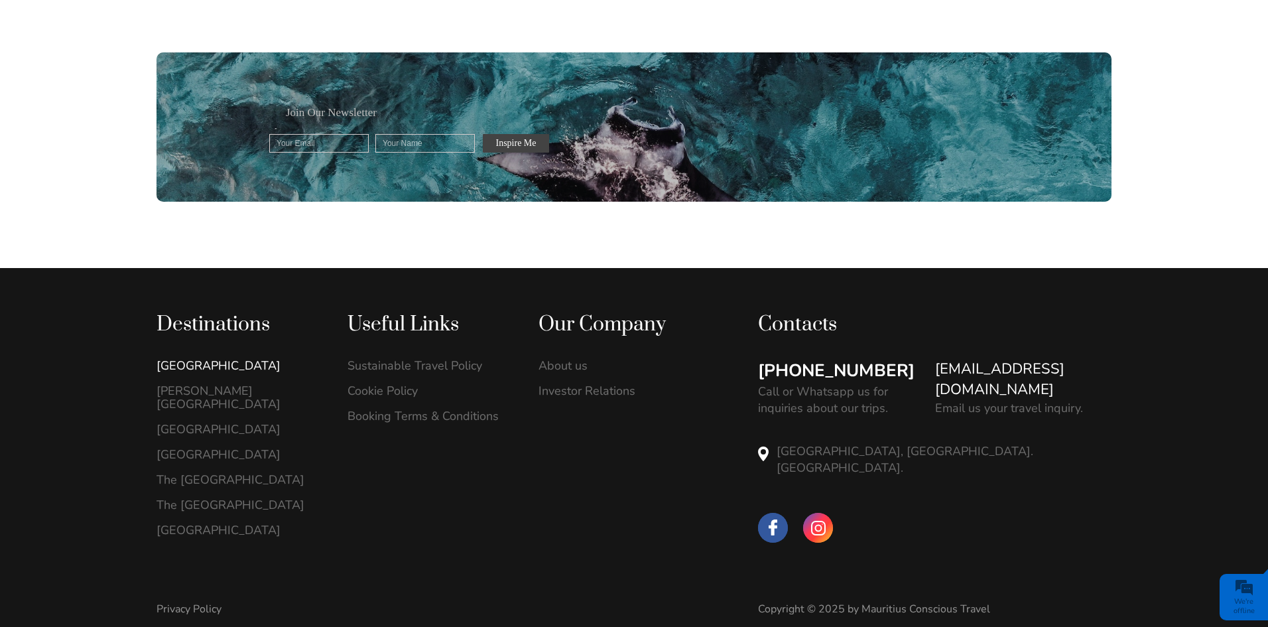
click at [204, 361] on link "[GEOGRAPHIC_DATA]" at bounding box center [238, 365] width 163 height 13
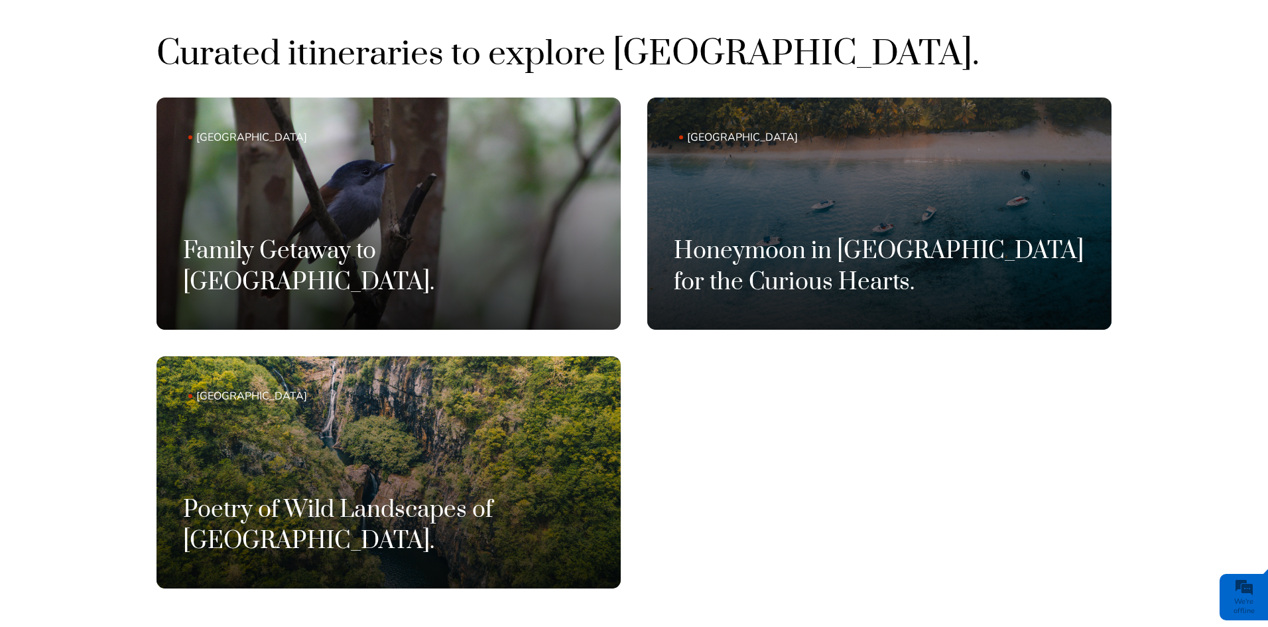
scroll to position [928, 0]
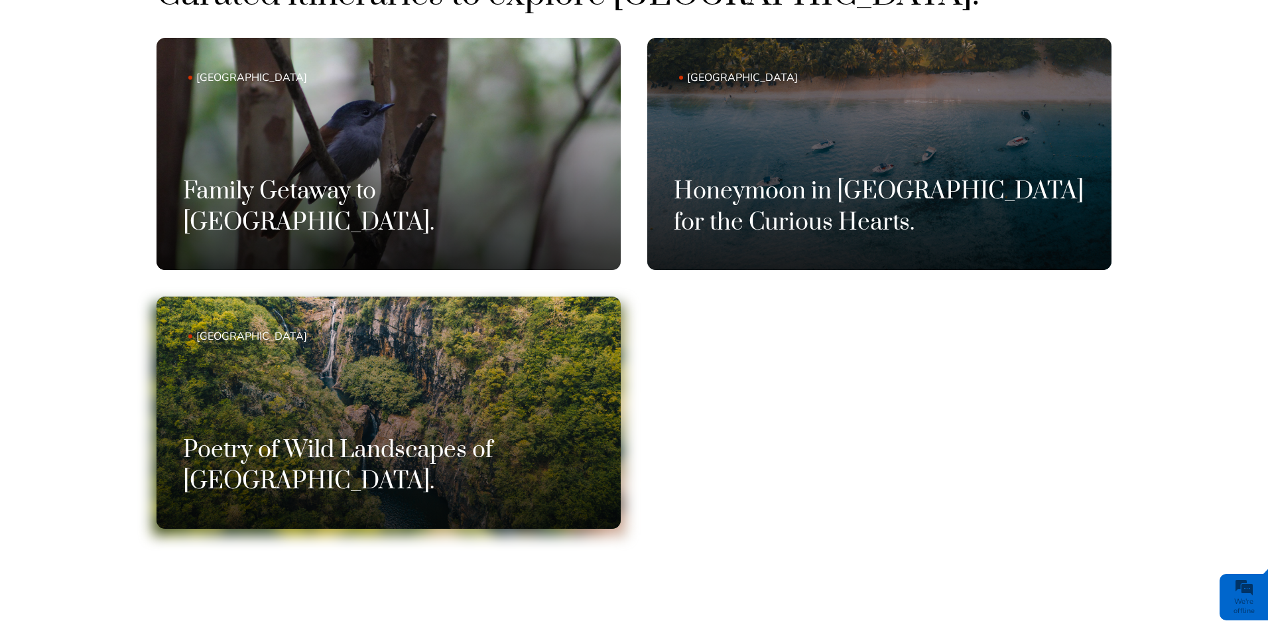
click at [539, 403] on link "Mauritius Poetry of Wild Landscapes of Mauritius." at bounding box center [389, 412] width 464 height 232
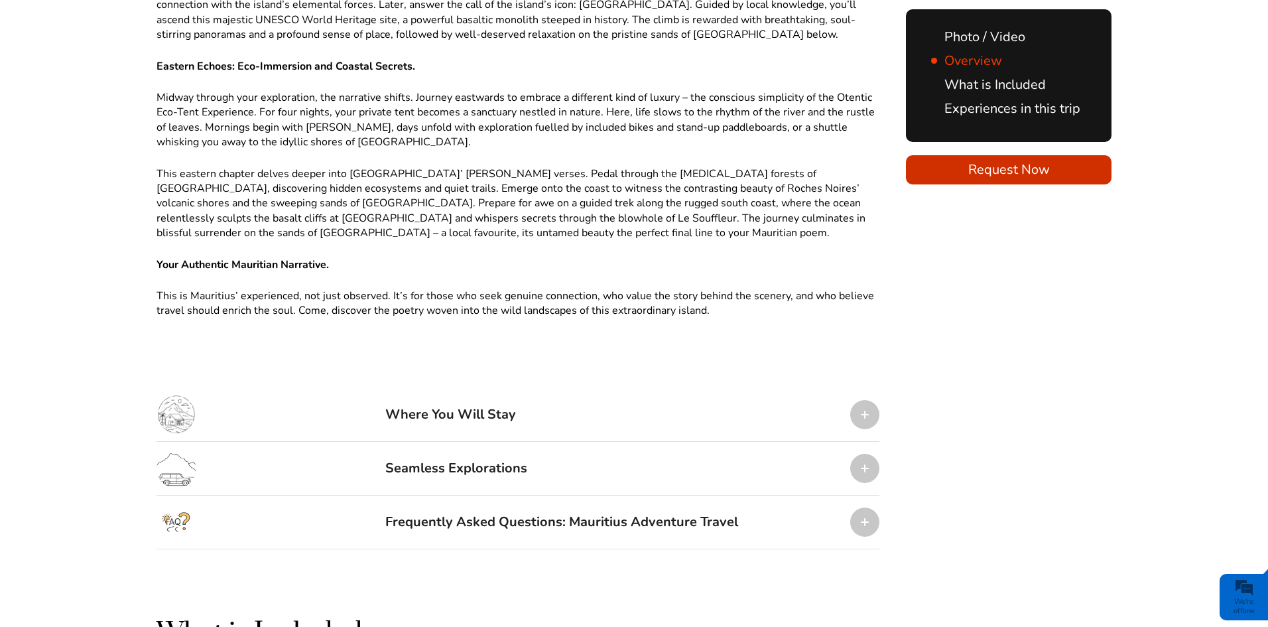
scroll to position [1525, 0]
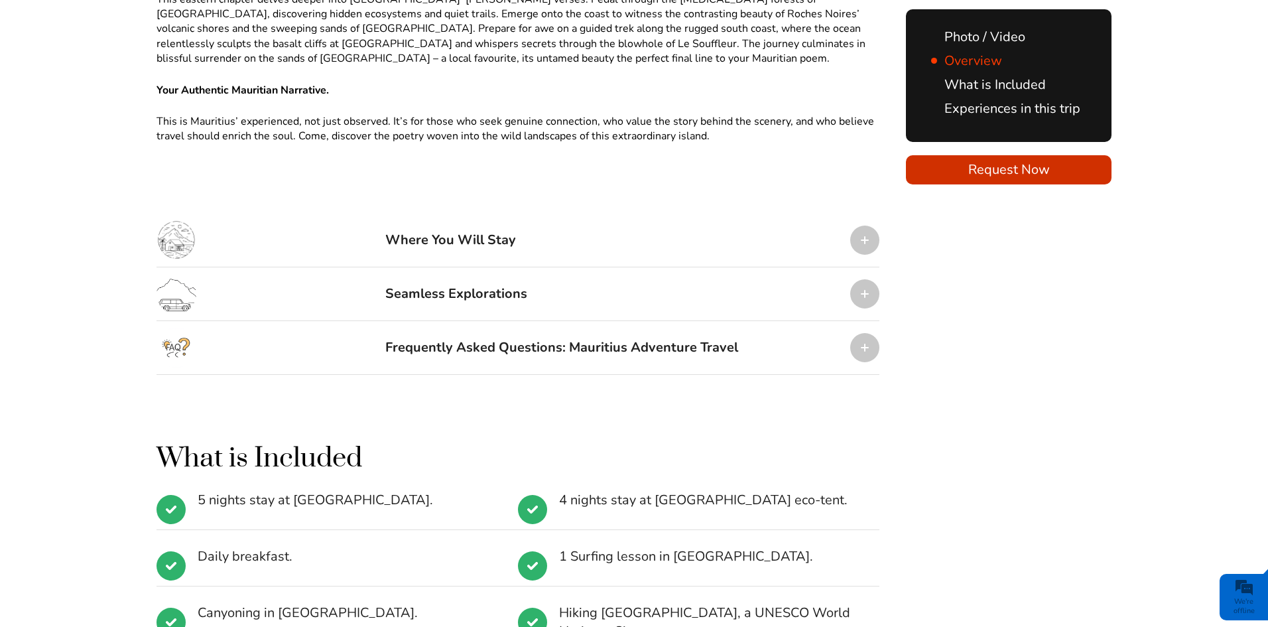
click at [536, 250] on div "Where You Will Stay" at bounding box center [518, 241] width 723 height 54
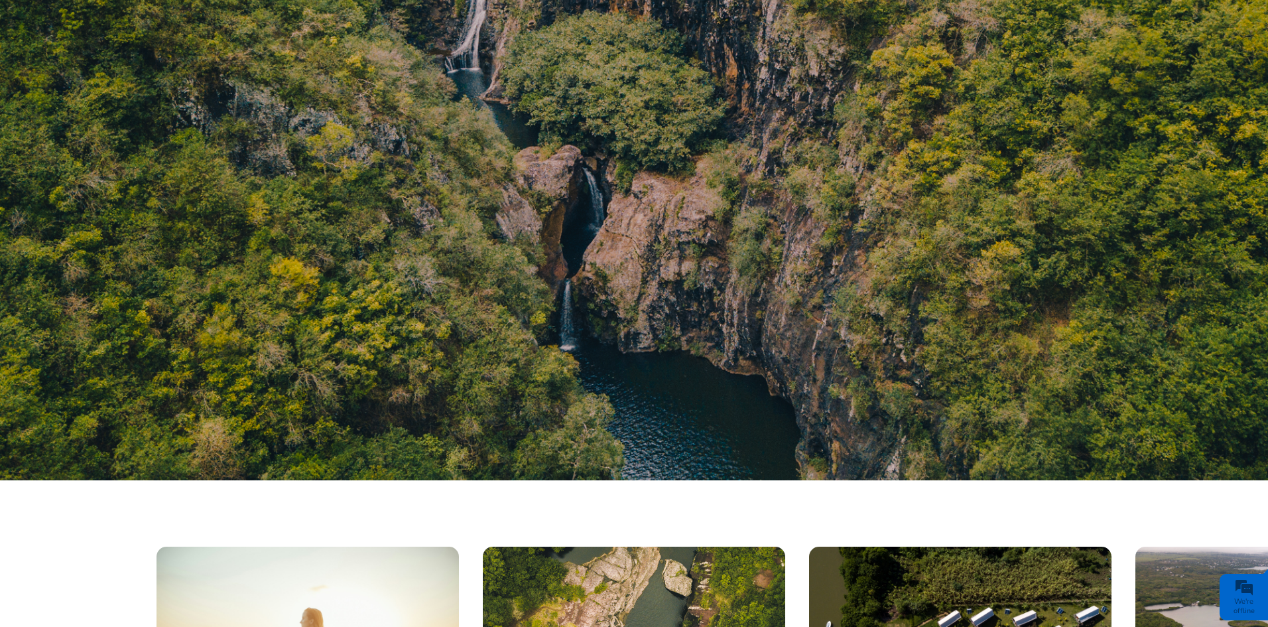
scroll to position [0, 0]
